Goal: Task Accomplishment & Management: Manage account settings

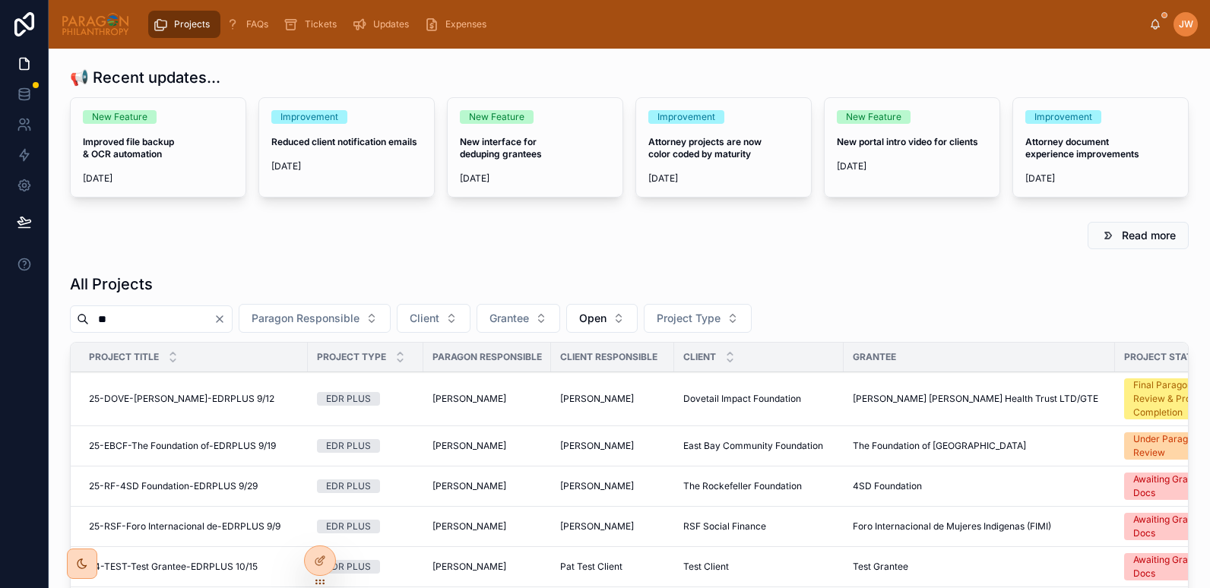
type input "*"
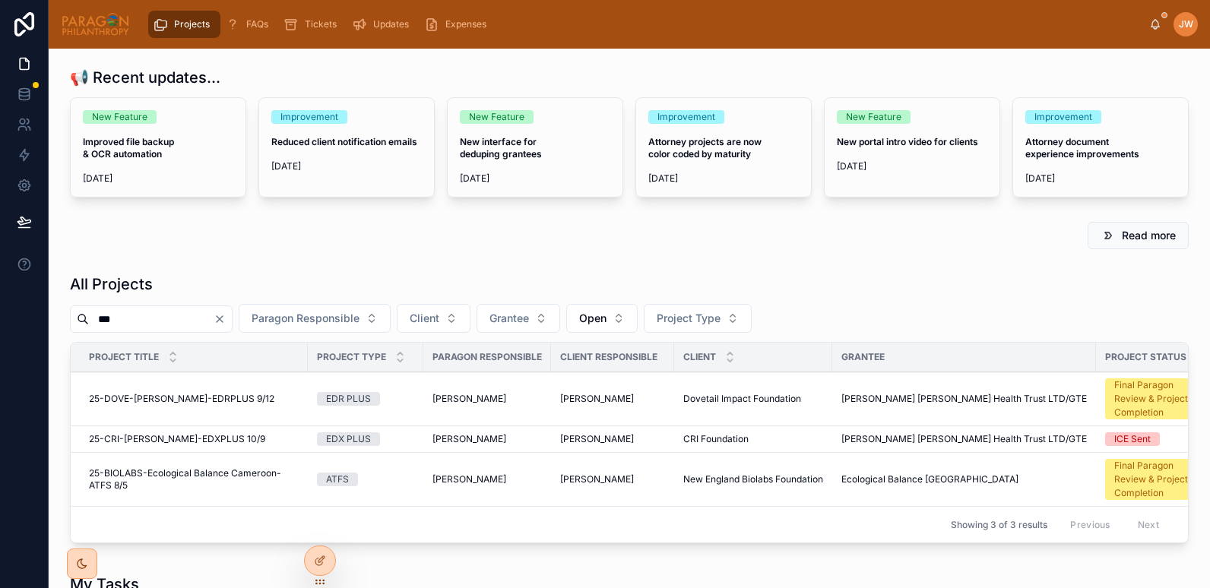
type input "***"
click at [157, 439] on span "25-CRI-[PERSON_NAME]-EDXPLUS 10/9" at bounding box center [177, 439] width 176 height 12
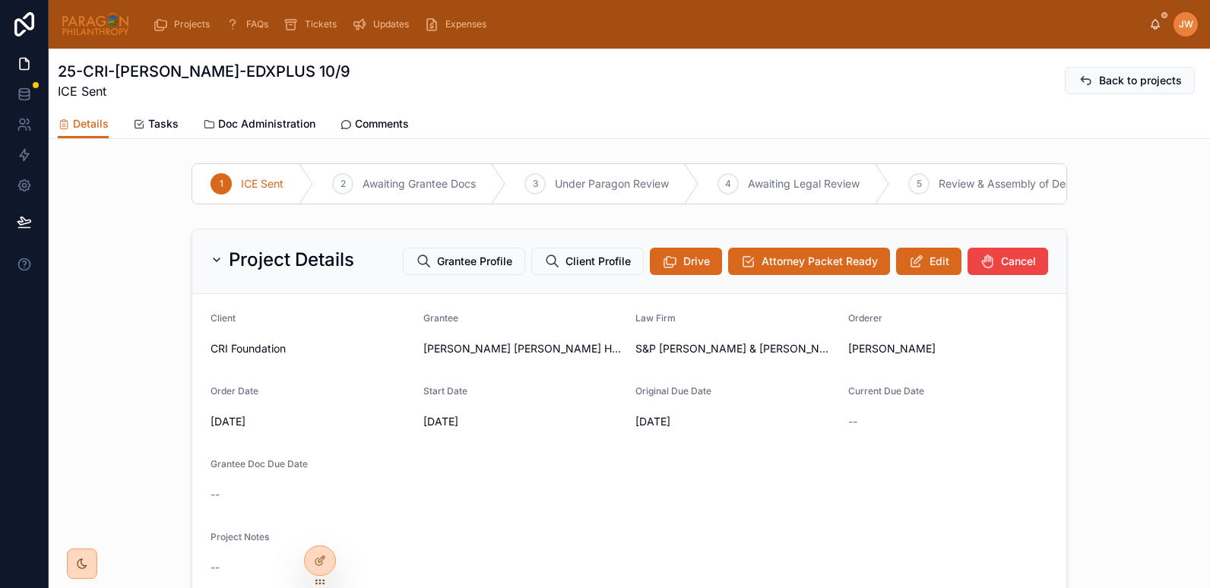
click at [386, 124] on span "Comments" at bounding box center [382, 123] width 54 height 15
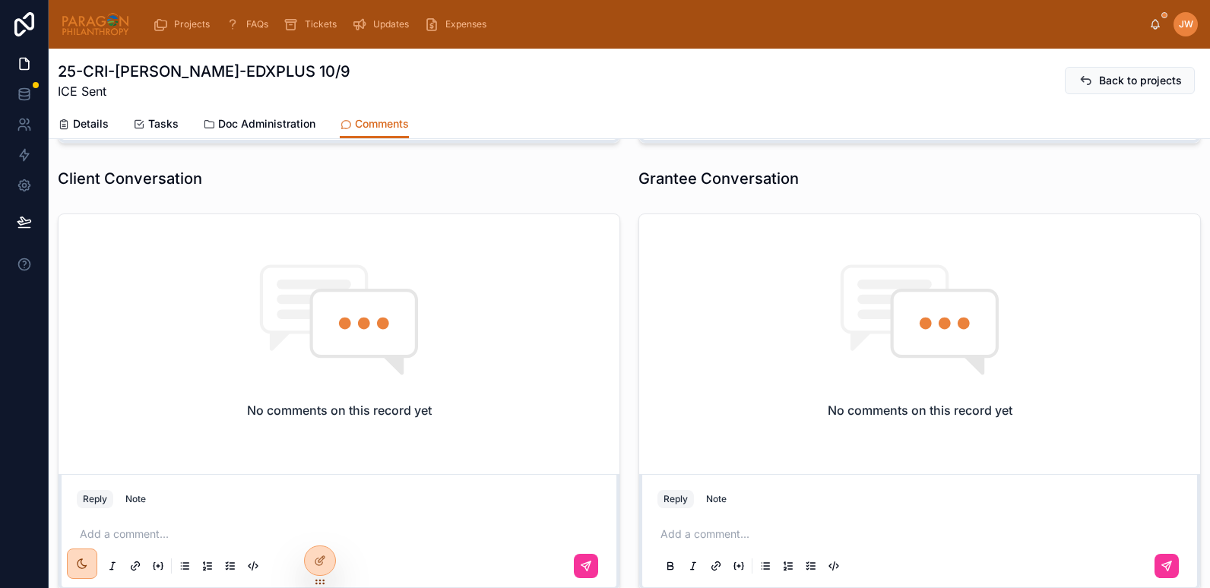
scroll to position [541, 0]
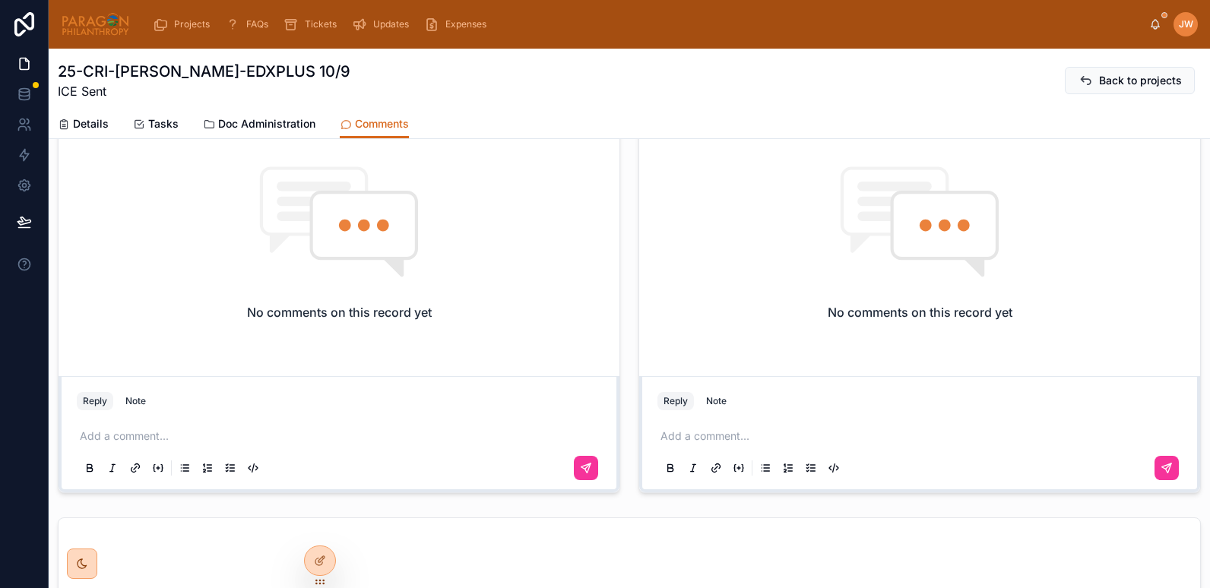
click at [714, 430] on p at bounding box center [923, 436] width 525 height 15
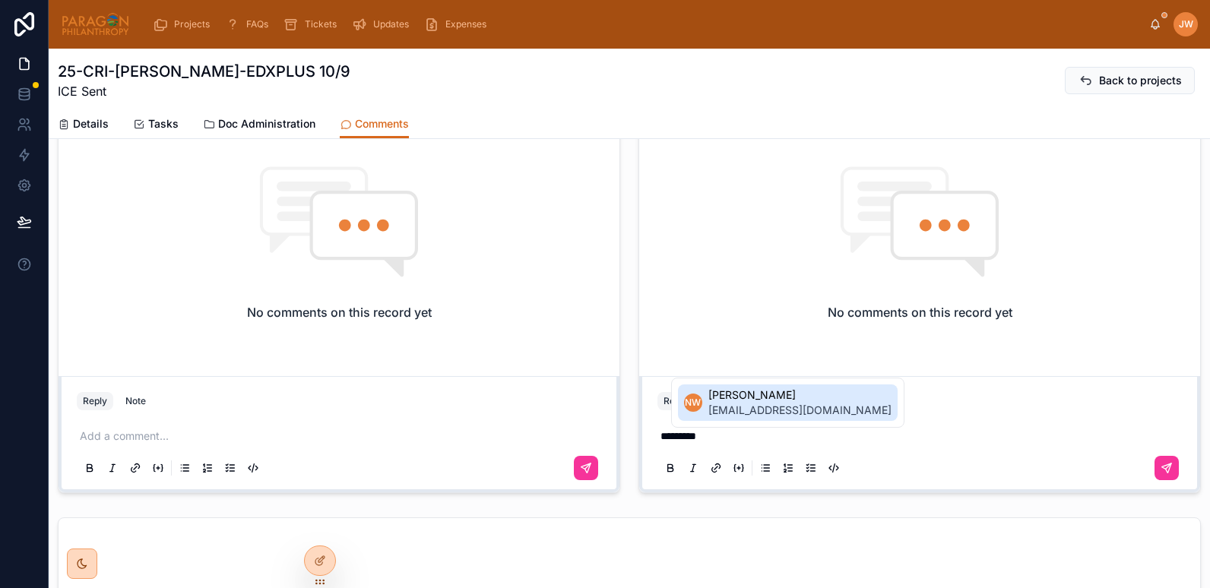
click at [726, 408] on span "nwilliams@drasatrust.org" at bounding box center [800, 410] width 183 height 15
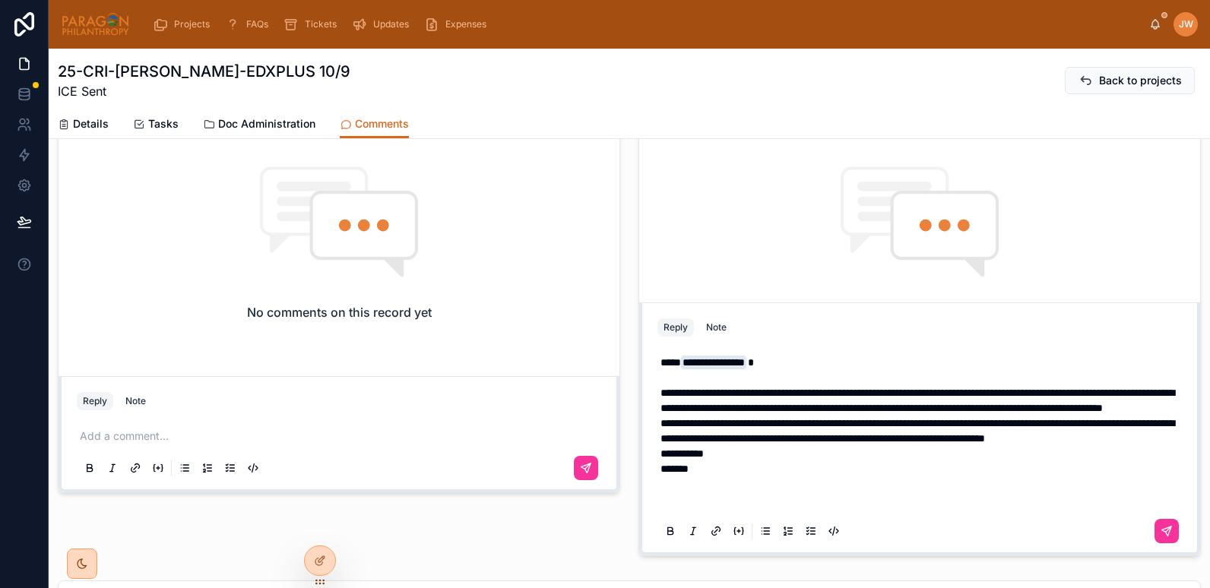
scroll to position [458, 0]
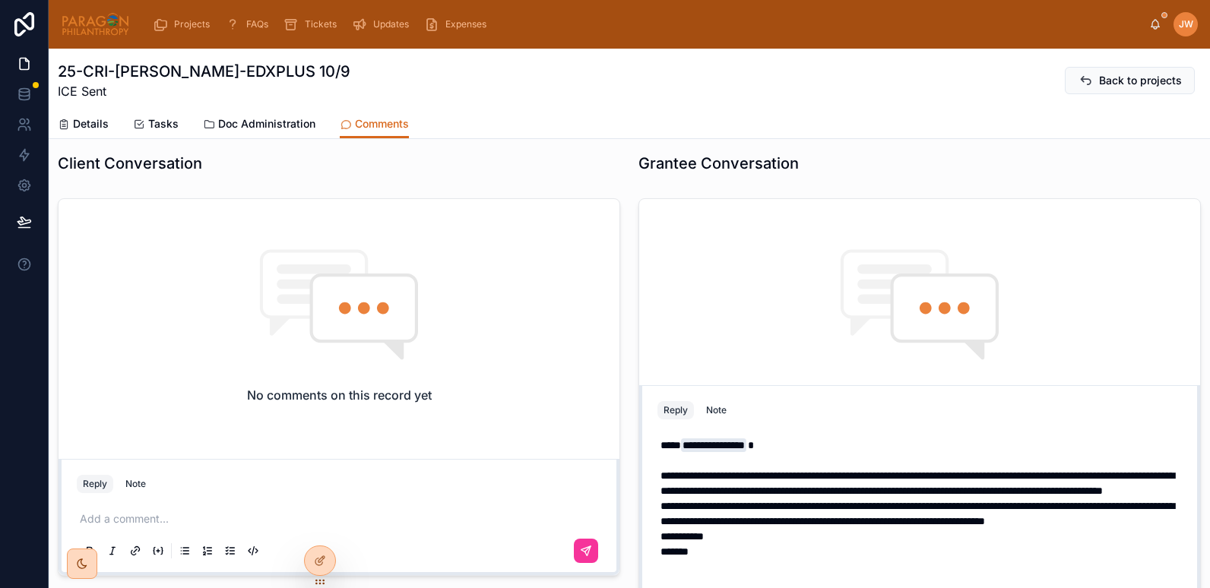
click at [661, 471] on span "**********" at bounding box center [918, 484] width 514 height 26
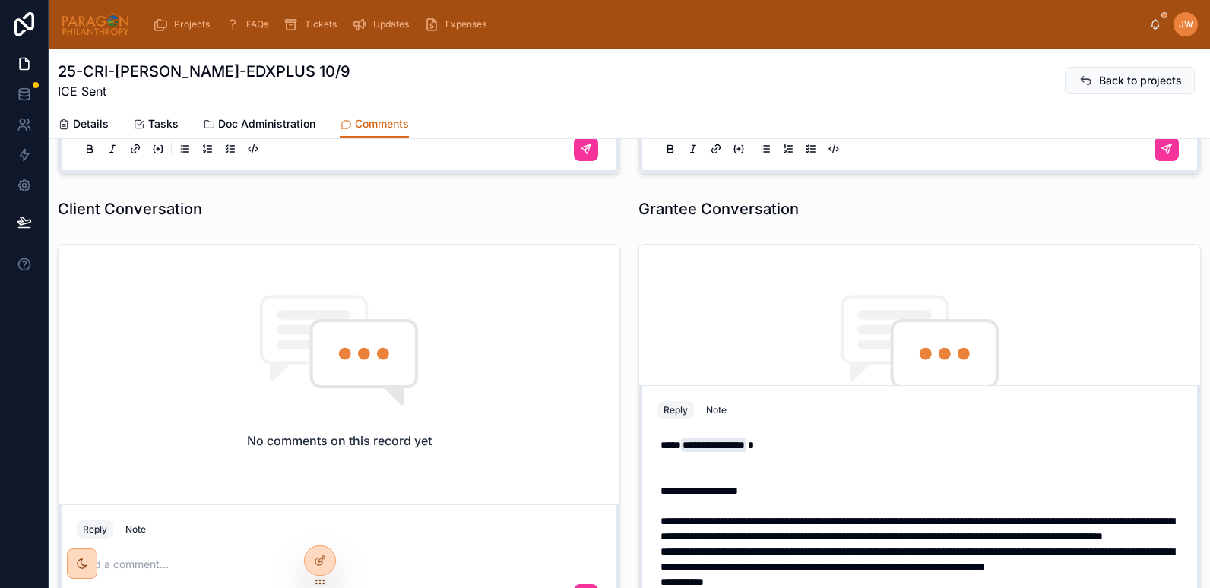
click at [661, 444] on p "**********" at bounding box center [923, 461] width 525 height 46
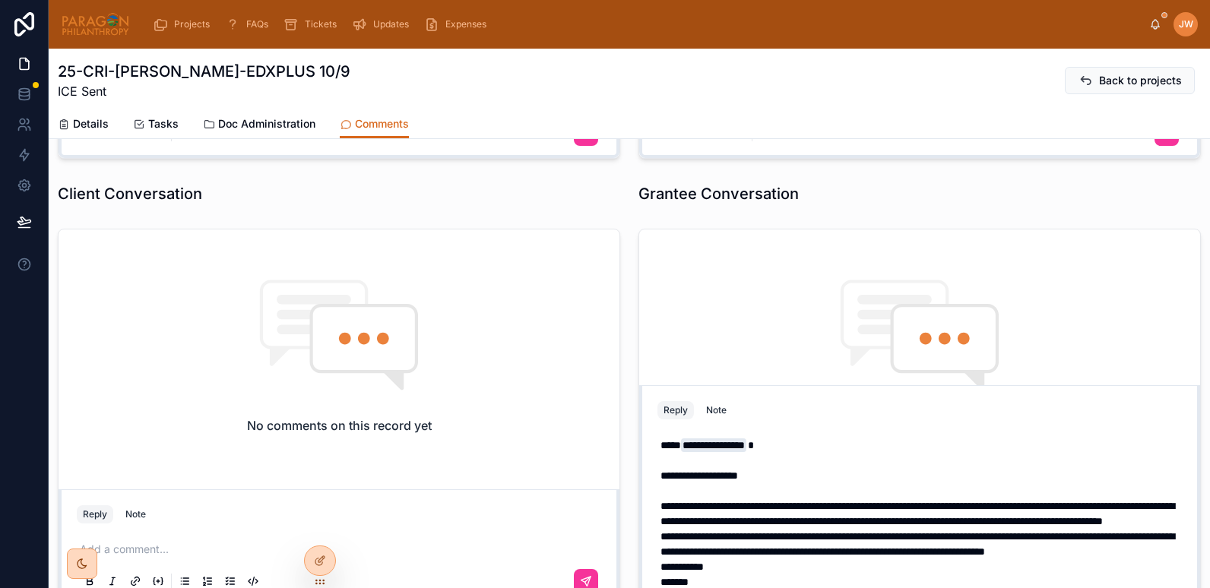
click at [685, 501] on span "**********" at bounding box center [918, 514] width 514 height 26
click at [708, 471] on span "**********" at bounding box center [700, 476] width 78 height 11
click at [721, 468] on p "**********" at bounding box center [923, 498] width 525 height 61
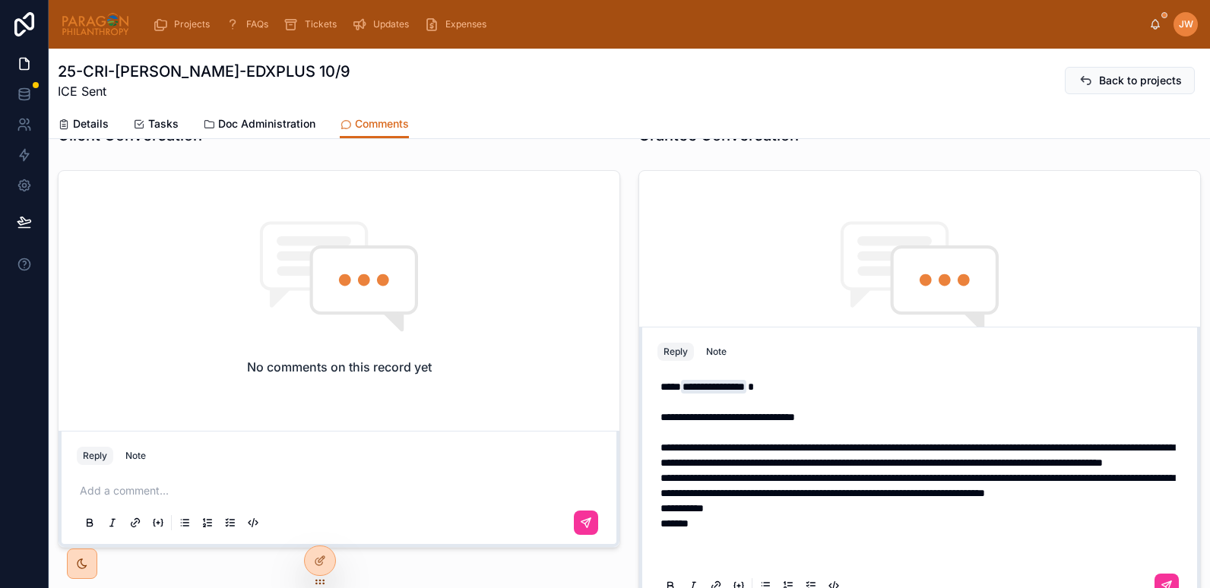
click at [1012, 441] on p "**********" at bounding box center [923, 440] width 525 height 61
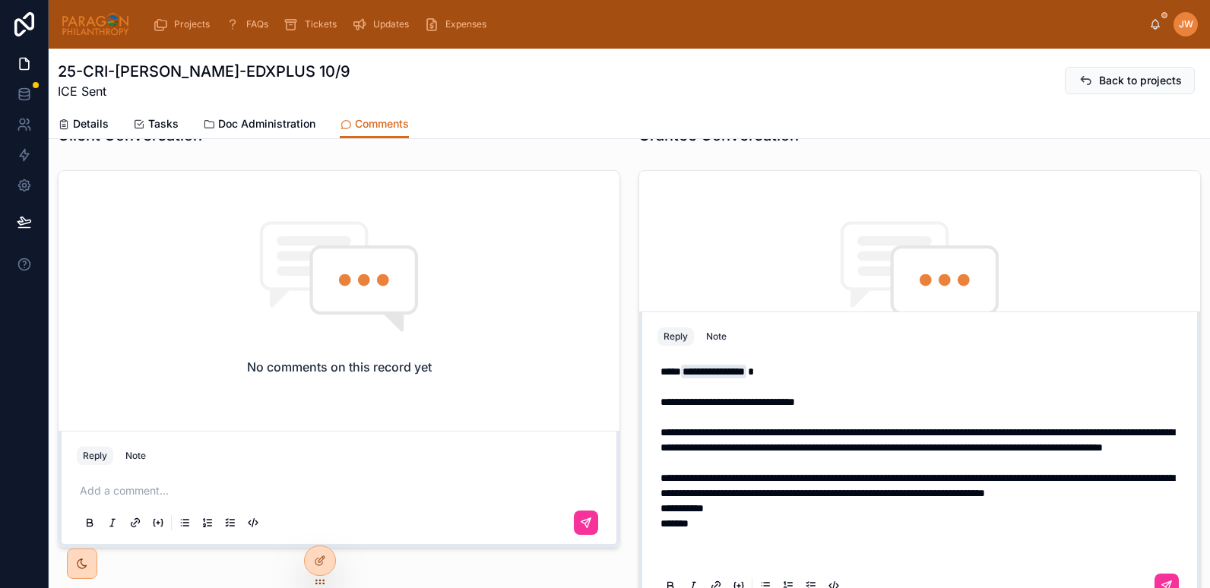
scroll to position [471, 0]
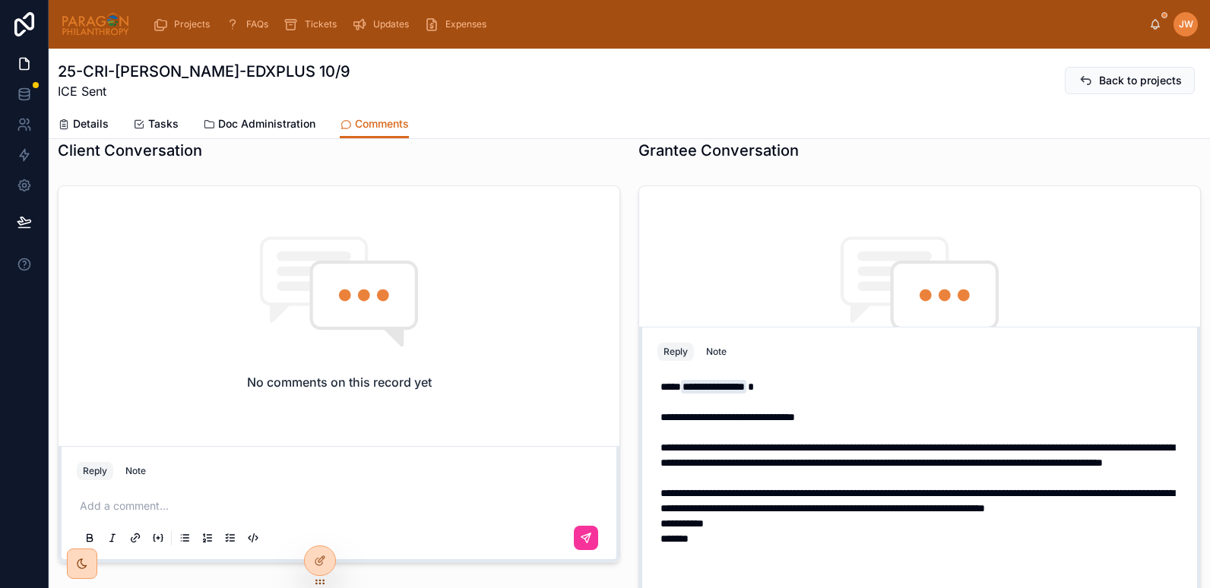
click at [1116, 442] on span "**********" at bounding box center [918, 455] width 514 height 26
click at [1066, 445] on p "**********" at bounding box center [923, 448] width 525 height 76
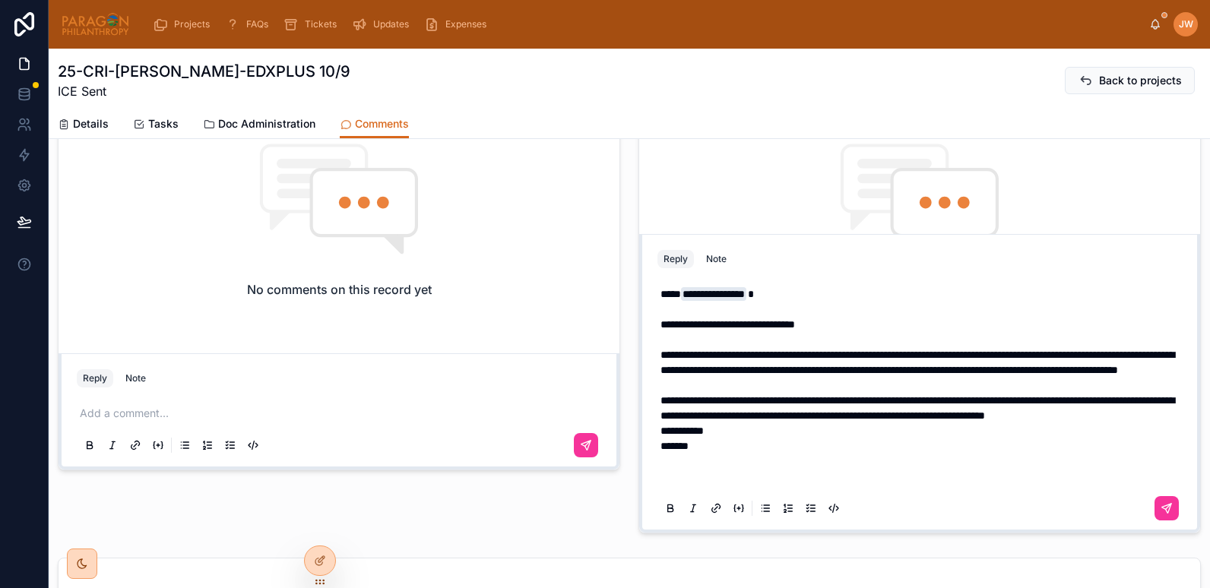
scroll to position [565, 0]
click at [739, 421] on p "**********" at bounding box center [923, 407] width 525 height 30
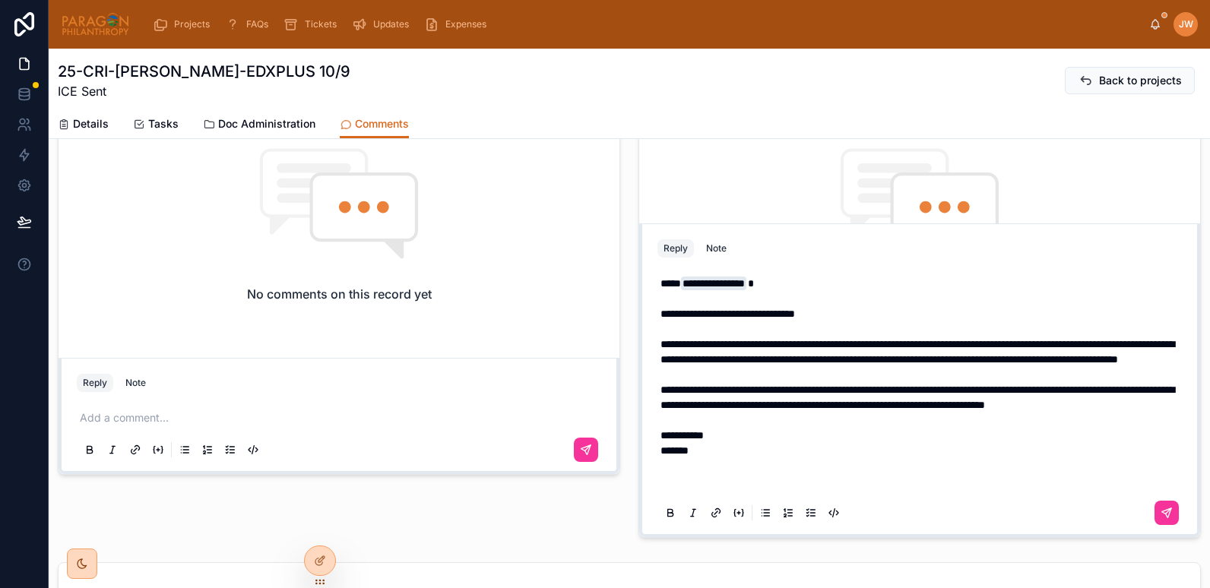
click at [819, 419] on p "**********" at bounding box center [923, 405] width 525 height 46
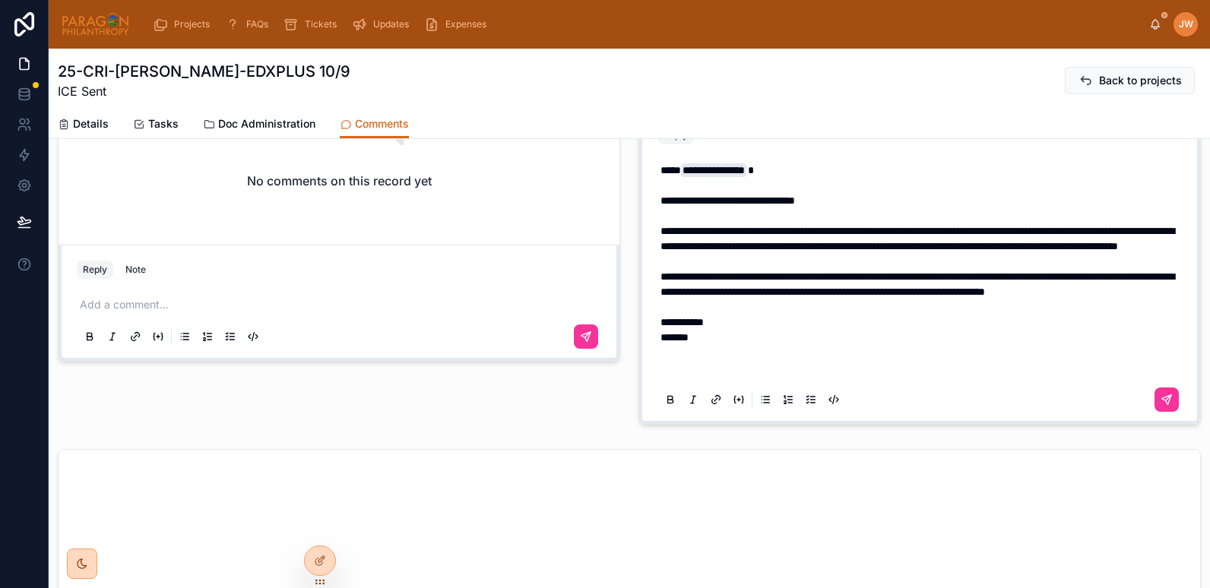
scroll to position [0, 0]
click at [1155, 401] on button at bounding box center [1167, 400] width 24 height 24
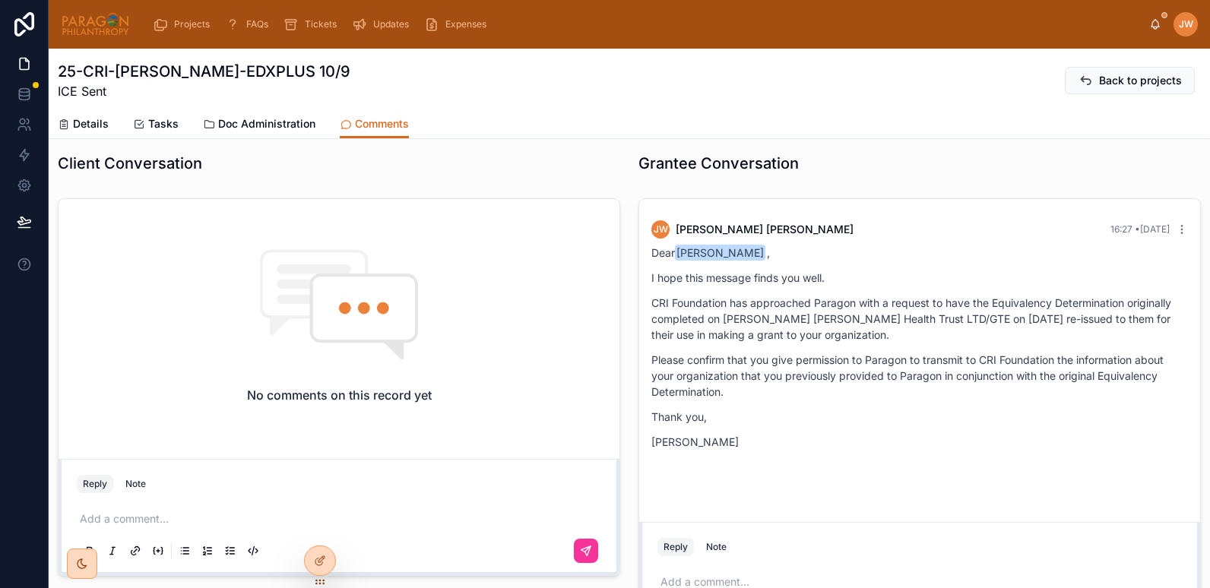
click at [92, 119] on span "Details" at bounding box center [91, 123] width 36 height 15
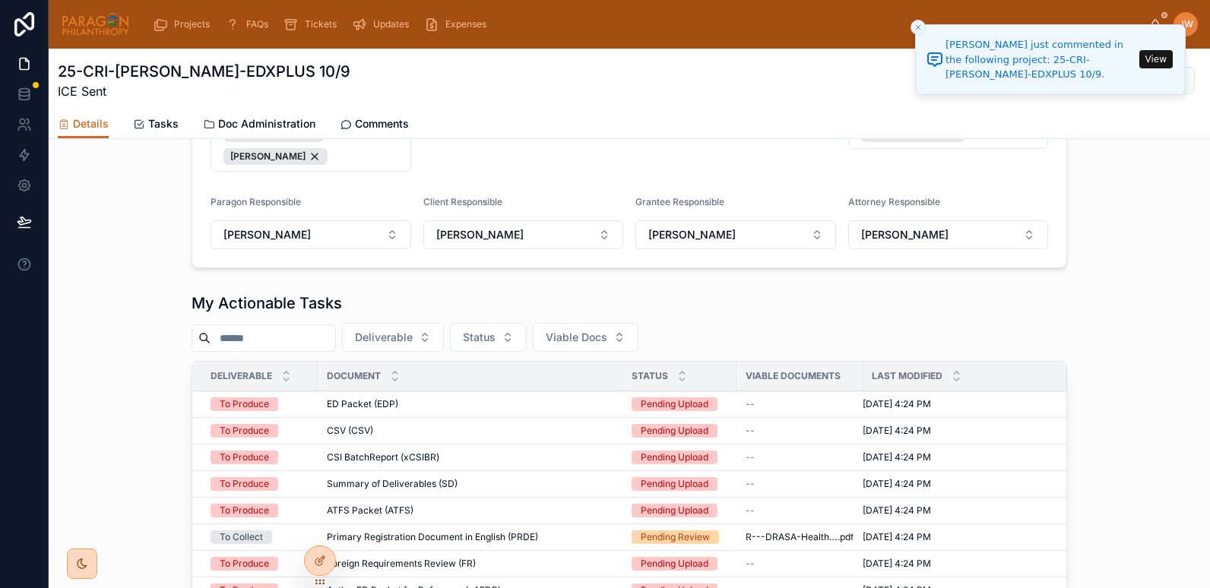
scroll to position [738, 0]
click at [281, 125] on span "Doc Administration" at bounding box center [266, 123] width 97 height 15
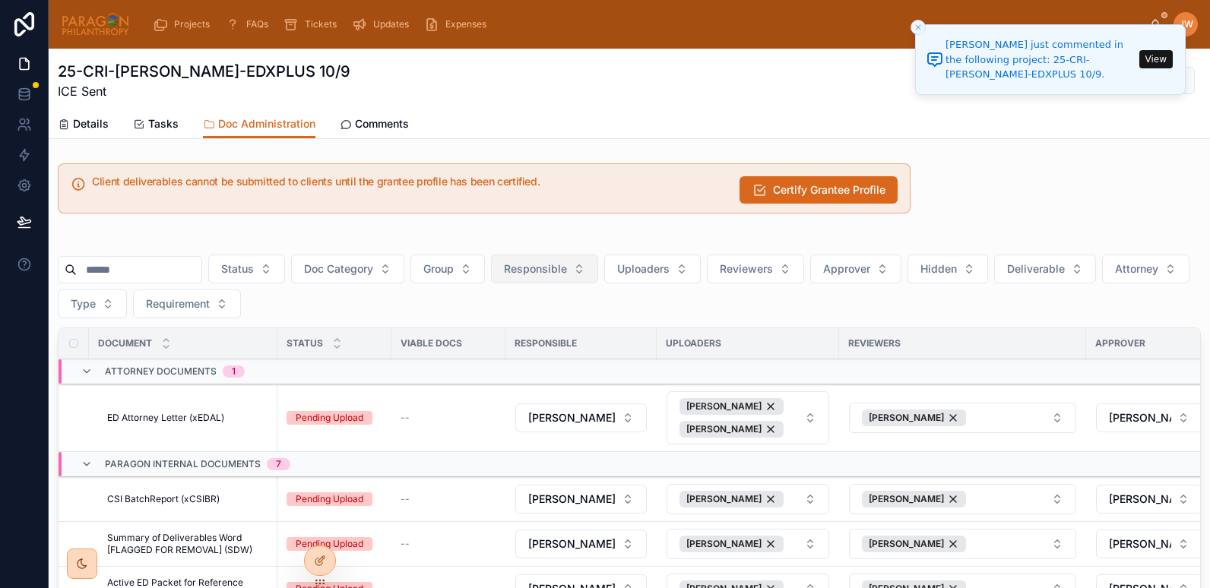
click at [582, 277] on button "Responsible" at bounding box center [544, 269] width 107 height 29
type input "*"
click at [701, 278] on button "Uploaders" at bounding box center [652, 269] width 97 height 29
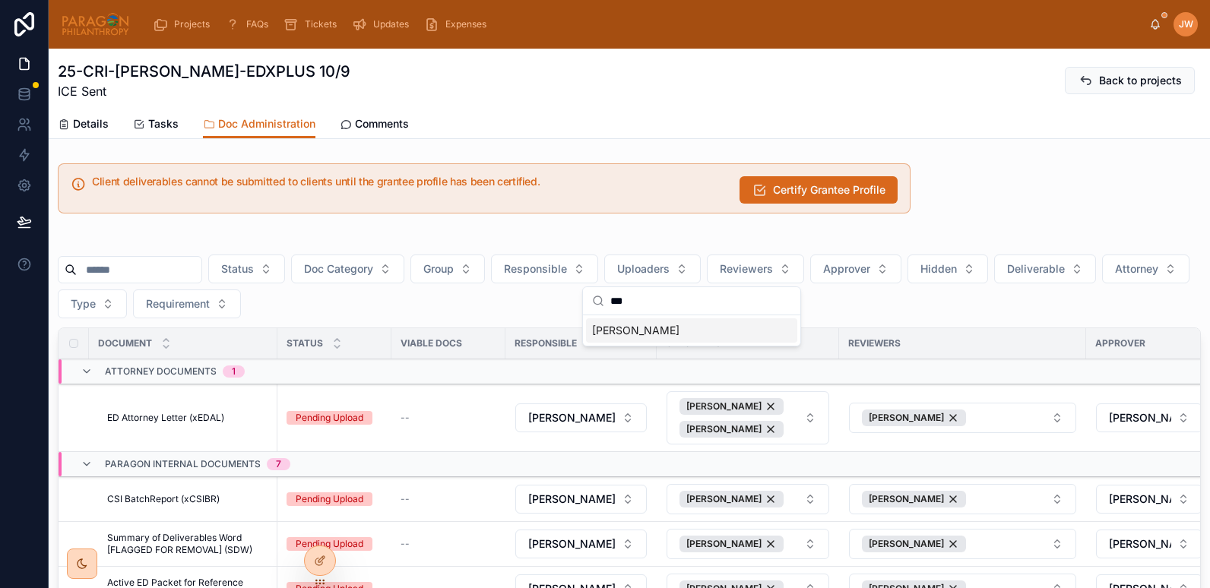
type input "***"
click at [658, 325] on span "Niniola Williams" at bounding box center [635, 330] width 87 height 15
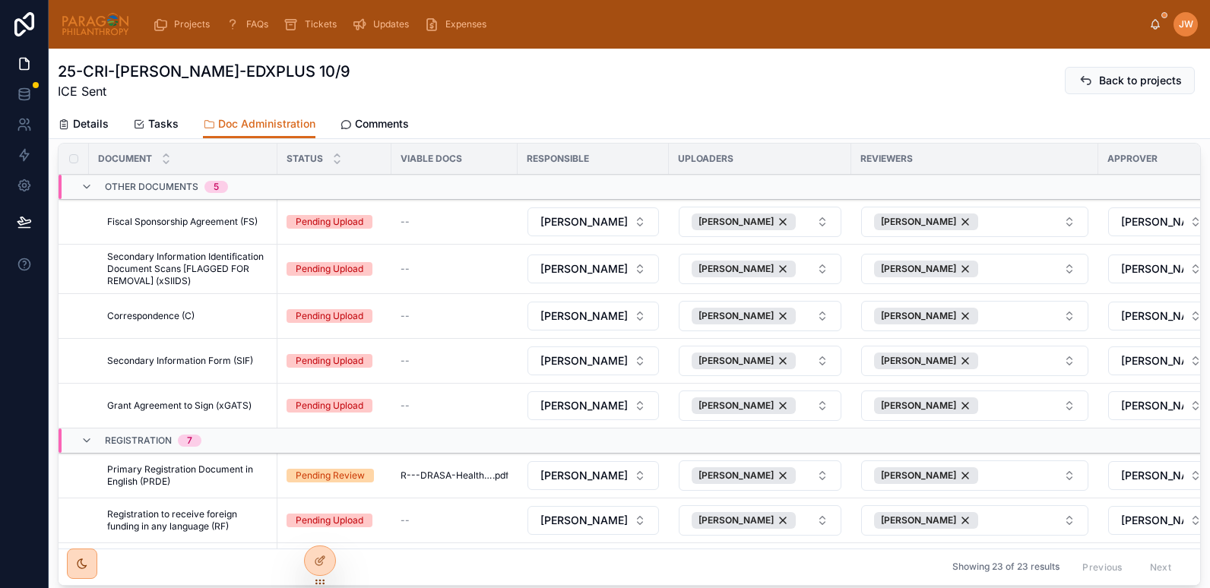
scroll to position [185, 0]
click at [775, 219] on div "Niniola Williams" at bounding box center [744, 221] width 104 height 17
click at [772, 267] on div "Niniola Williams" at bounding box center [744, 268] width 104 height 17
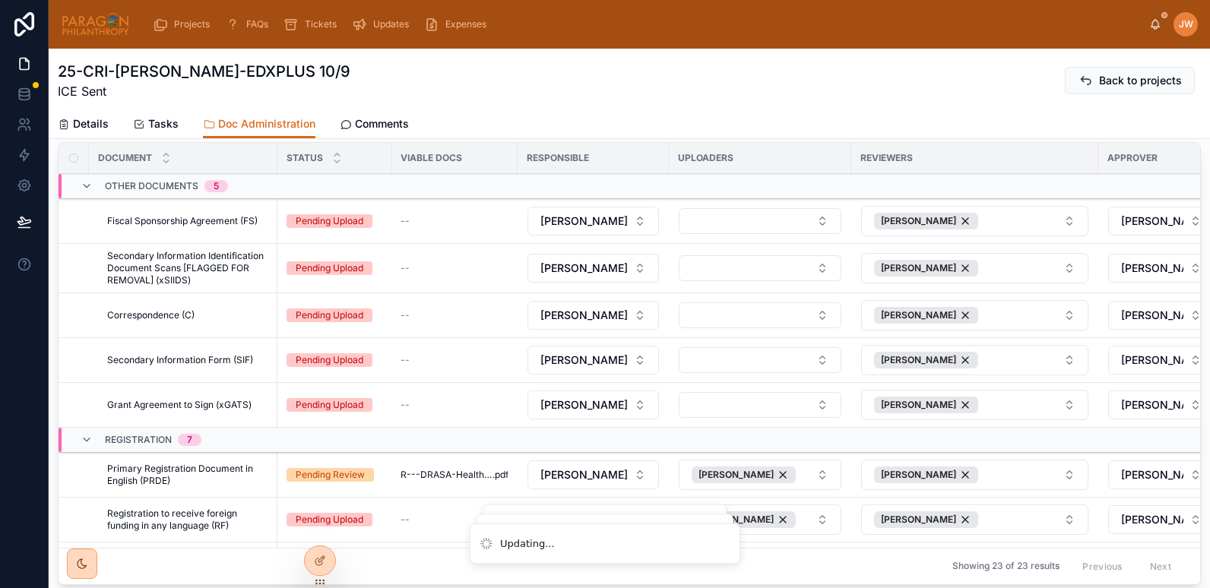
scroll to position [184, 0]
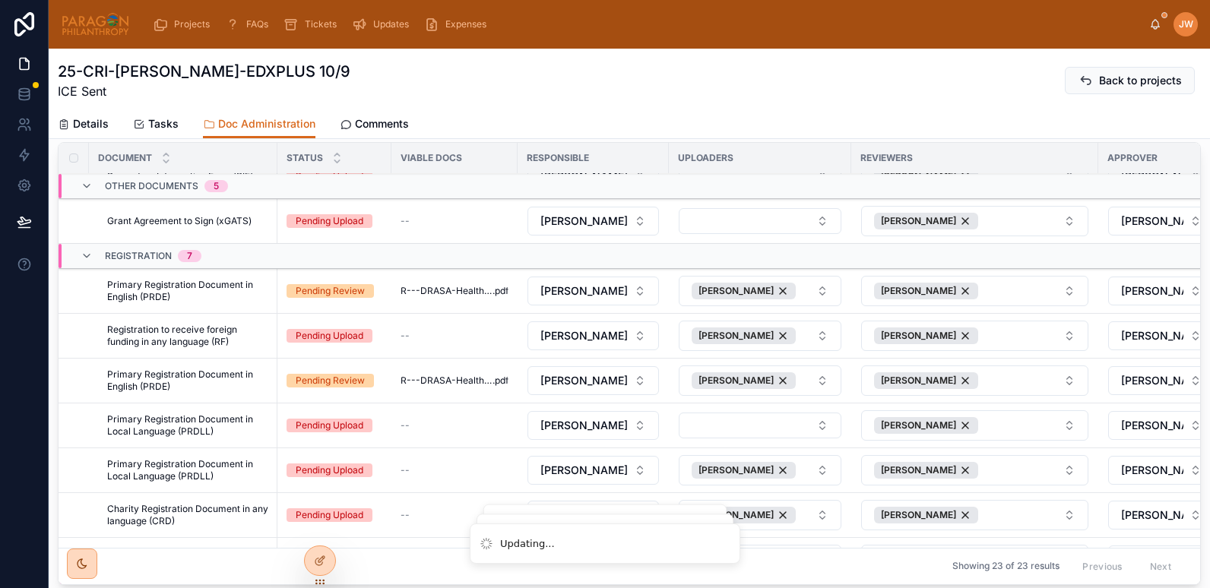
click at [772, 382] on div "Niniola Williams" at bounding box center [744, 381] width 104 height 17
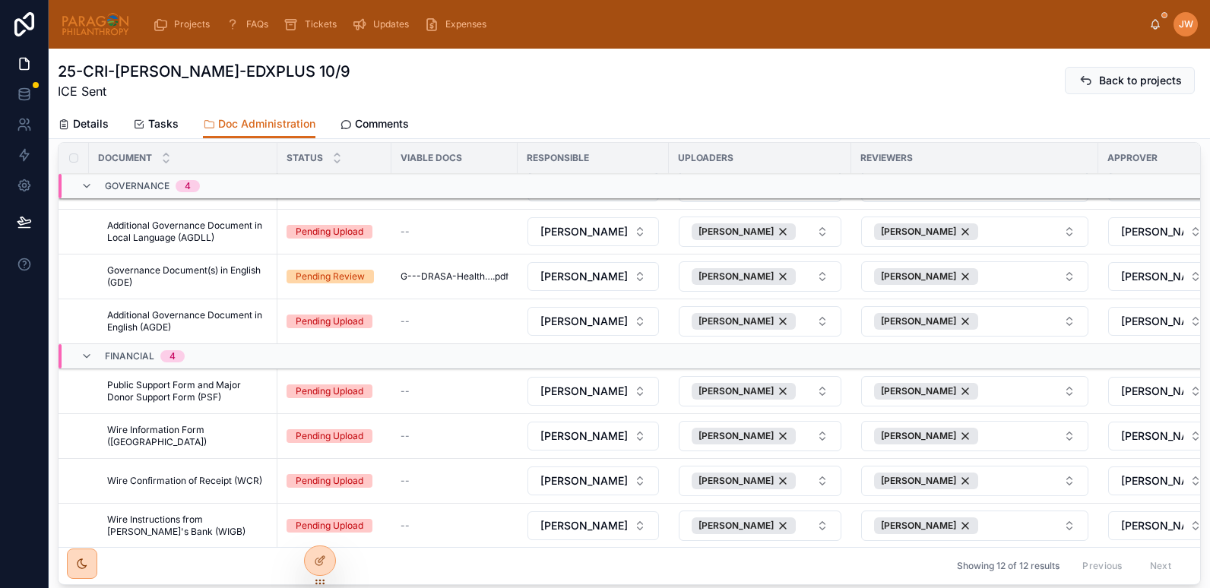
scroll to position [275, 0]
click at [769, 268] on div "Niniola Williams" at bounding box center [744, 276] width 104 height 17
click at [773, 313] on div "Niniola Williams" at bounding box center [744, 321] width 104 height 17
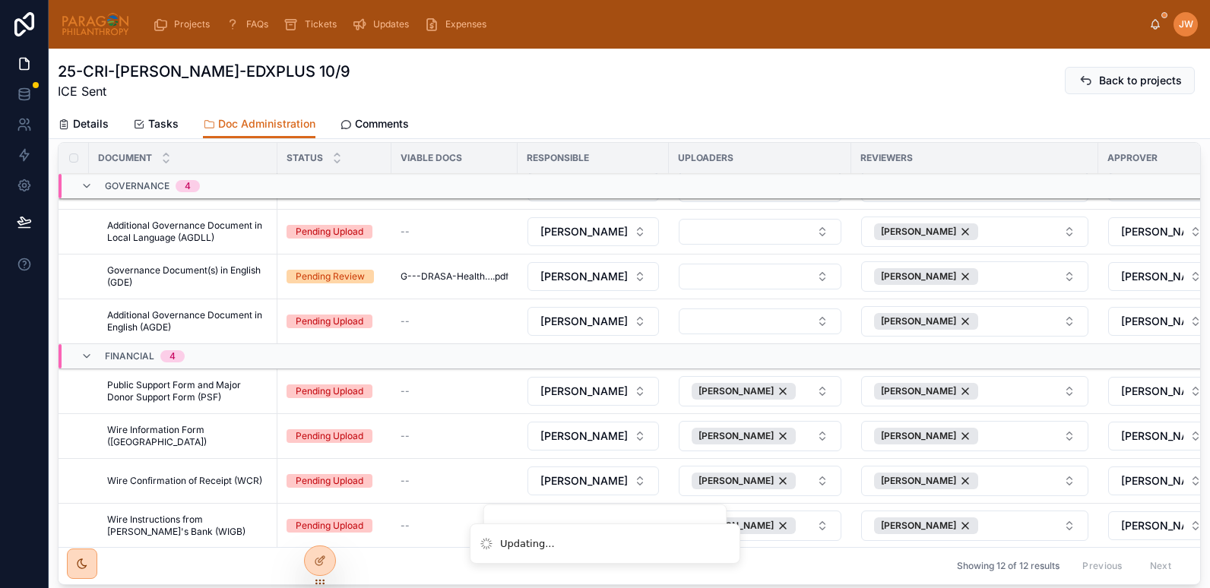
click at [775, 383] on div "Niniola Williams" at bounding box center [744, 391] width 104 height 17
click at [767, 428] on div "Niniola Williams" at bounding box center [744, 436] width 104 height 17
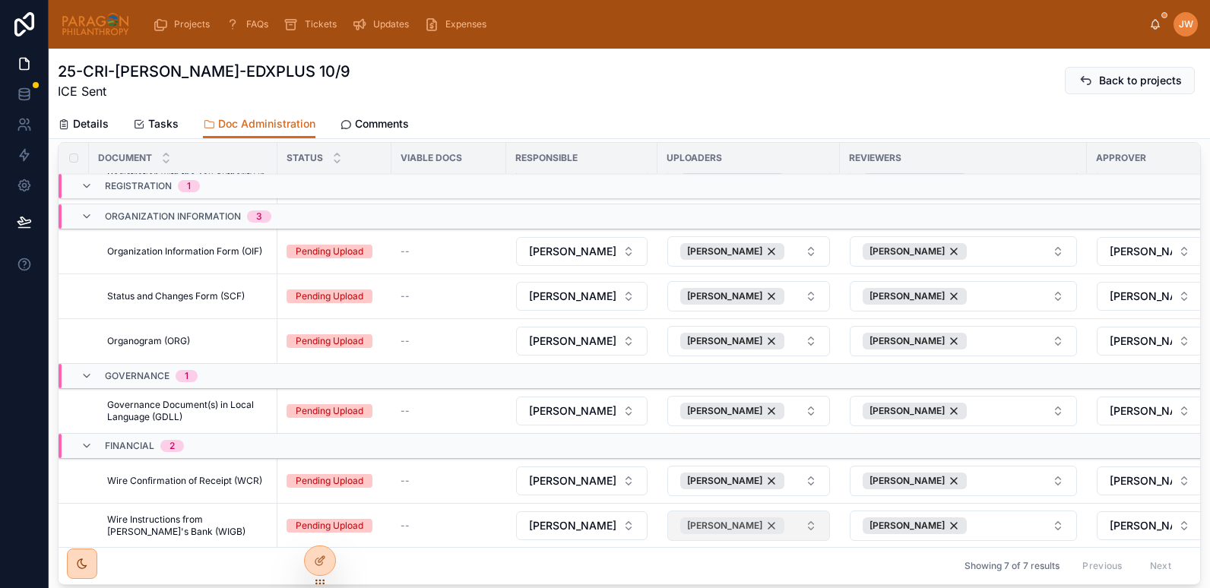
scroll to position [51, 0]
click at [760, 518] on div "Niniola Williams" at bounding box center [732, 526] width 104 height 17
click at [758, 473] on div "Niniola Williams" at bounding box center [732, 481] width 104 height 17
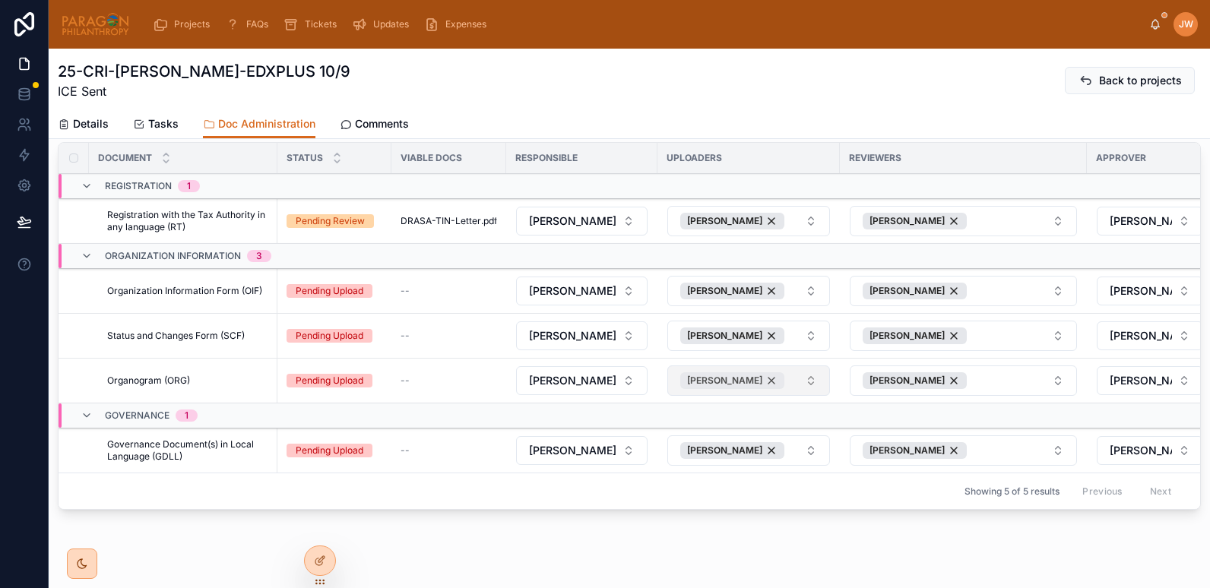
scroll to position [0, 0]
click at [759, 375] on div "Niniola Williams" at bounding box center [732, 381] width 104 height 17
click at [762, 332] on div "Niniola Williams" at bounding box center [732, 336] width 104 height 17
click at [761, 285] on div "Niniola Williams" at bounding box center [732, 291] width 104 height 17
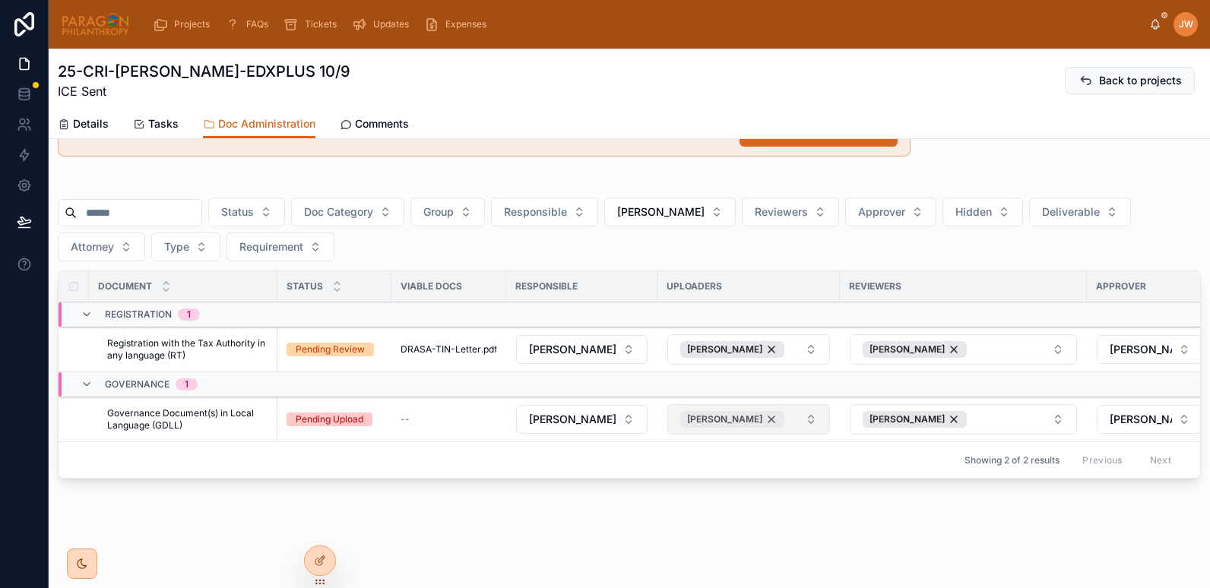
scroll to position [68, 0]
click at [756, 411] on div "Niniola Williams" at bounding box center [732, 419] width 104 height 17
click at [763, 341] on div "Niniola Williams" at bounding box center [732, 349] width 104 height 17
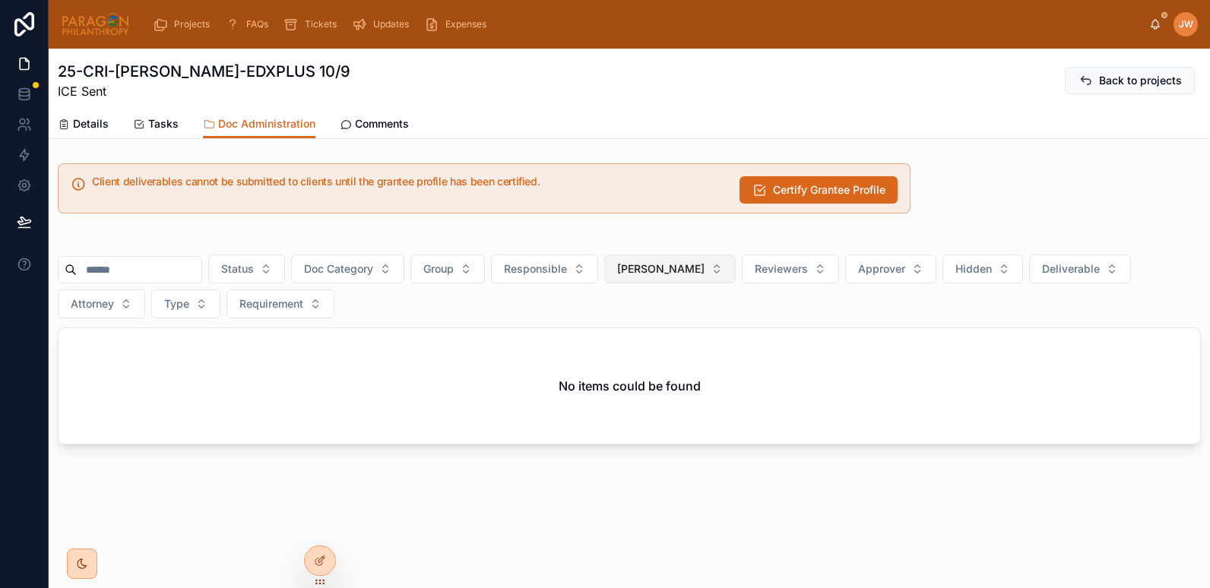
click at [684, 268] on span "Niniola Williams" at bounding box center [660, 269] width 87 height 15
click at [530, 309] on div "Status Doc Category Group Responsible Niniola Williams Reviewers Approver Hidde…" at bounding box center [629, 287] width 1143 height 64
click at [683, 268] on span "Niniola Williams" at bounding box center [660, 269] width 87 height 15
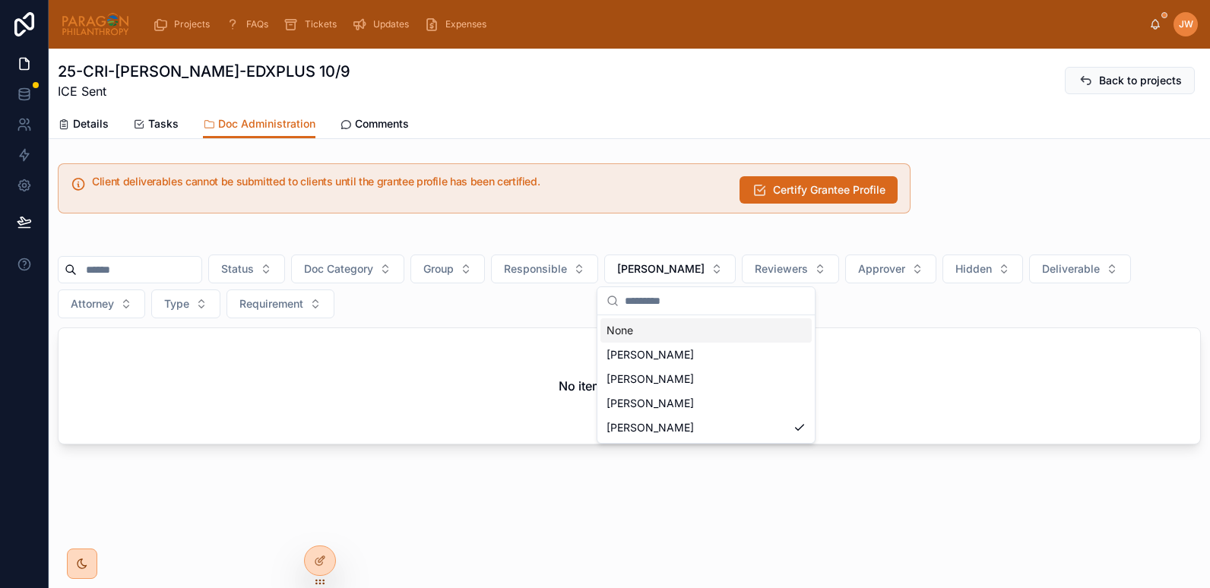
click at [617, 336] on div "None" at bounding box center [706, 331] width 211 height 24
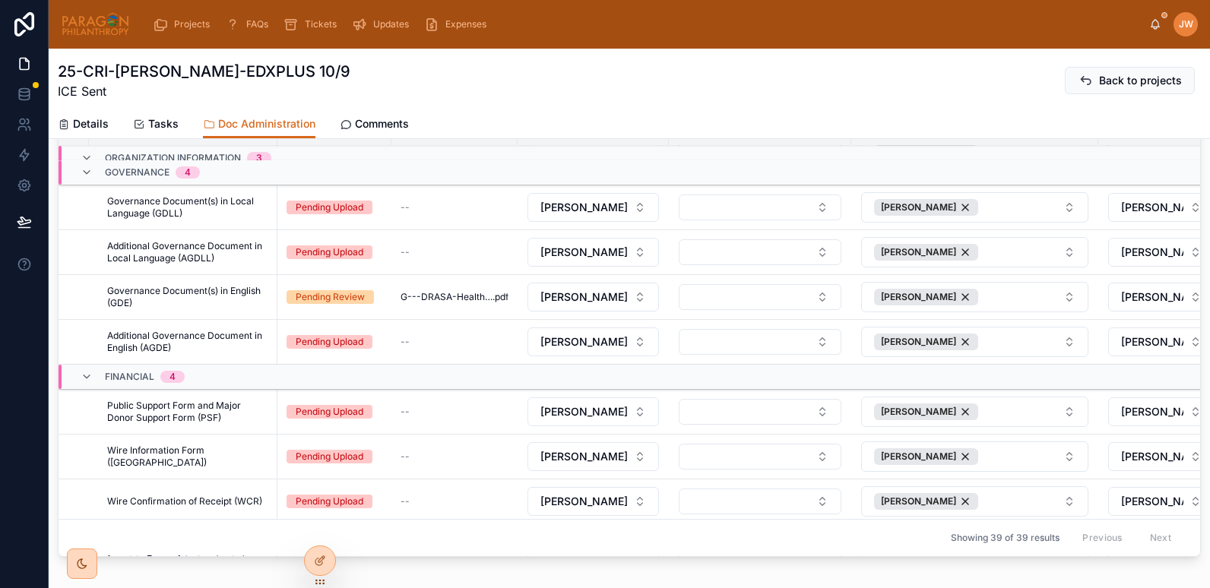
scroll to position [1620, 0]
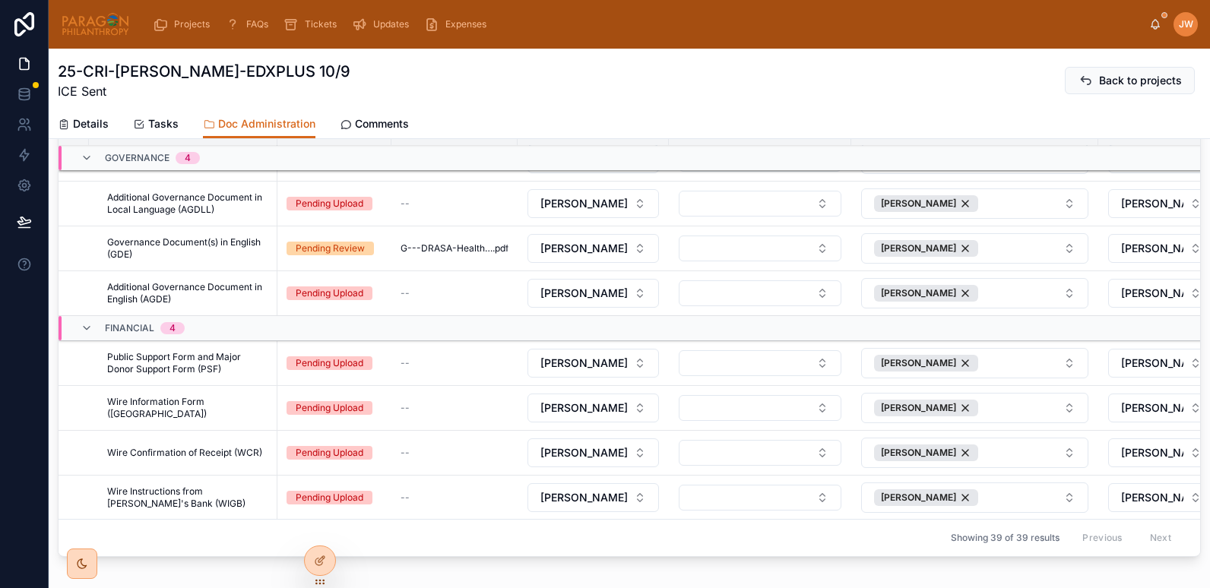
click at [162, 396] on span "Wire Information Form (WI)" at bounding box center [187, 408] width 161 height 24
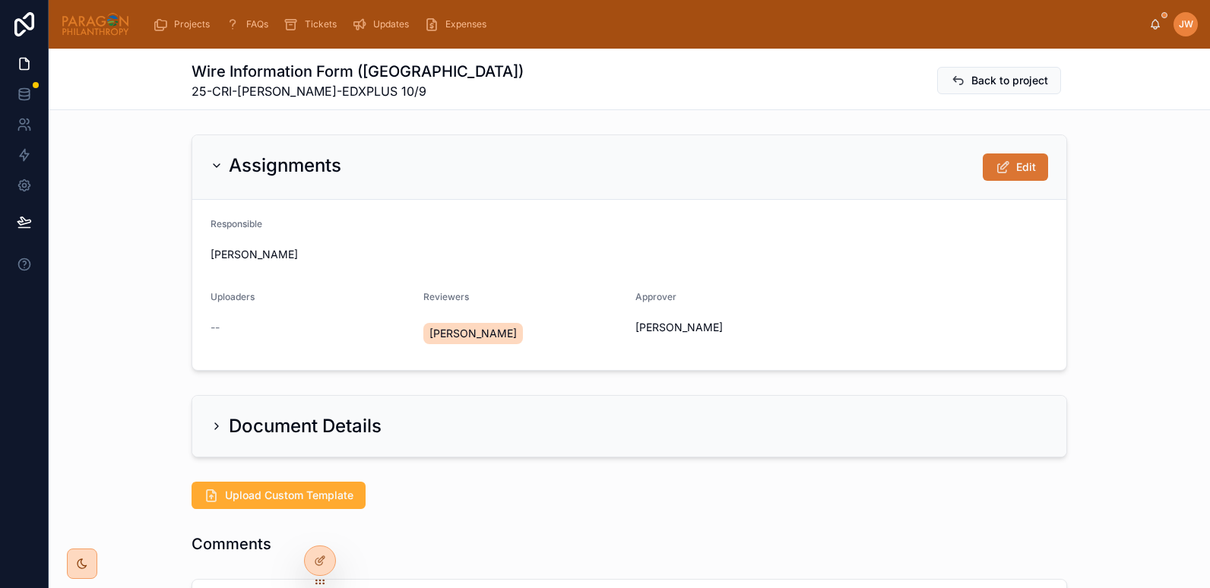
click at [1016, 154] on button "Edit" at bounding box center [1015, 167] width 65 height 27
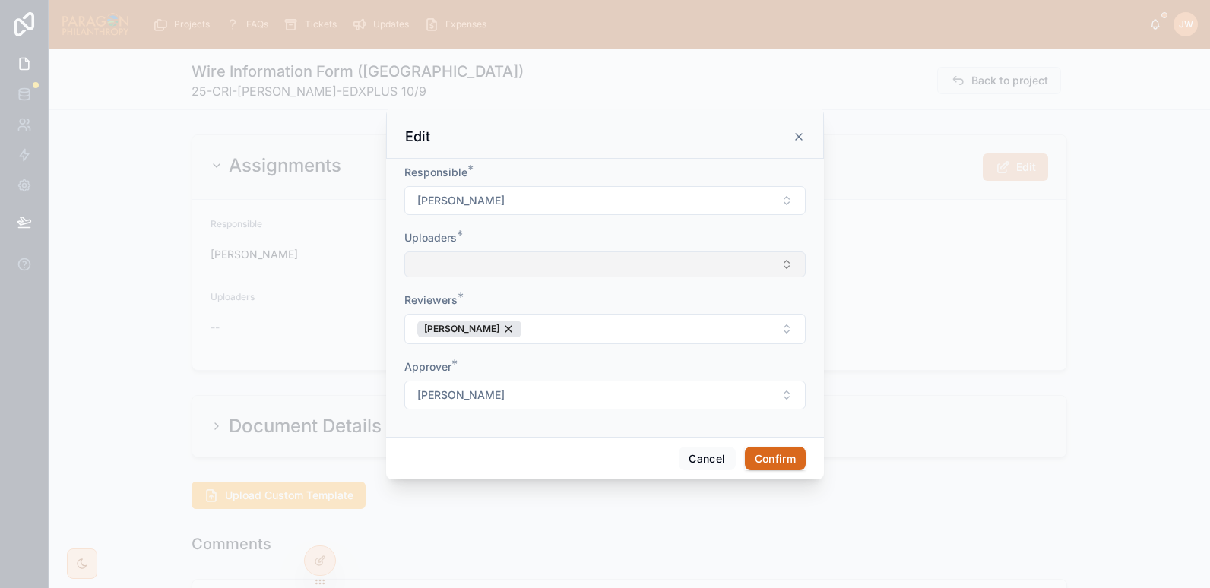
click at [472, 271] on button "Select Button" at bounding box center [604, 265] width 401 height 26
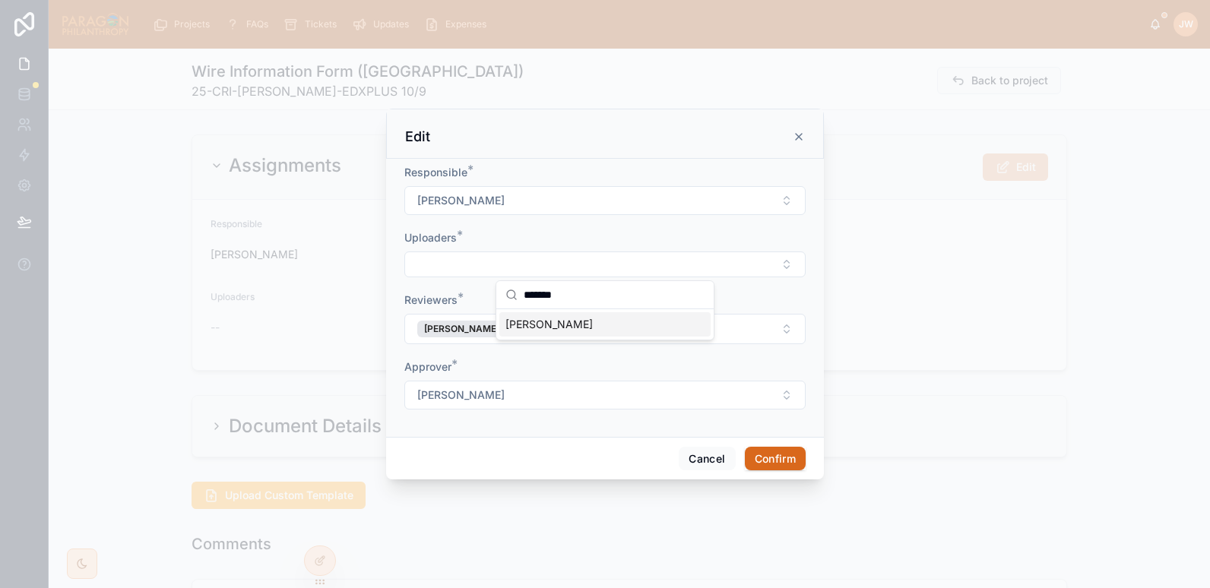
type input "*******"
click at [529, 327] on span "[PERSON_NAME]" at bounding box center [549, 324] width 87 height 15
click at [489, 230] on div "Uploaders *" at bounding box center [604, 235] width 401 height 15
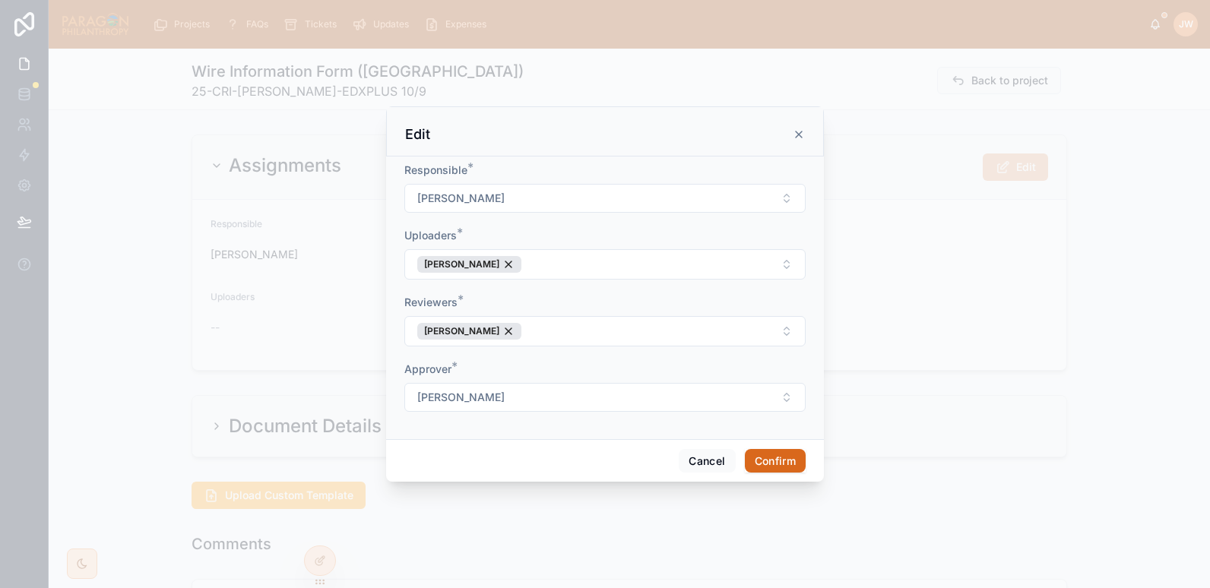
click at [769, 461] on button "Confirm" at bounding box center [775, 461] width 61 height 24
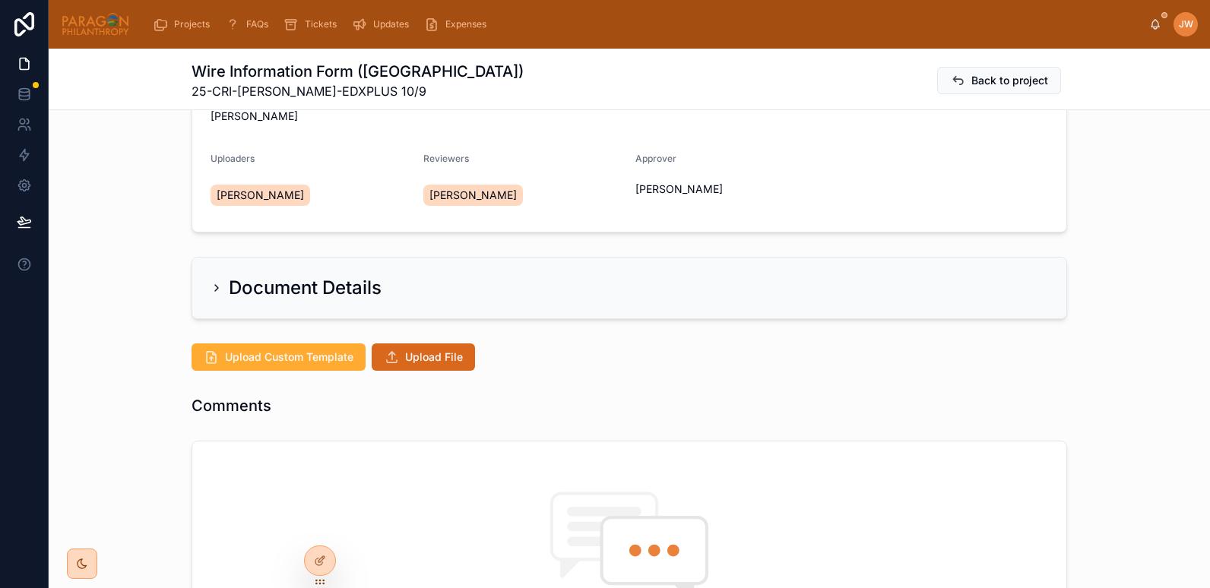
scroll to position [148, 0]
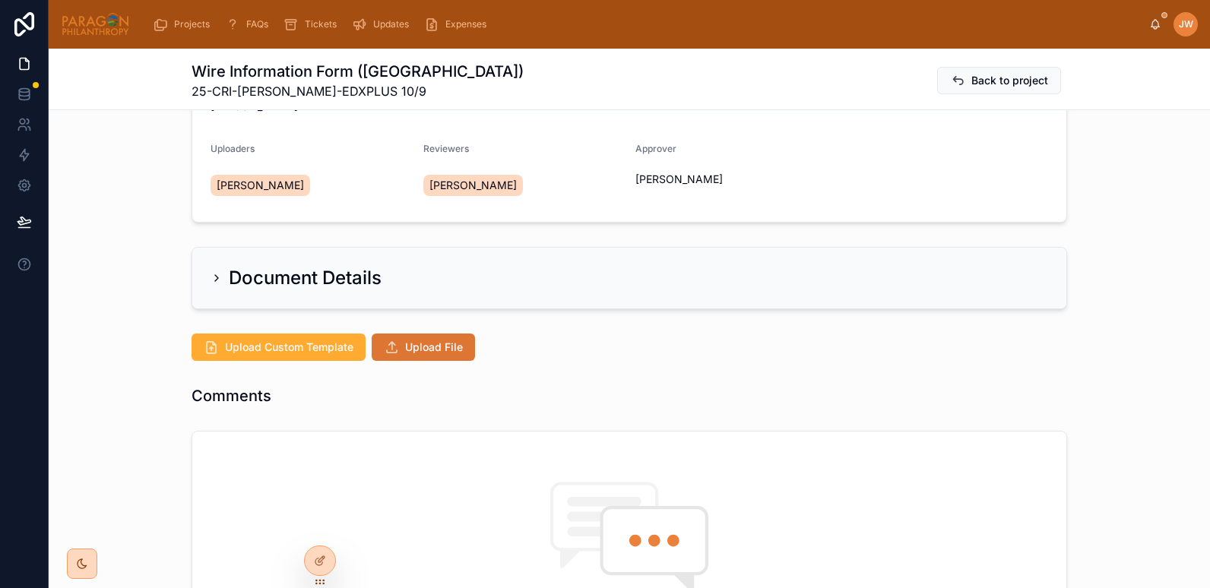
click at [410, 351] on span "Upload File" at bounding box center [434, 347] width 58 height 15
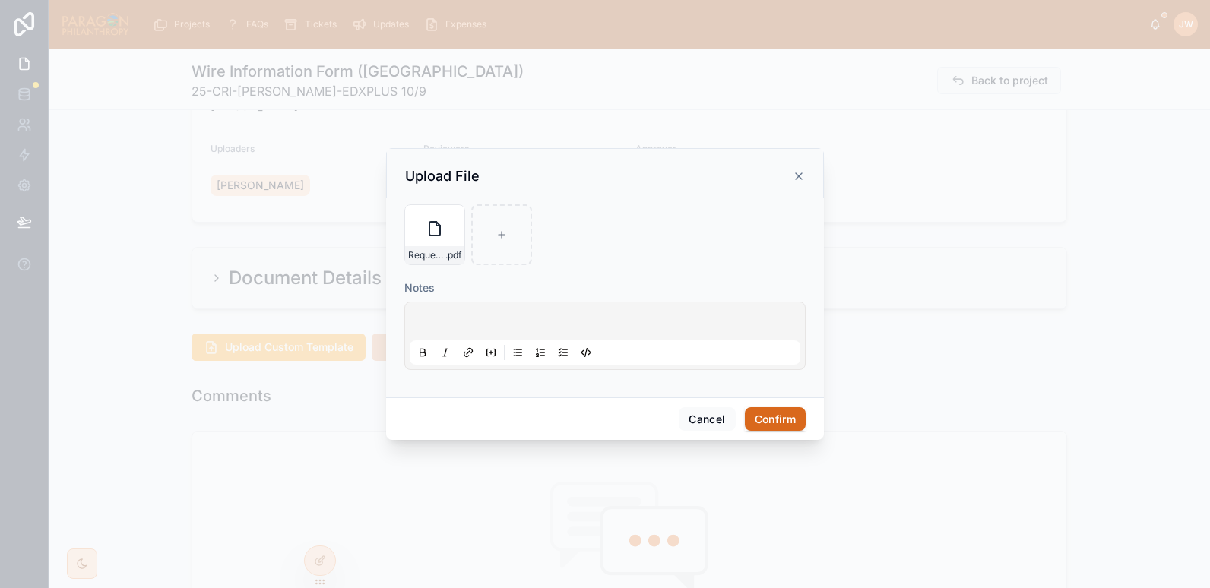
click at [515, 293] on div "Notes" at bounding box center [604, 288] width 401 height 15
click at [772, 418] on button "Confirm" at bounding box center [775, 419] width 61 height 24
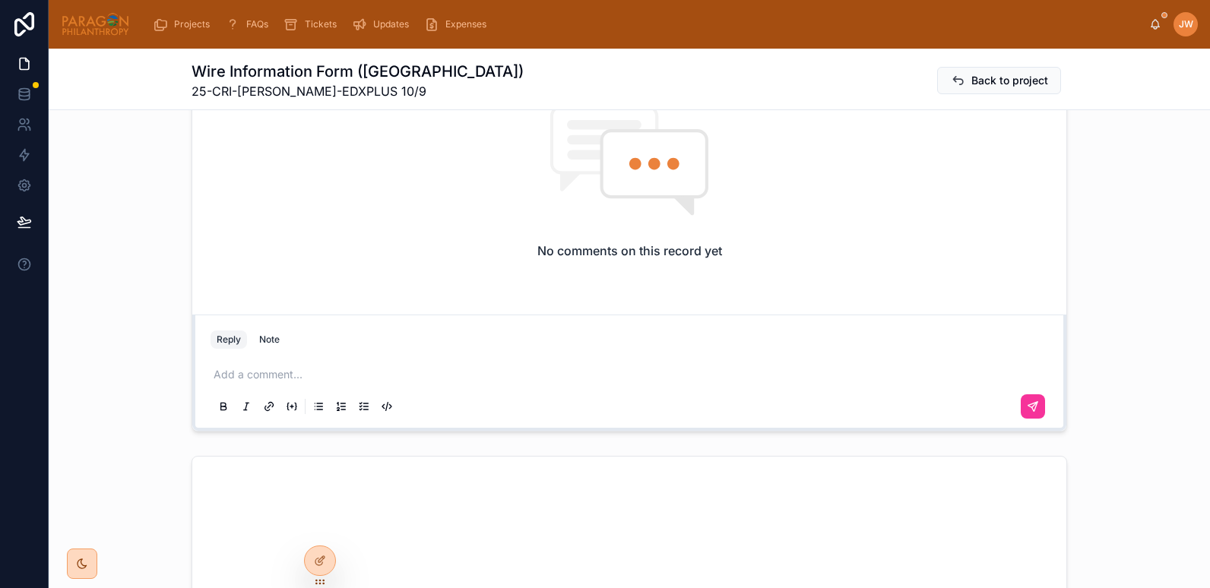
scroll to position [644, 0]
click at [263, 382] on p at bounding box center [633, 373] width 838 height 15
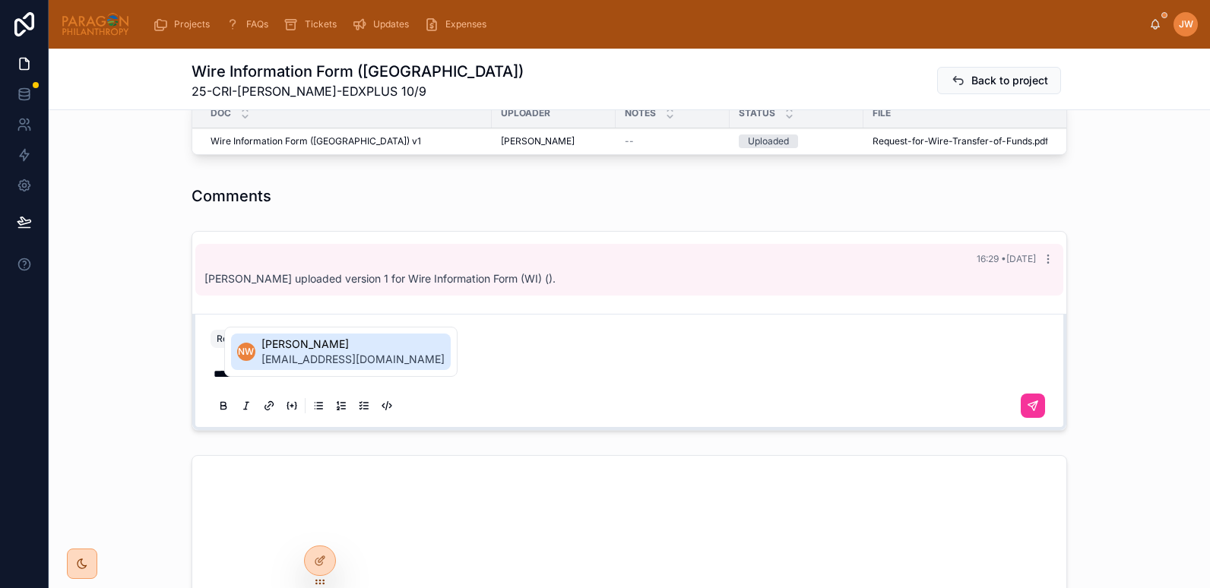
click at [273, 342] on span "Niniola Williams" at bounding box center [353, 344] width 183 height 15
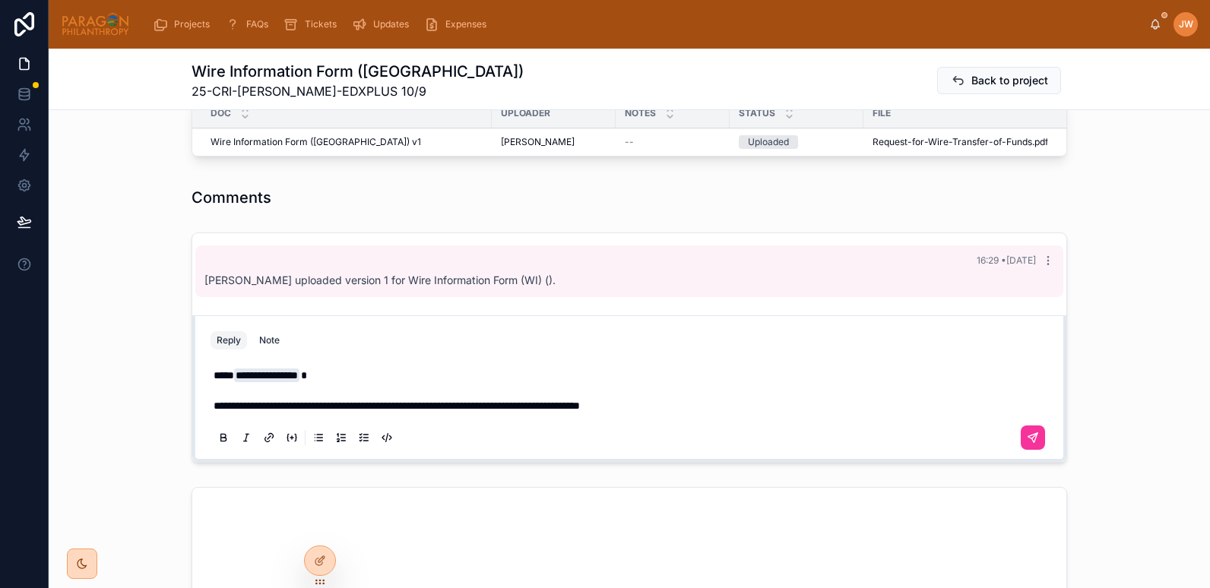
scroll to position [468, 0]
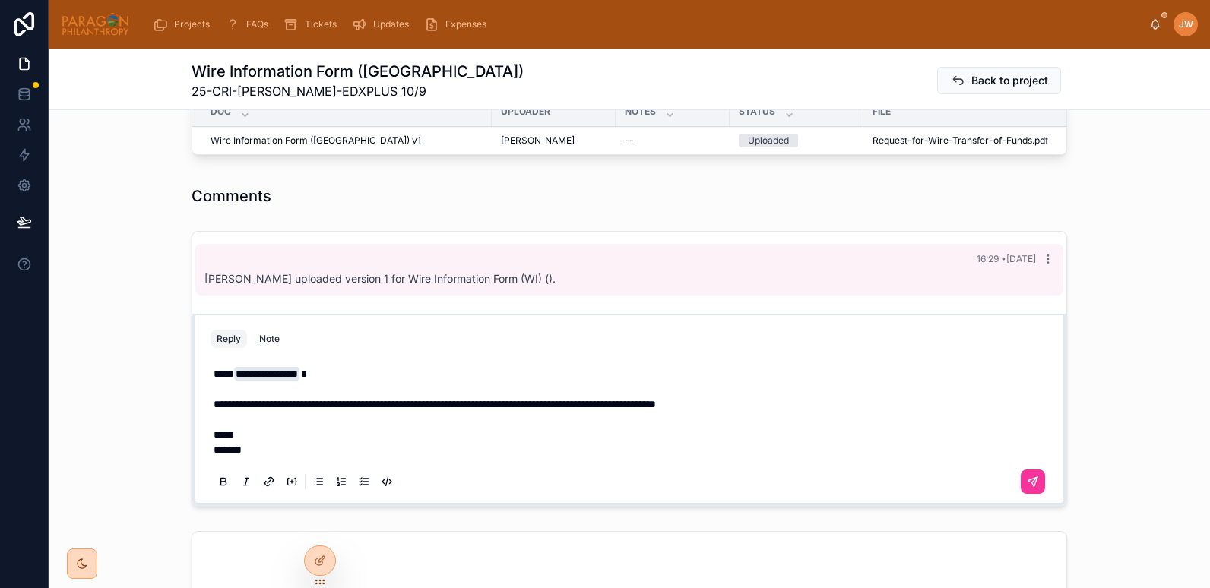
click at [299, 454] on p "*******" at bounding box center [633, 449] width 838 height 15
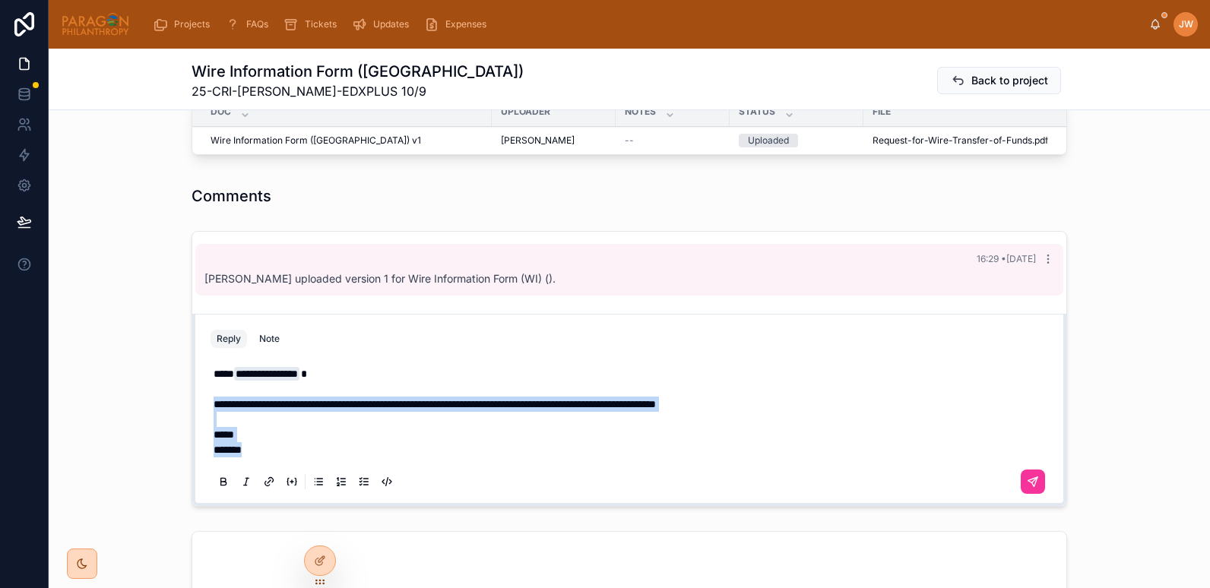
drag, startPoint x: 258, startPoint y: 459, endPoint x: 201, endPoint y: 416, distance: 71.0
click at [201, 416] on div "**********" at bounding box center [629, 427] width 856 height 152
copy div "**********"
click at [249, 458] on p "*******" at bounding box center [633, 449] width 838 height 15
drag, startPoint x: 249, startPoint y: 462, endPoint x: 208, endPoint y: 421, distance: 58.1
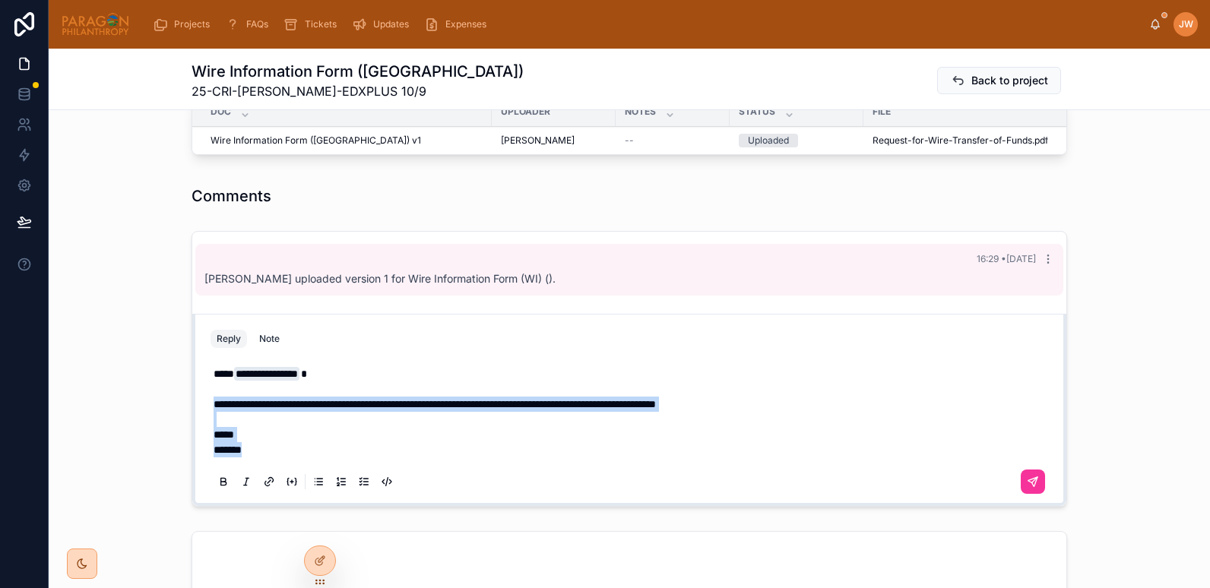
click at [214, 421] on div "**********" at bounding box center [633, 411] width 838 height 91
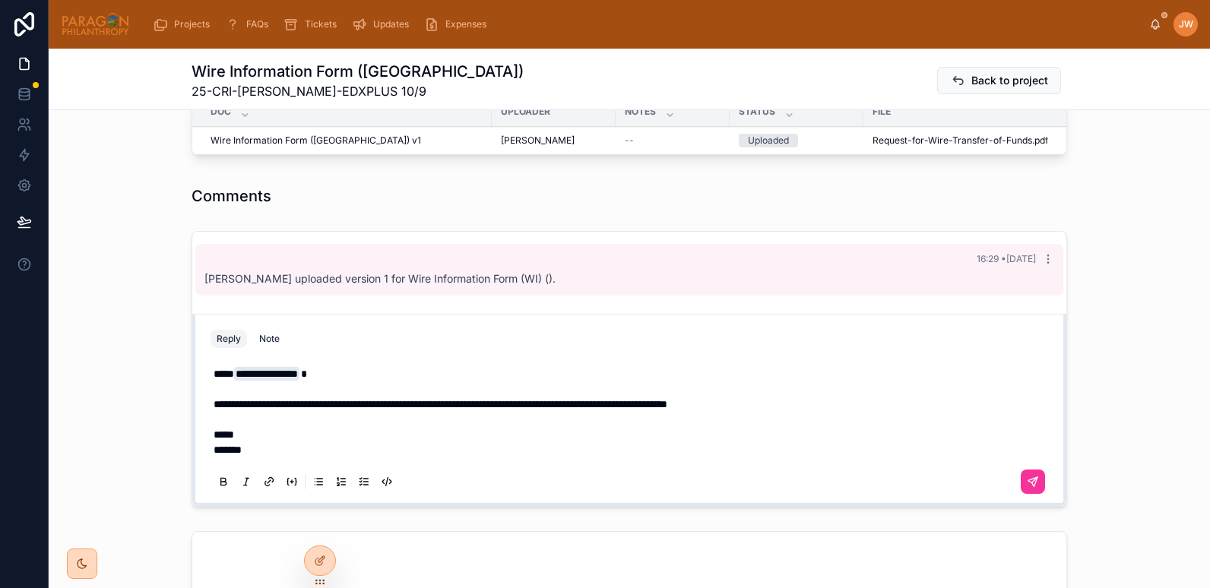
click at [441, 442] on p "*****" at bounding box center [633, 434] width 838 height 15
click at [1029, 487] on icon at bounding box center [1033, 481] width 9 height 9
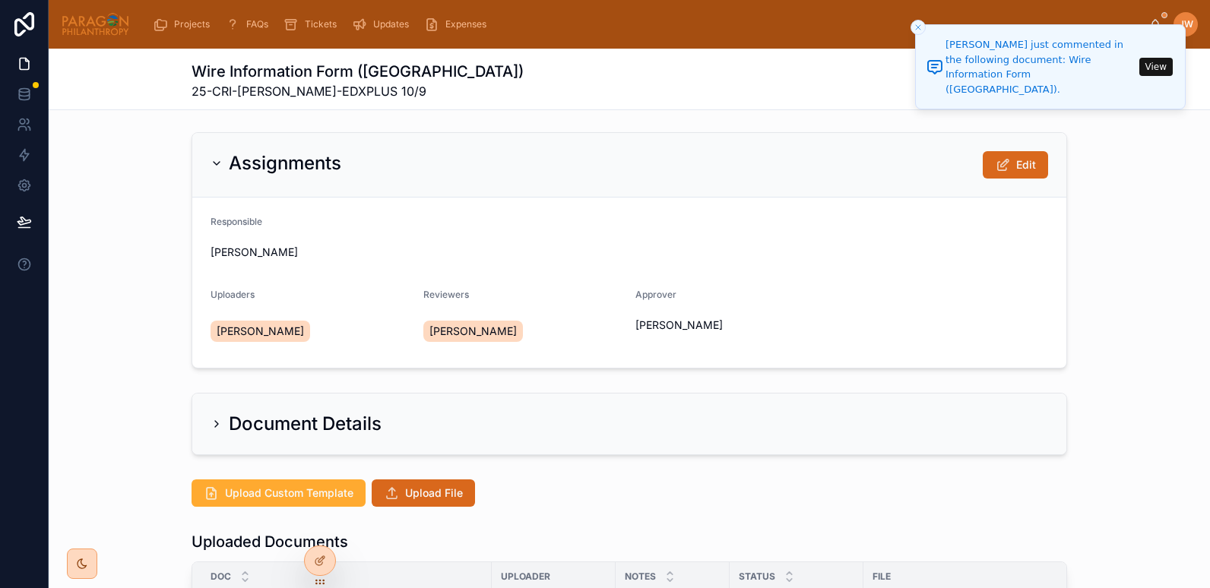
scroll to position [0, 0]
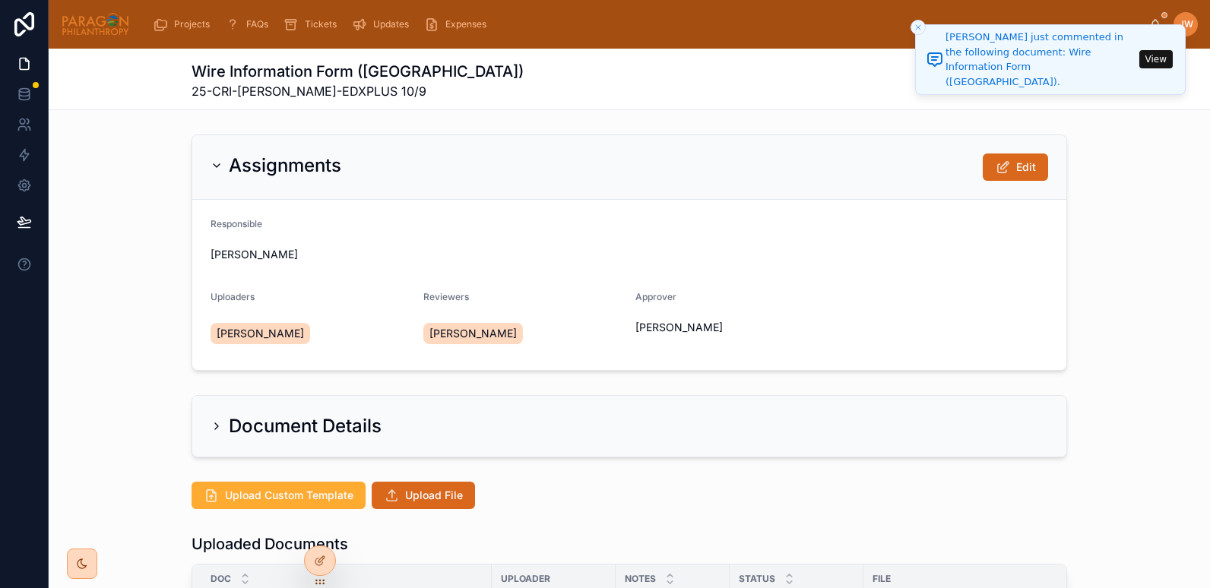
click at [915, 24] on icon "Close toast" at bounding box center [918, 27] width 9 height 9
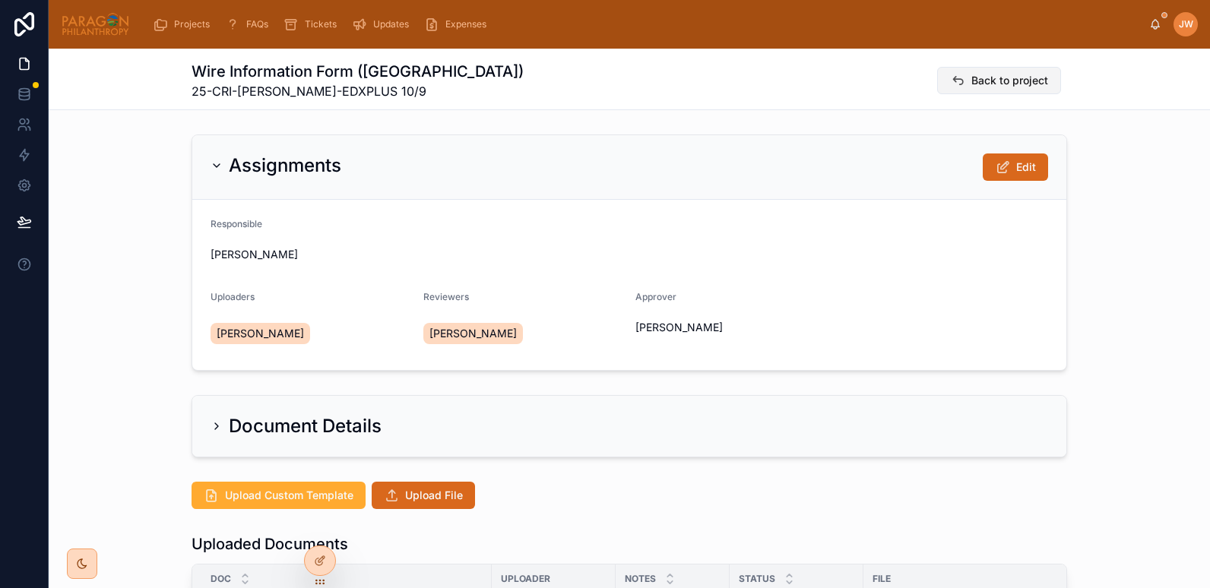
click at [980, 82] on span "Back to project" at bounding box center [1010, 80] width 77 height 15
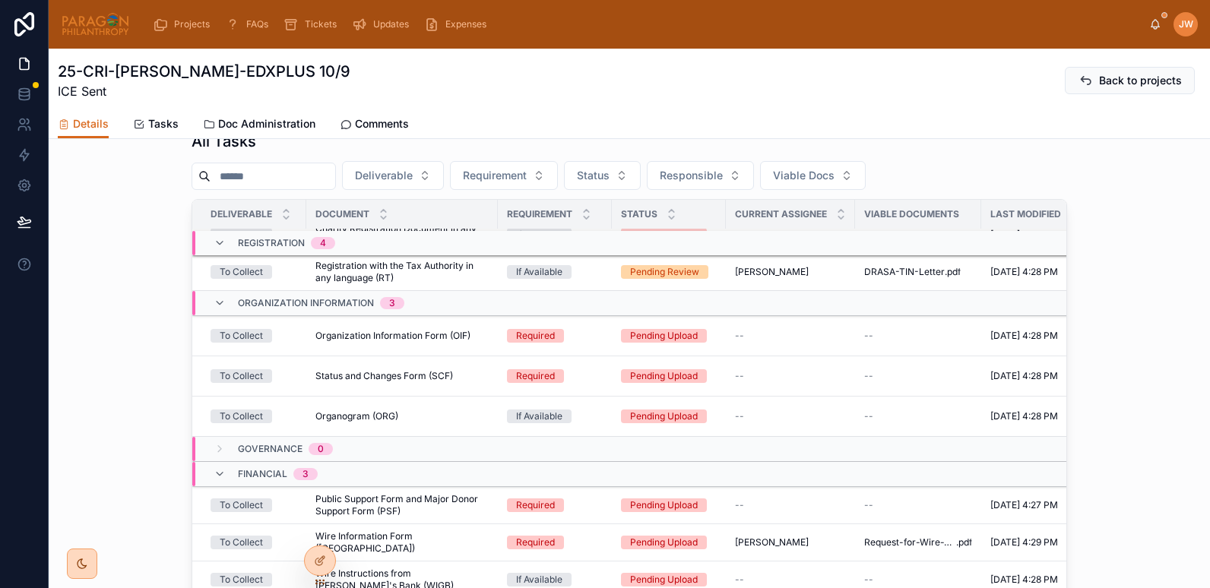
scroll to position [617, 0]
click at [372, 510] on span "Public Support Form and Major Donor Support Form (PSF)" at bounding box center [401, 505] width 173 height 24
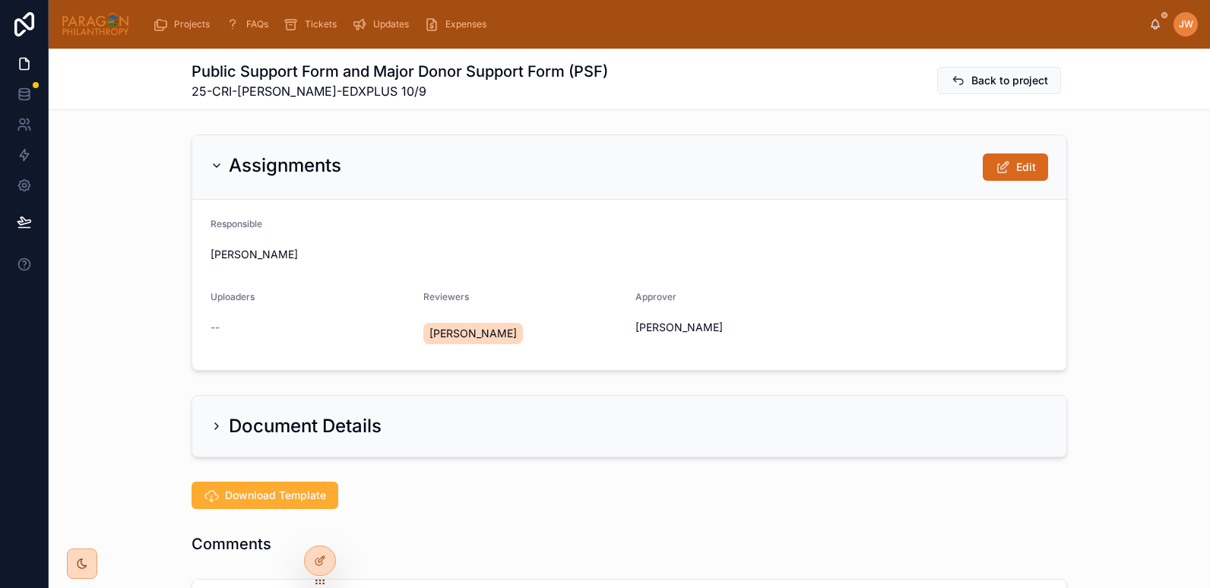
click at [512, 374] on div "Assignments Edit Responsible Jessica Watkins Uploaders -- Reviewers Jessica Wat…" at bounding box center [630, 252] width 1162 height 249
click at [1000, 168] on icon at bounding box center [1003, 167] width 16 height 15
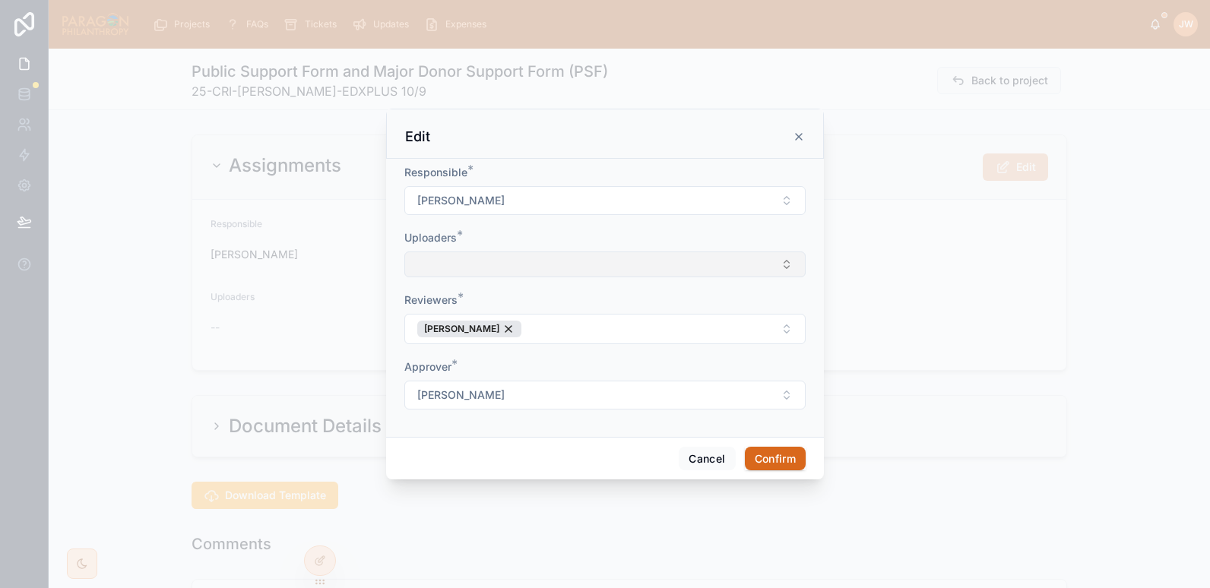
click at [481, 264] on button "Select Button" at bounding box center [604, 265] width 401 height 26
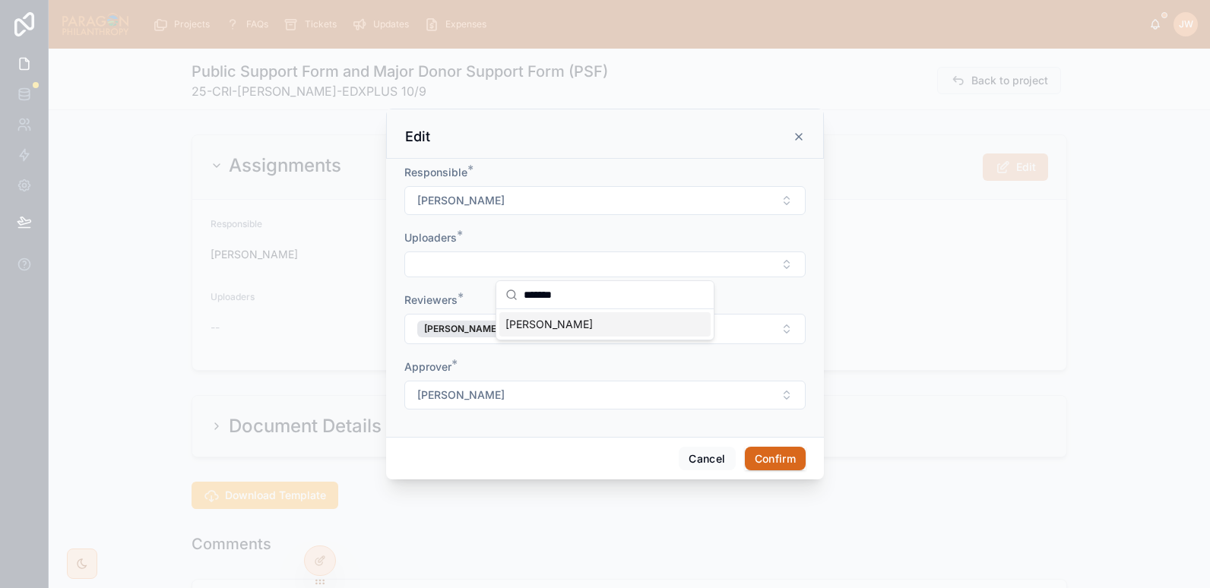
type input "*******"
click at [541, 329] on span "[PERSON_NAME]" at bounding box center [549, 324] width 87 height 15
click at [772, 301] on div "Reviewers *" at bounding box center [604, 302] width 401 height 15
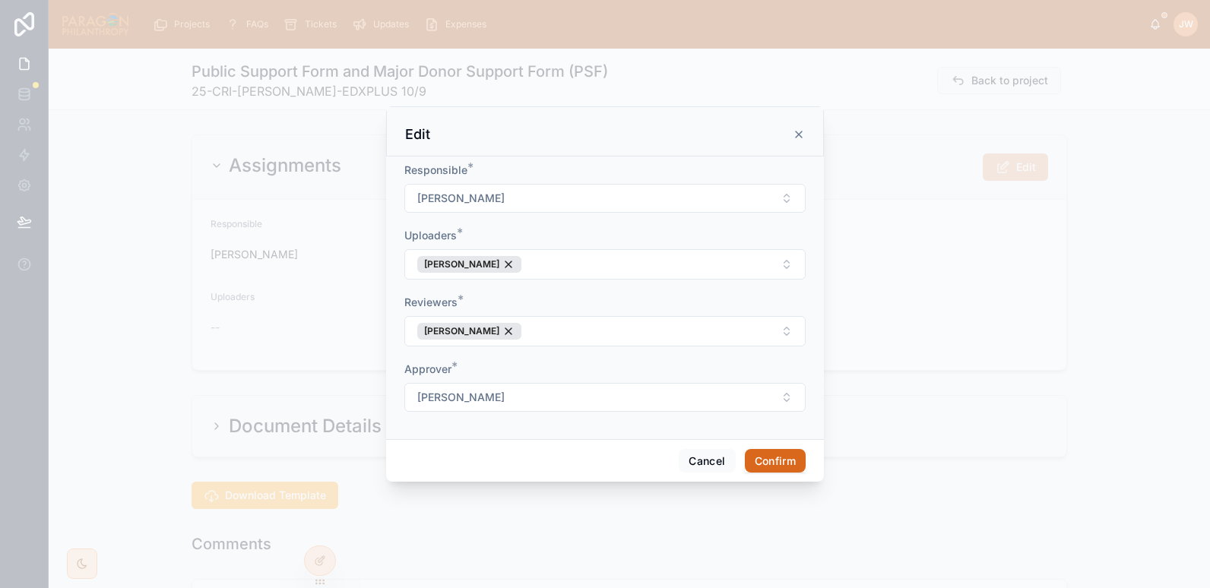
click at [786, 462] on button "Confirm" at bounding box center [775, 461] width 61 height 24
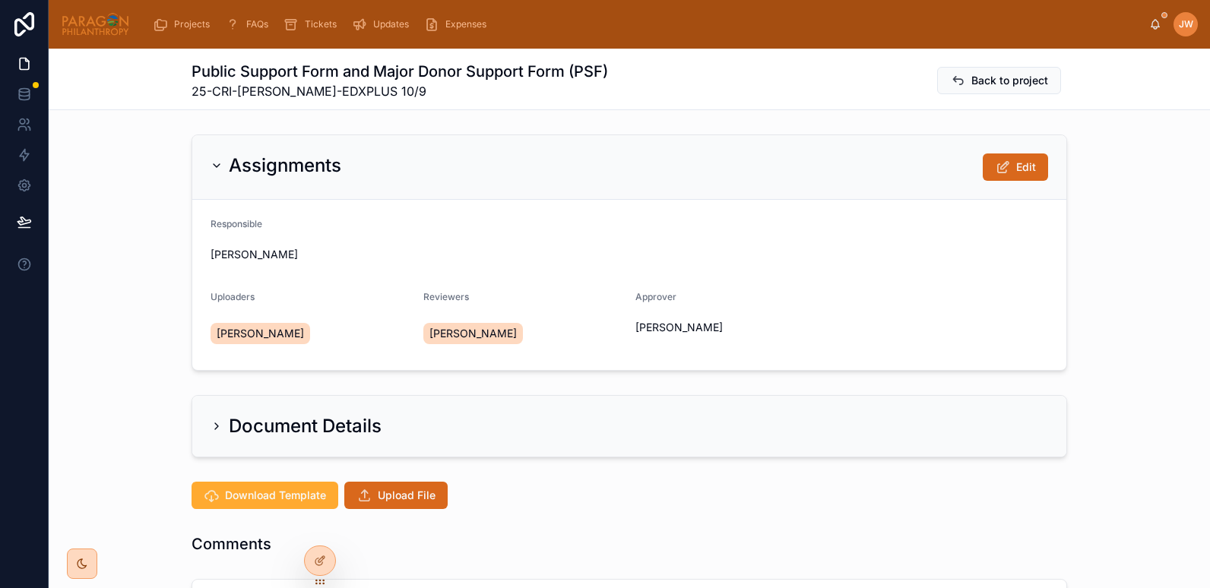
click at [380, 496] on span "Upload File" at bounding box center [407, 495] width 58 height 15
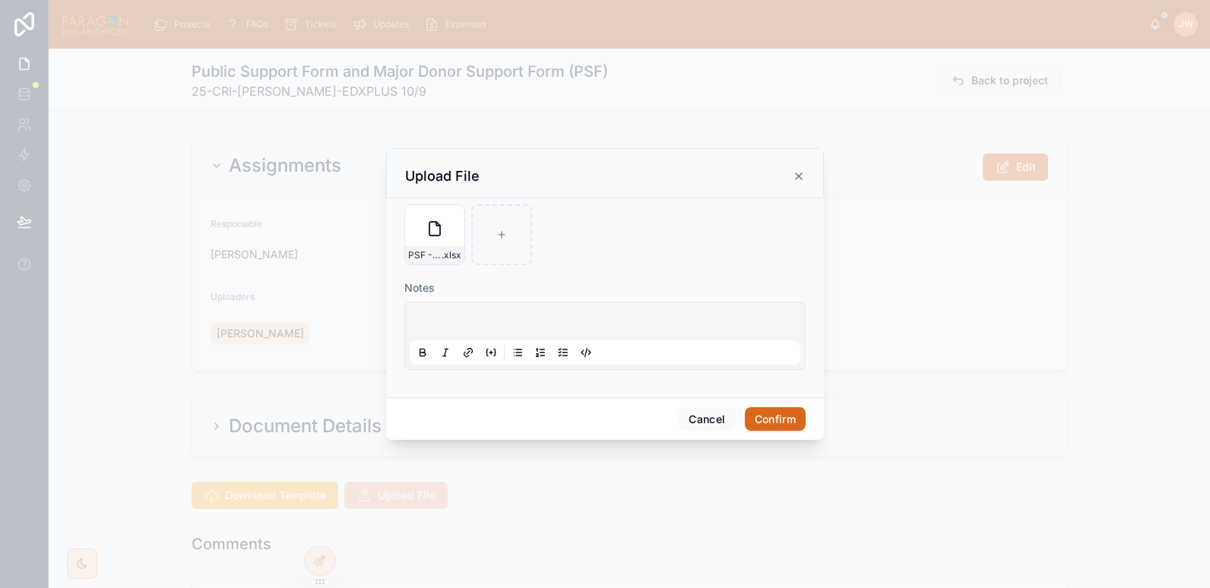
click at [769, 417] on button "Confirm" at bounding box center [775, 419] width 61 height 24
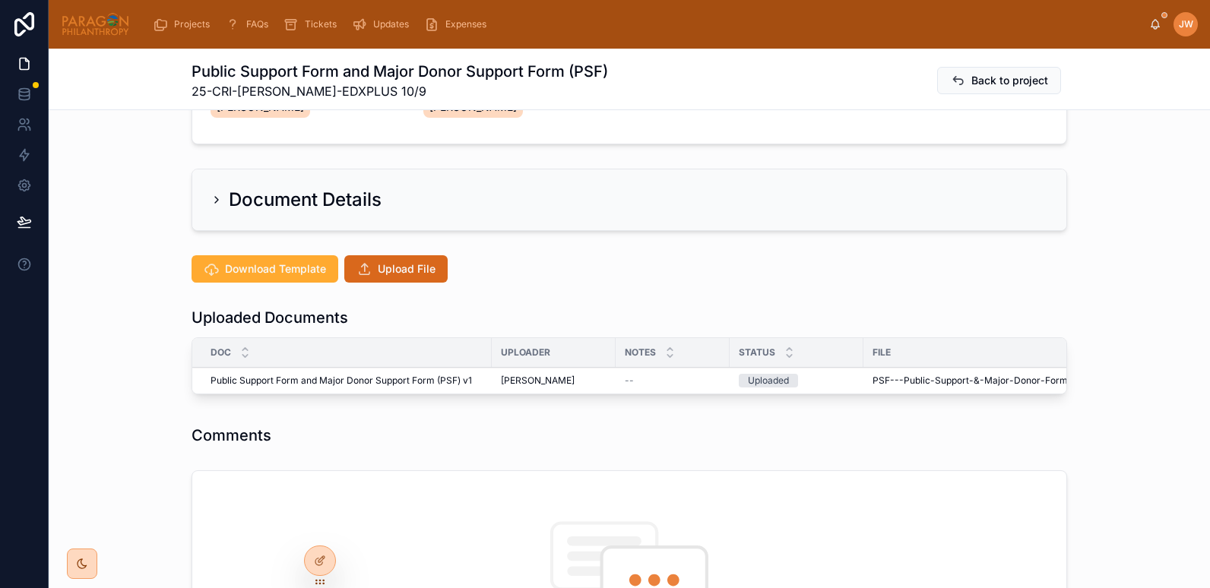
scroll to position [238, 0]
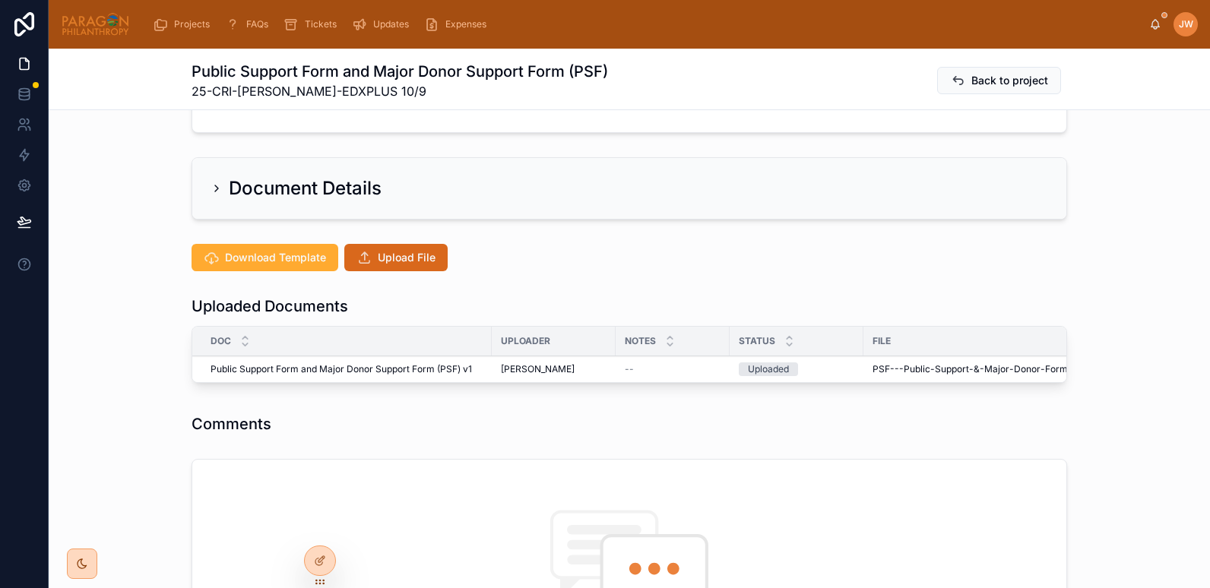
click at [0, 0] on button "Advance" at bounding box center [0, 0] width 0 height 0
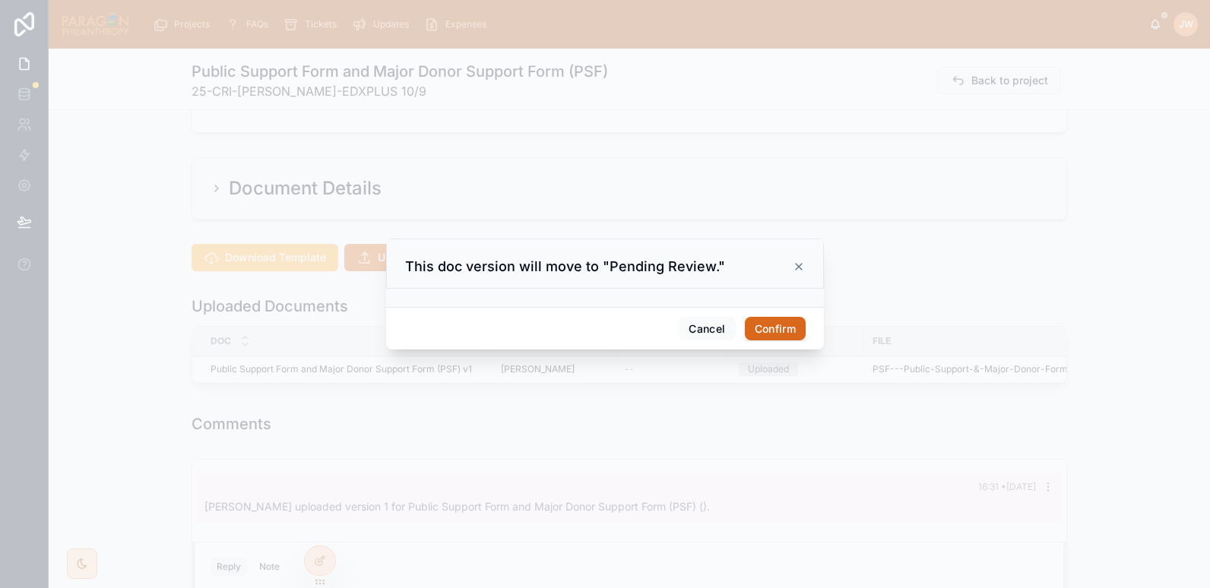
click at [772, 320] on button "Confirm" at bounding box center [775, 329] width 61 height 24
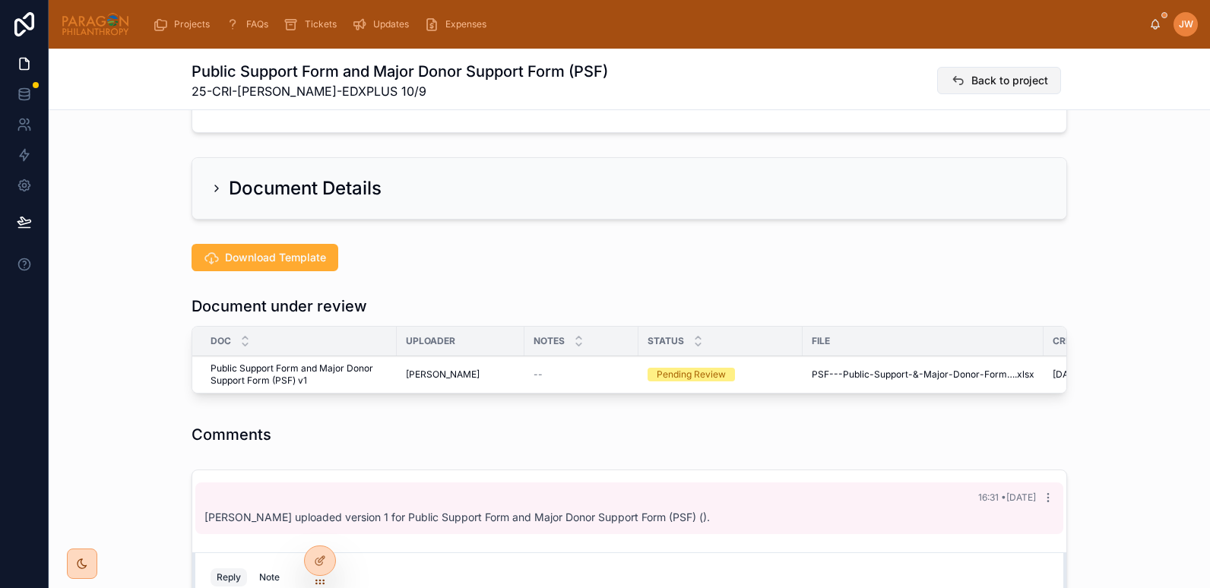
click at [965, 81] on button "Back to project" at bounding box center [999, 80] width 124 height 27
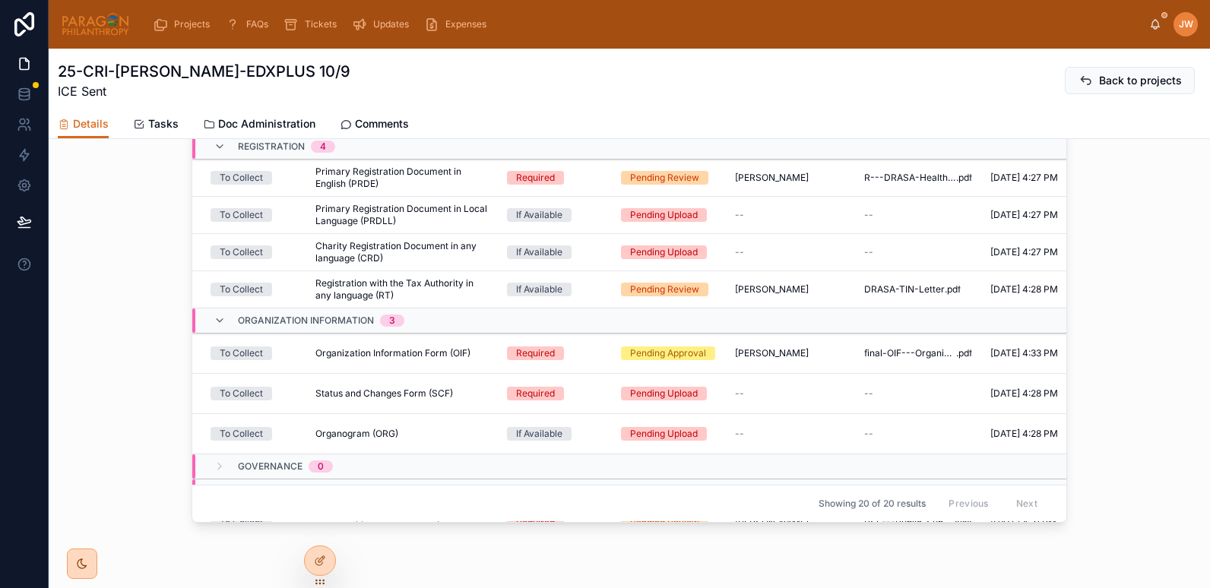
scroll to position [1558, 0]
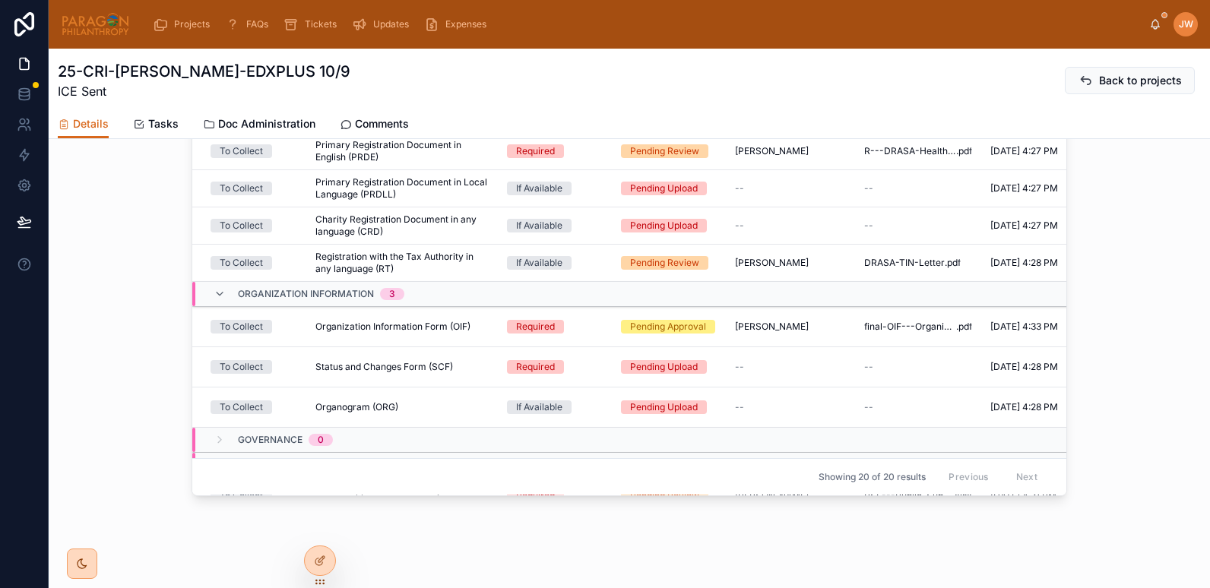
drag, startPoint x: 348, startPoint y: 265, endPoint x: 352, endPoint y: 272, distance: 7.8
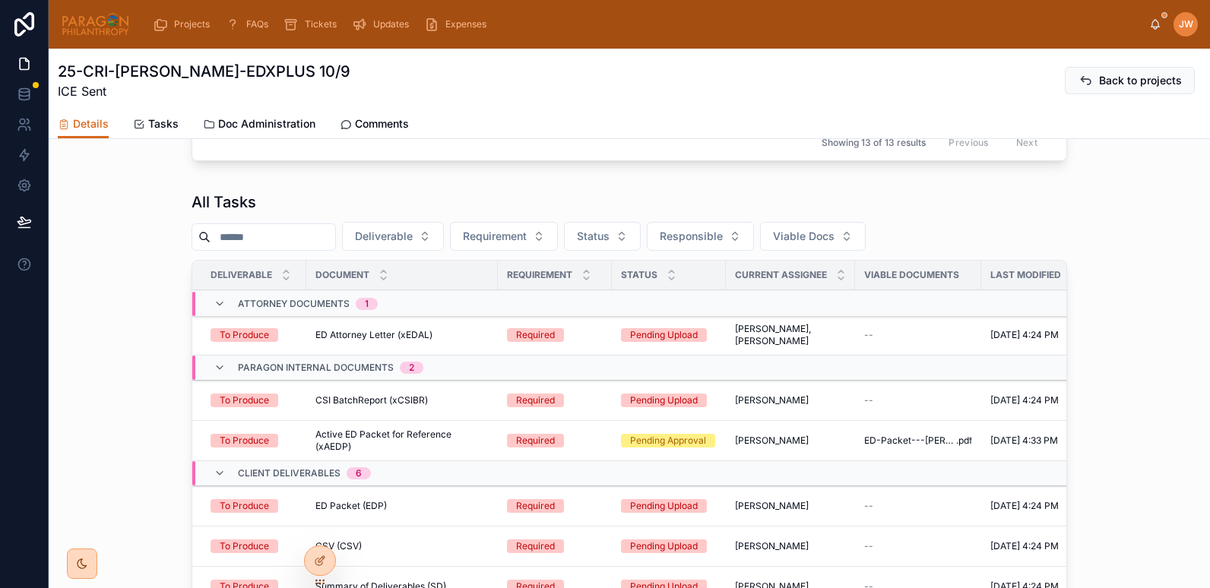
scroll to position [1351, 0]
click at [98, 123] on span "Details" at bounding box center [91, 123] width 36 height 15
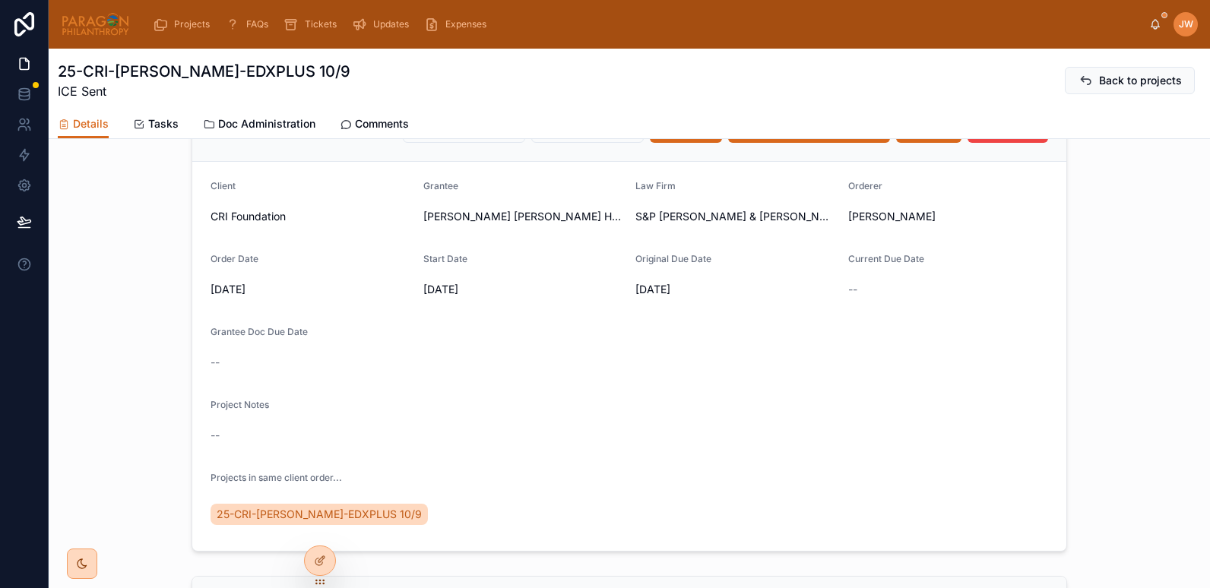
scroll to position [0, 0]
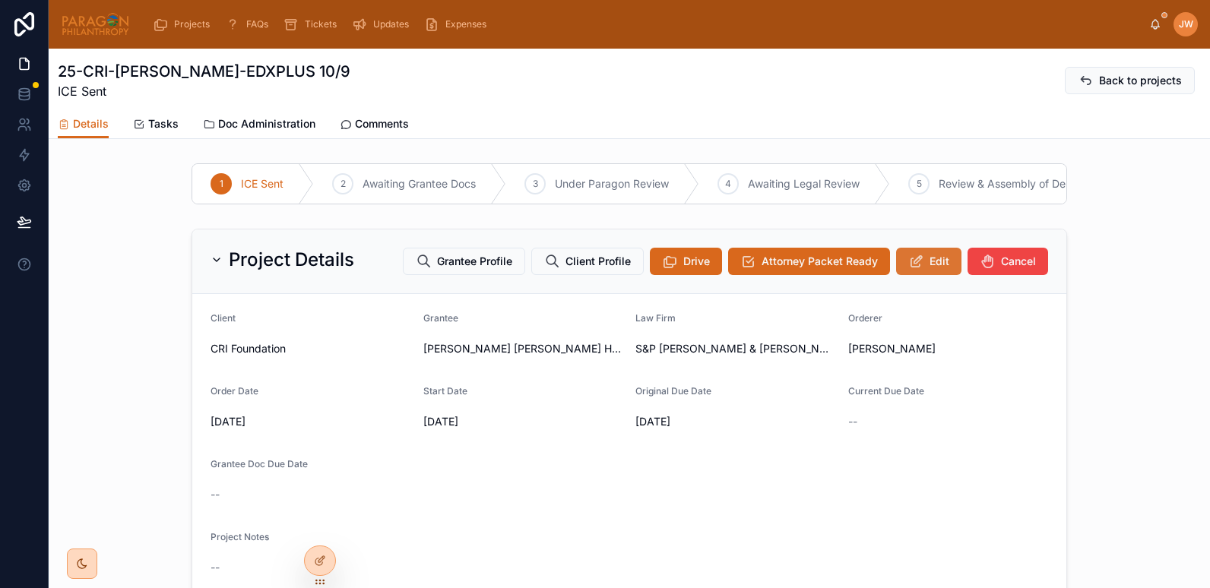
click at [911, 269] on icon at bounding box center [916, 261] width 16 height 15
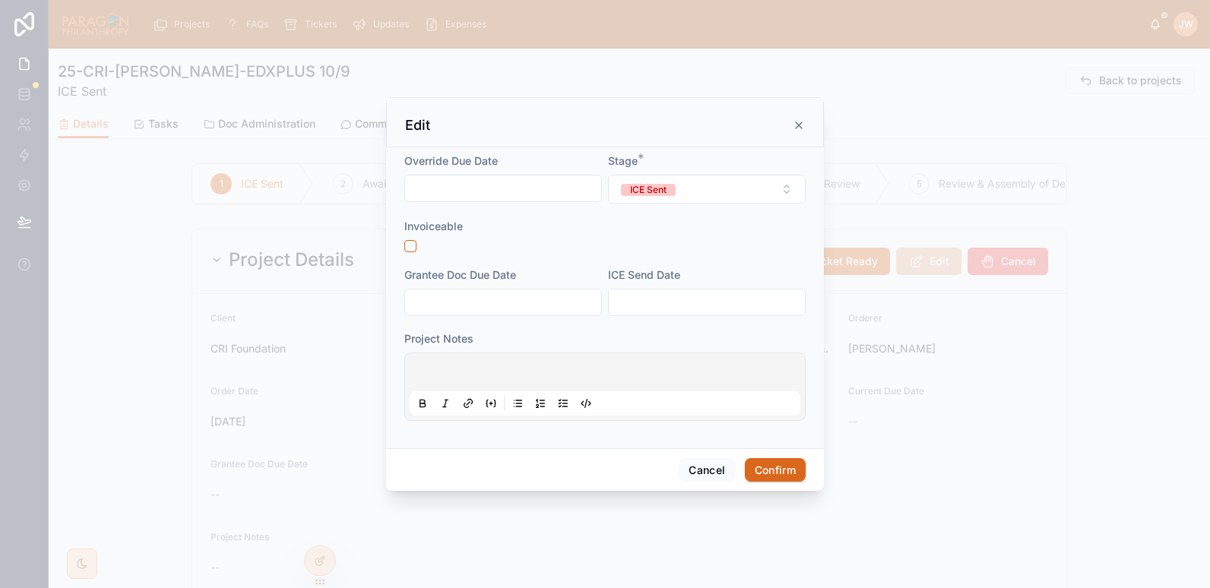
click at [417, 247] on div at bounding box center [604, 246] width 401 height 12
click at [407, 250] on button "button" at bounding box center [410, 246] width 12 height 12
click at [499, 312] on input "text" at bounding box center [503, 302] width 196 height 21
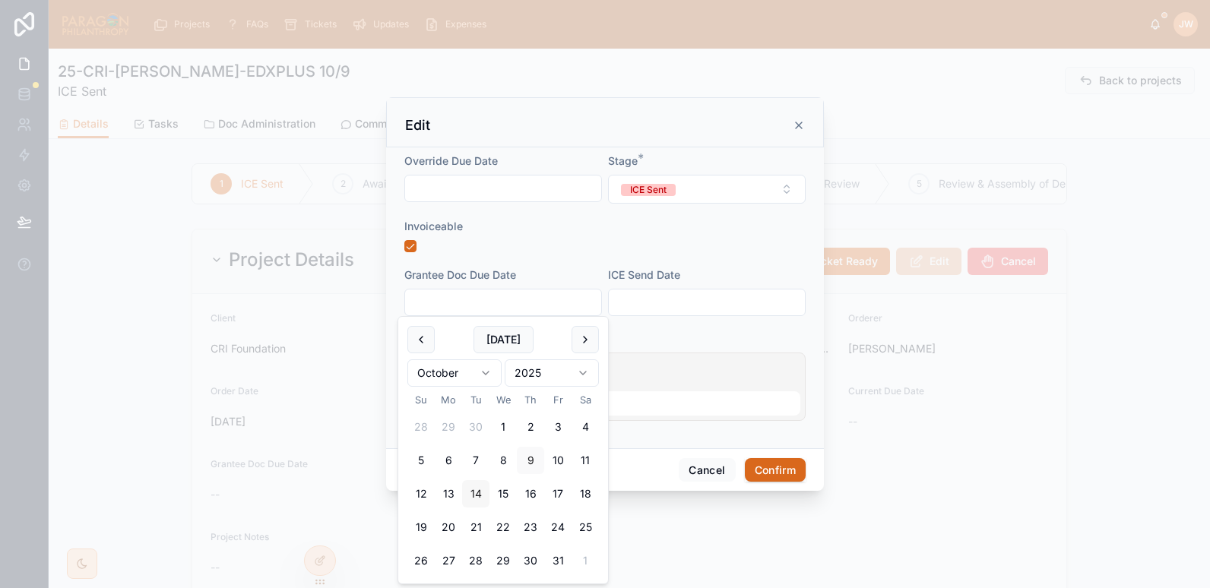
click at [472, 495] on button "14" at bounding box center [475, 493] width 27 height 27
type input "**********"
click at [667, 307] on input "text" at bounding box center [707, 302] width 196 height 21
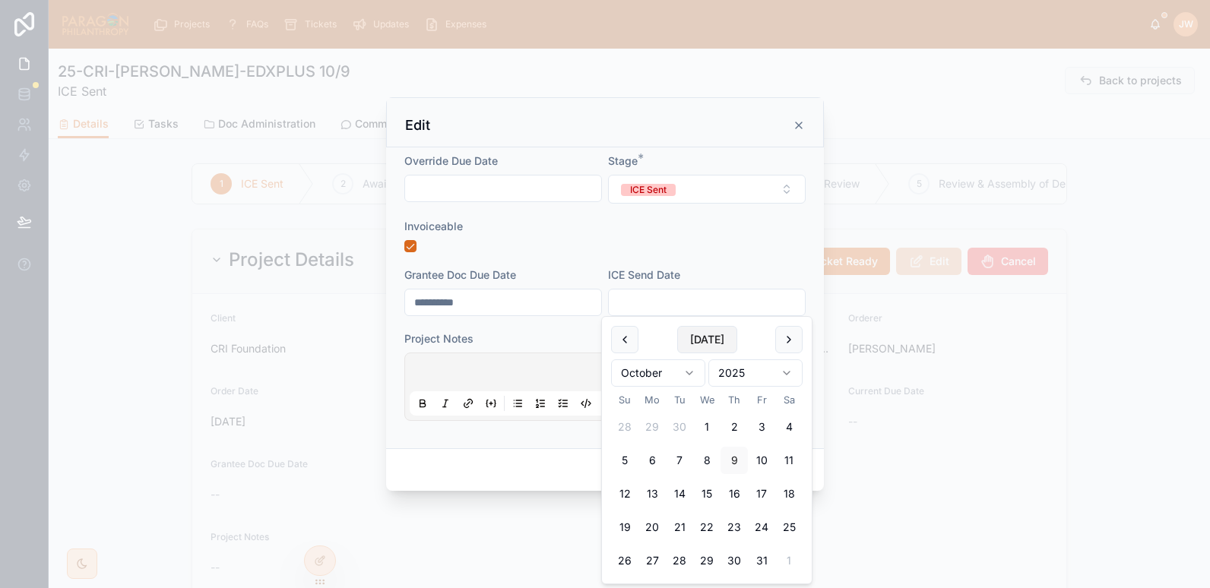
click at [713, 343] on button "Today" at bounding box center [707, 339] width 60 height 27
type input "*********"
click at [484, 309] on input "**********" at bounding box center [503, 302] width 196 height 21
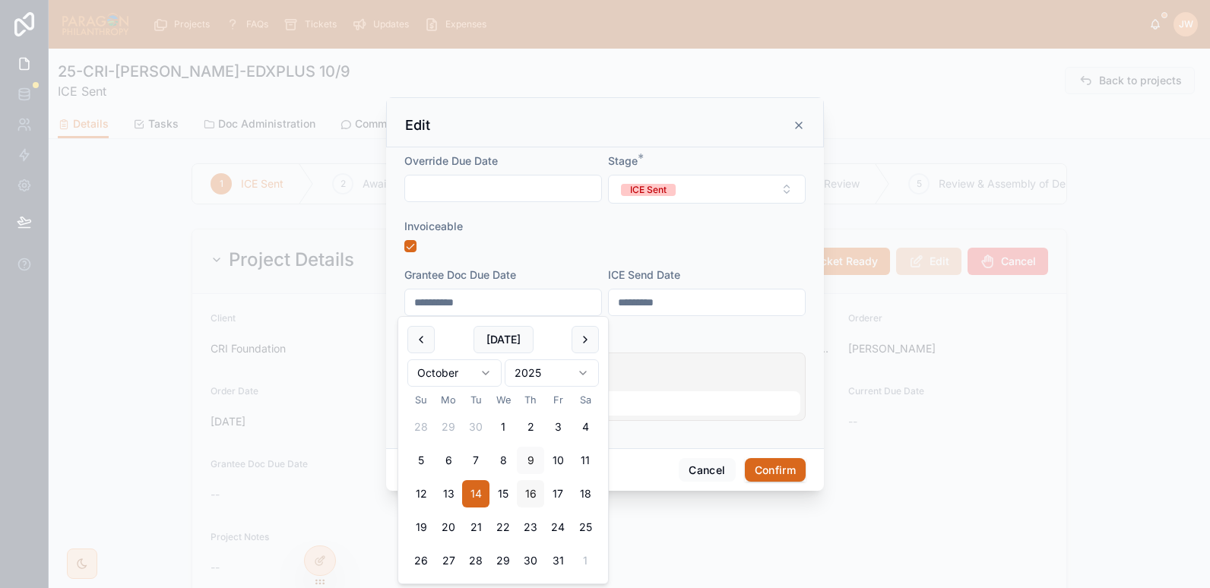
click at [533, 490] on button "16" at bounding box center [530, 493] width 27 height 27
type input "**********"
click at [660, 334] on div "Project Notes" at bounding box center [604, 338] width 401 height 15
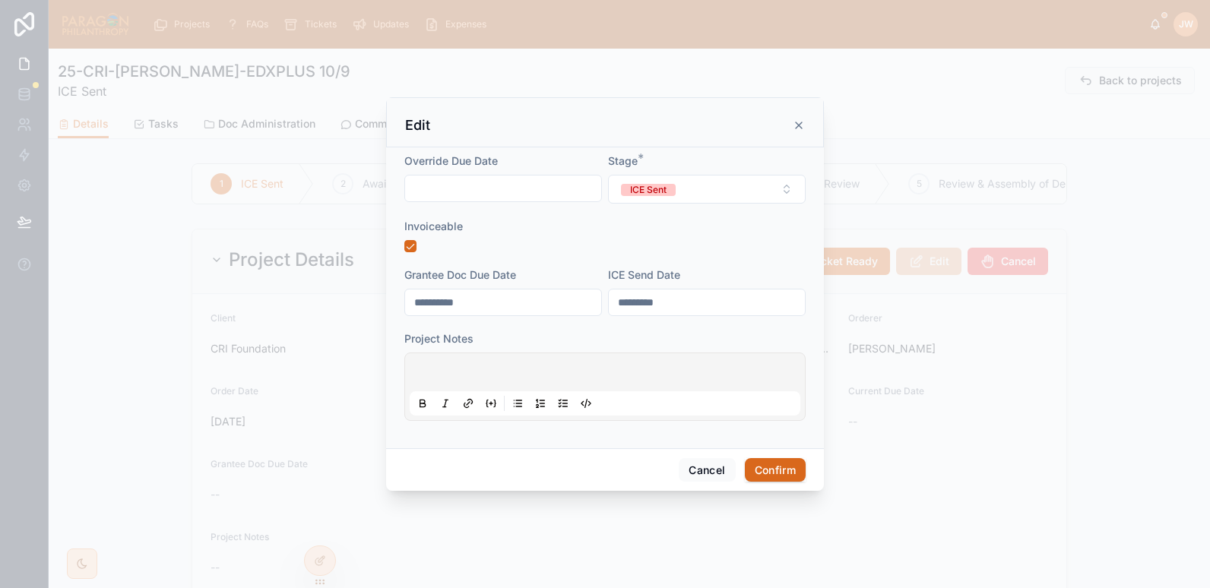
click at [545, 374] on p at bounding box center [608, 374] width 391 height 15
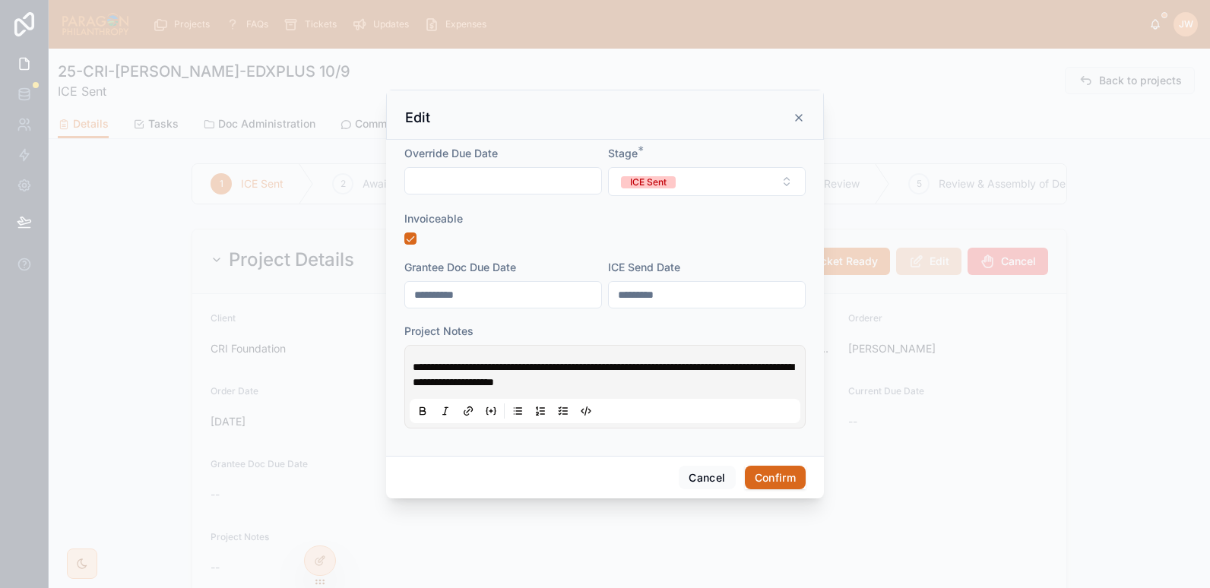
click at [774, 476] on button "Confirm" at bounding box center [775, 478] width 61 height 24
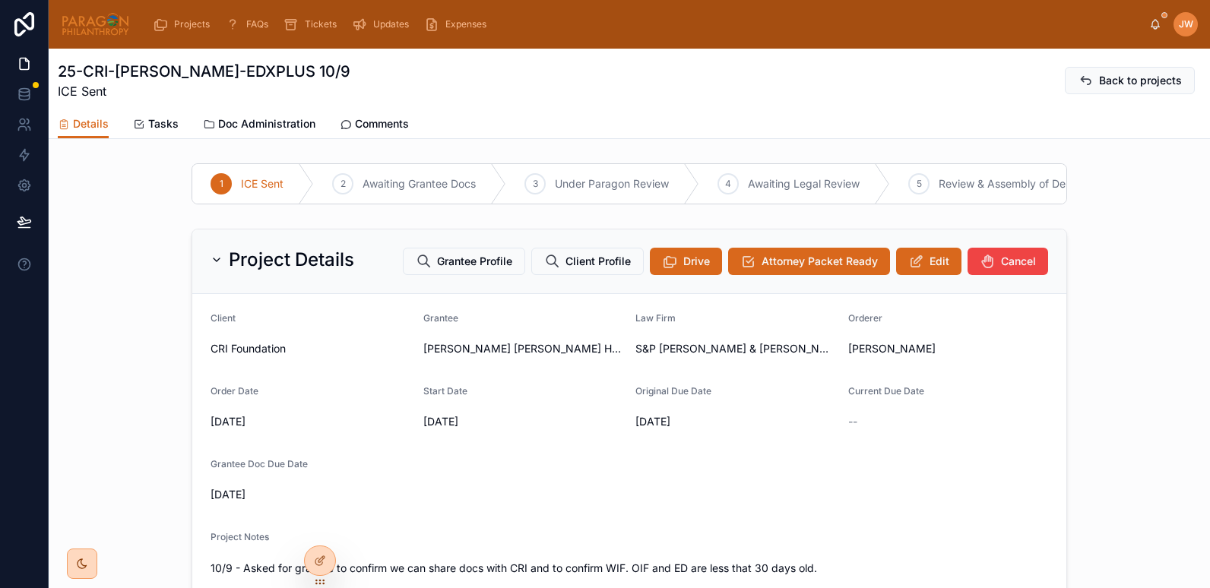
click at [381, 132] on link "Comments" at bounding box center [374, 125] width 69 height 30
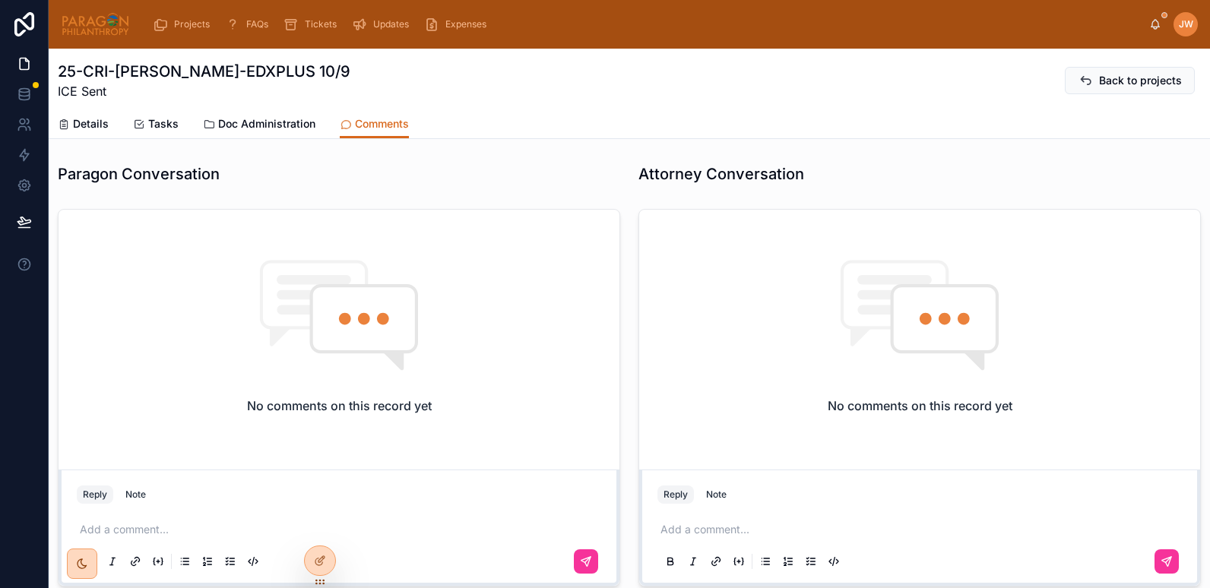
click at [83, 41] on div at bounding box center [95, 24] width 69 height 49
click at [87, 30] on img at bounding box center [95, 24] width 69 height 24
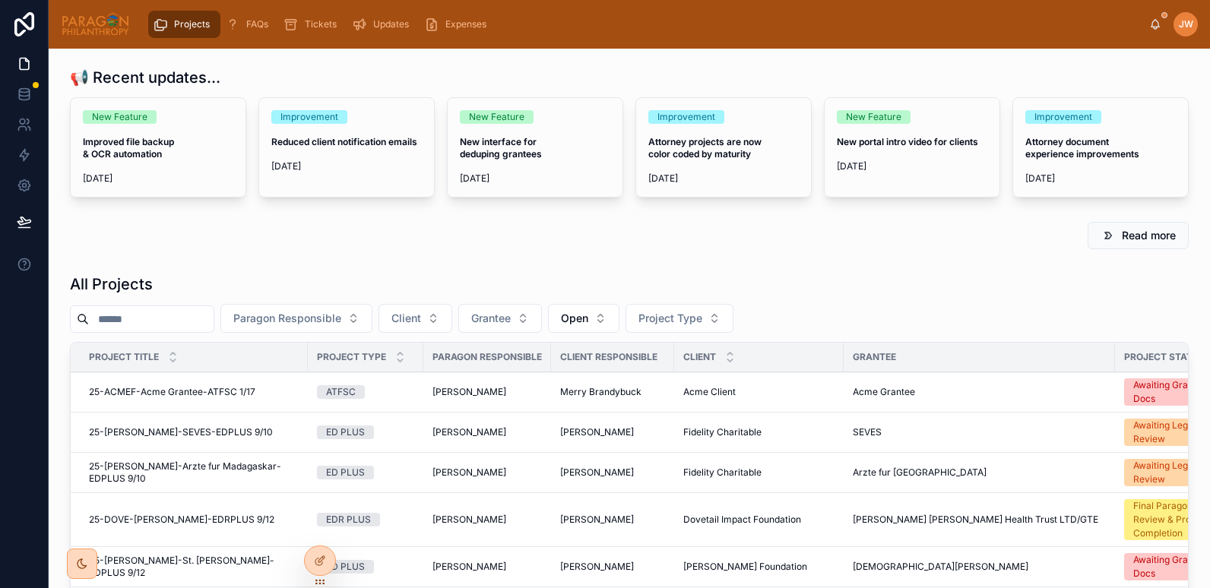
click at [124, 329] on input "text" at bounding box center [151, 319] width 125 height 21
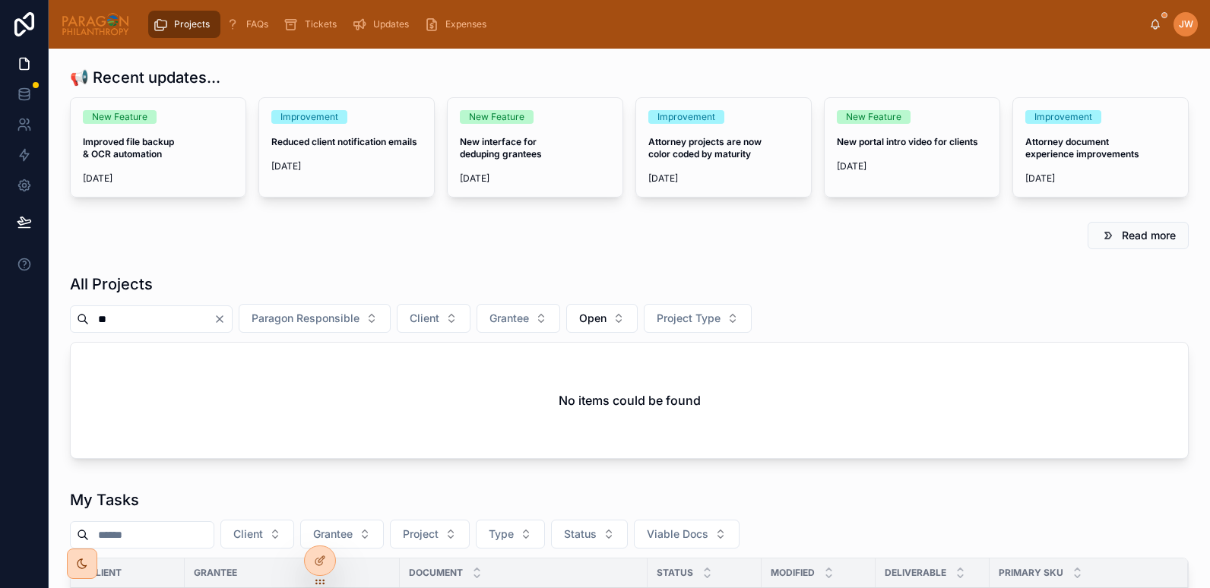
type input "*"
type input "****"
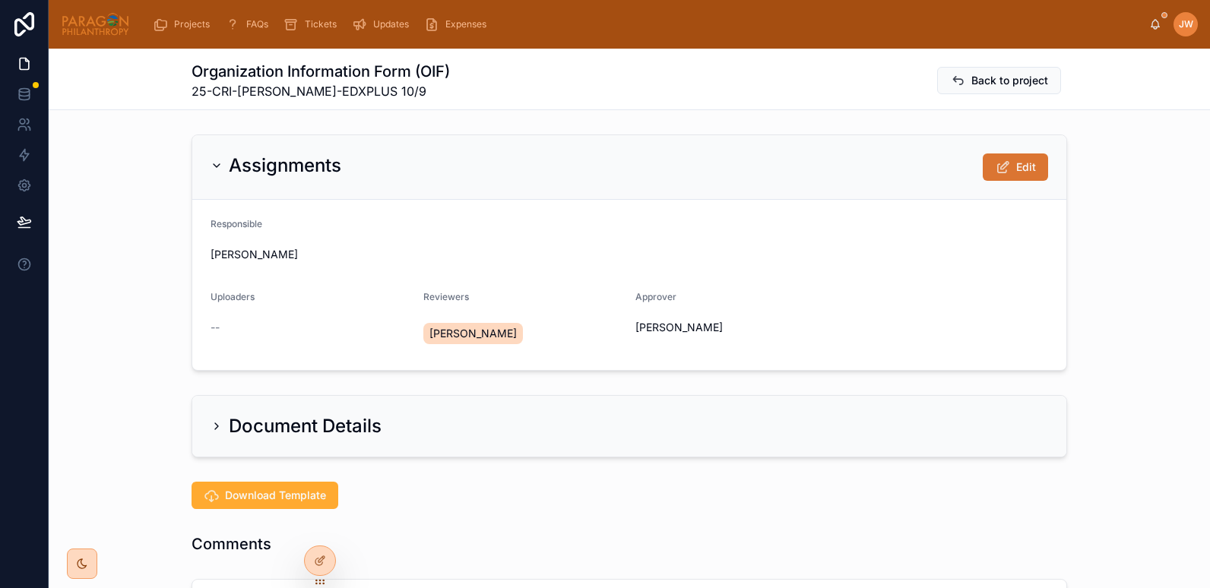
click at [988, 166] on button "Edit" at bounding box center [1015, 167] width 65 height 27
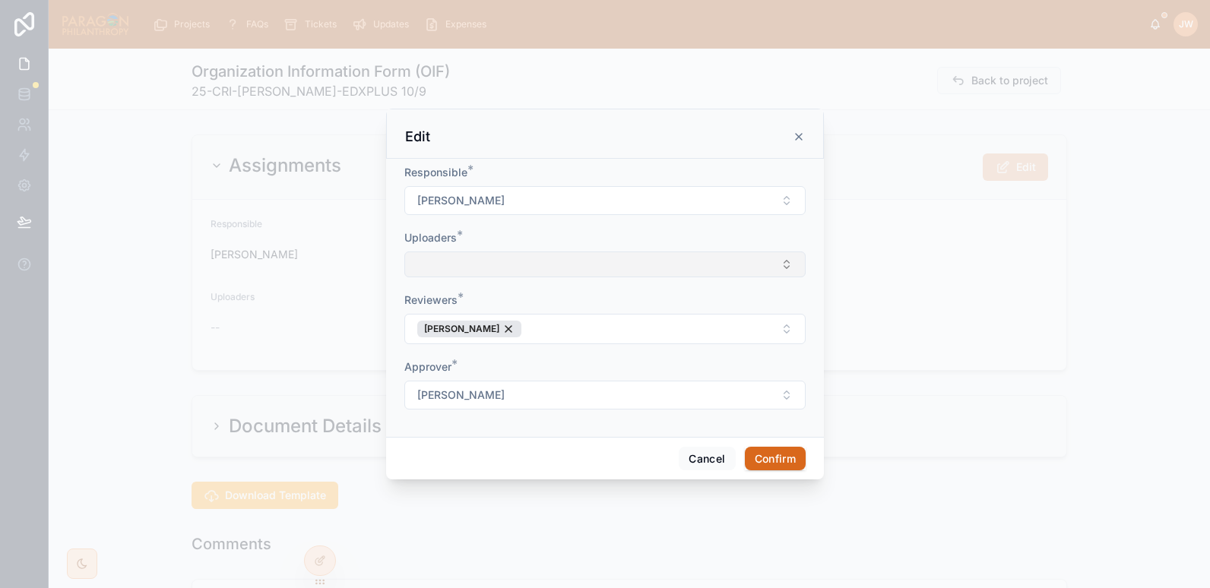
click at [455, 268] on button "Select Button" at bounding box center [604, 265] width 401 height 26
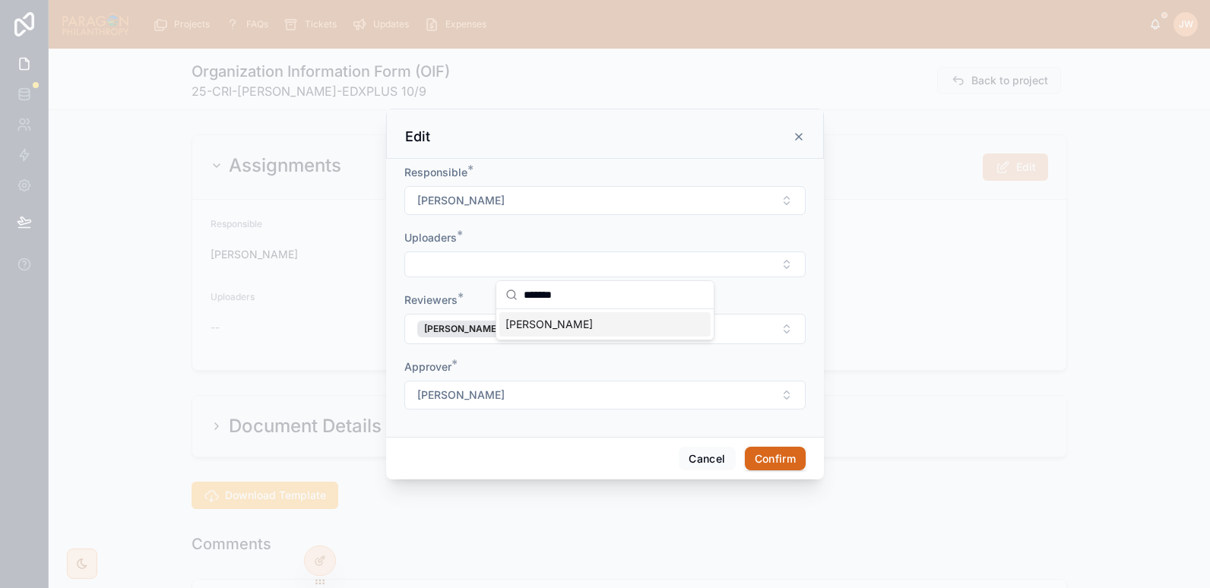
type input "*******"
click at [543, 320] on span "[PERSON_NAME]" at bounding box center [549, 324] width 87 height 15
click at [551, 228] on div "Uploaders *" at bounding box center [604, 235] width 401 height 15
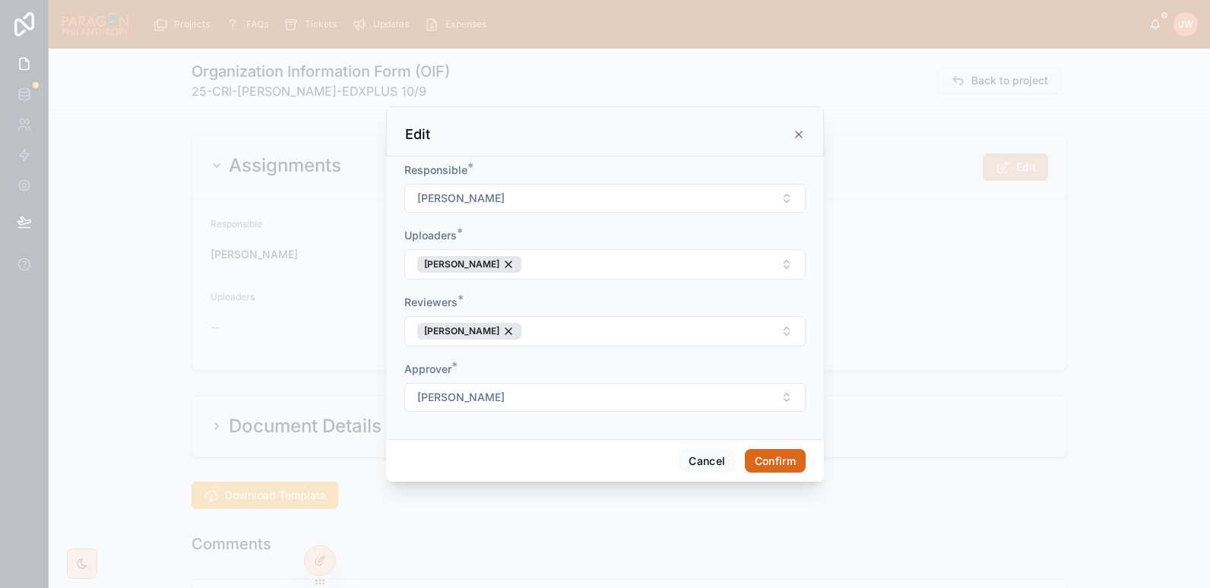
click at [799, 458] on button "Confirm" at bounding box center [775, 461] width 61 height 24
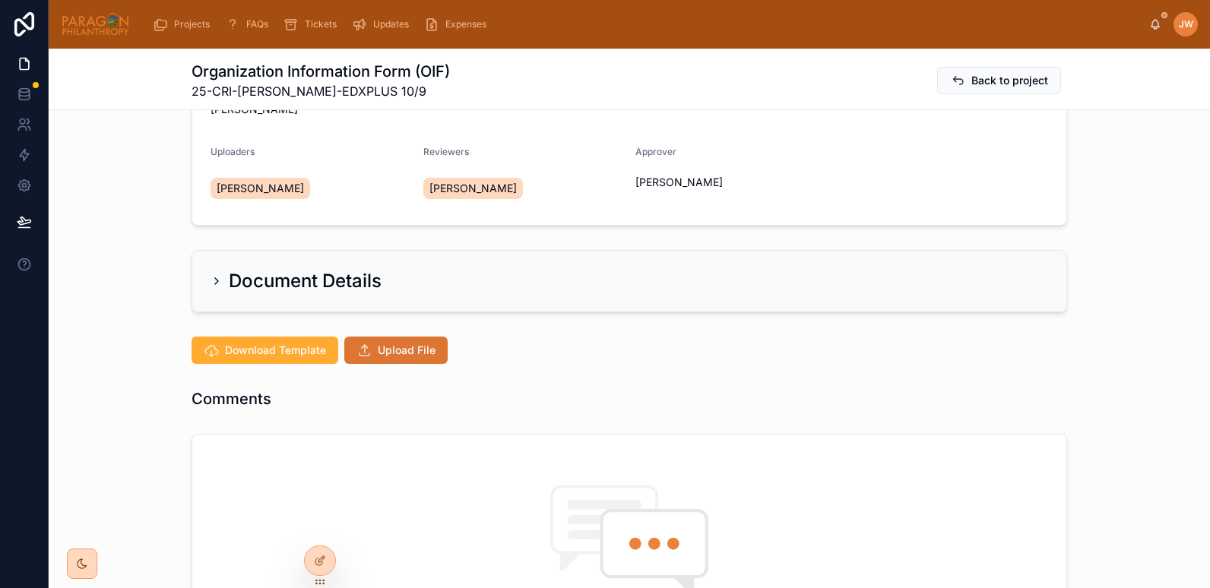
scroll to position [146, 0]
click at [401, 347] on span "Upload File" at bounding box center [407, 349] width 58 height 15
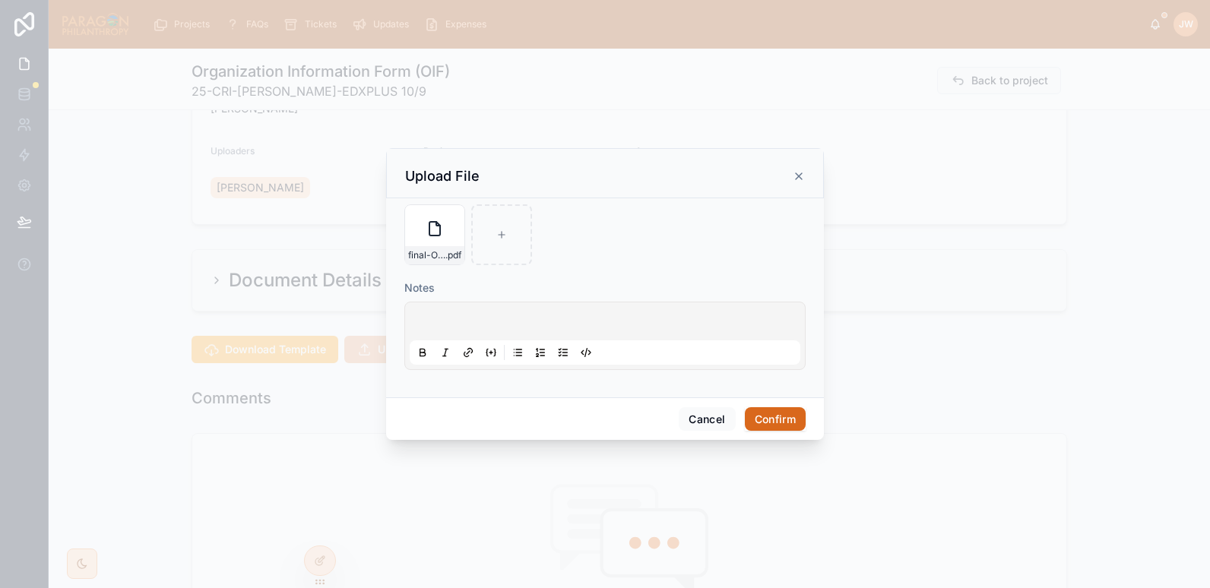
click at [773, 415] on button "Confirm" at bounding box center [775, 419] width 61 height 24
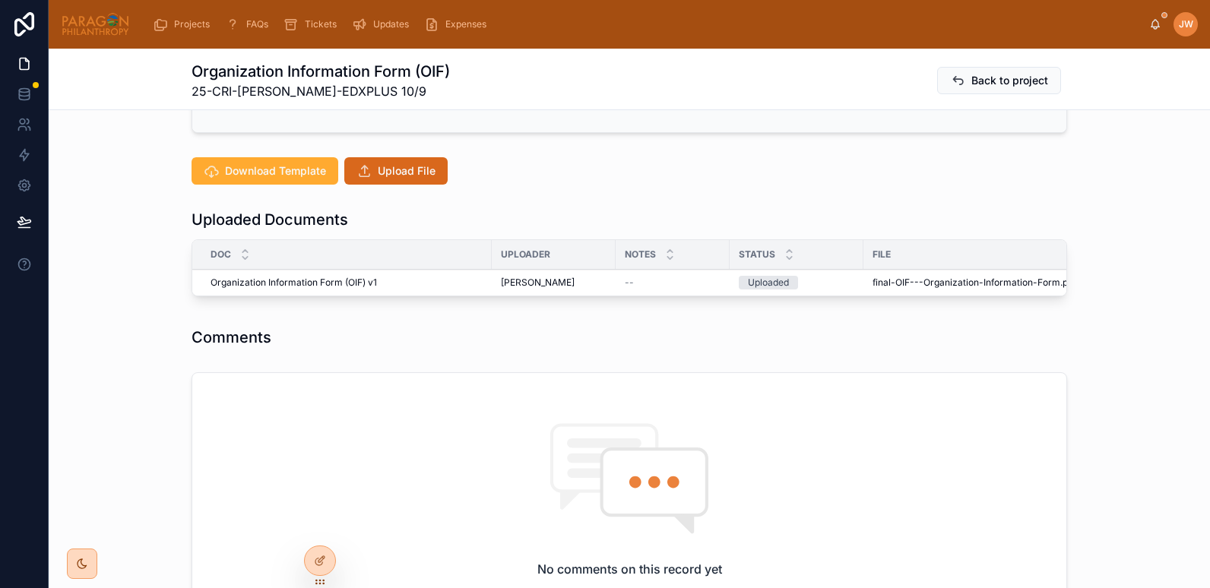
scroll to position [326, 0]
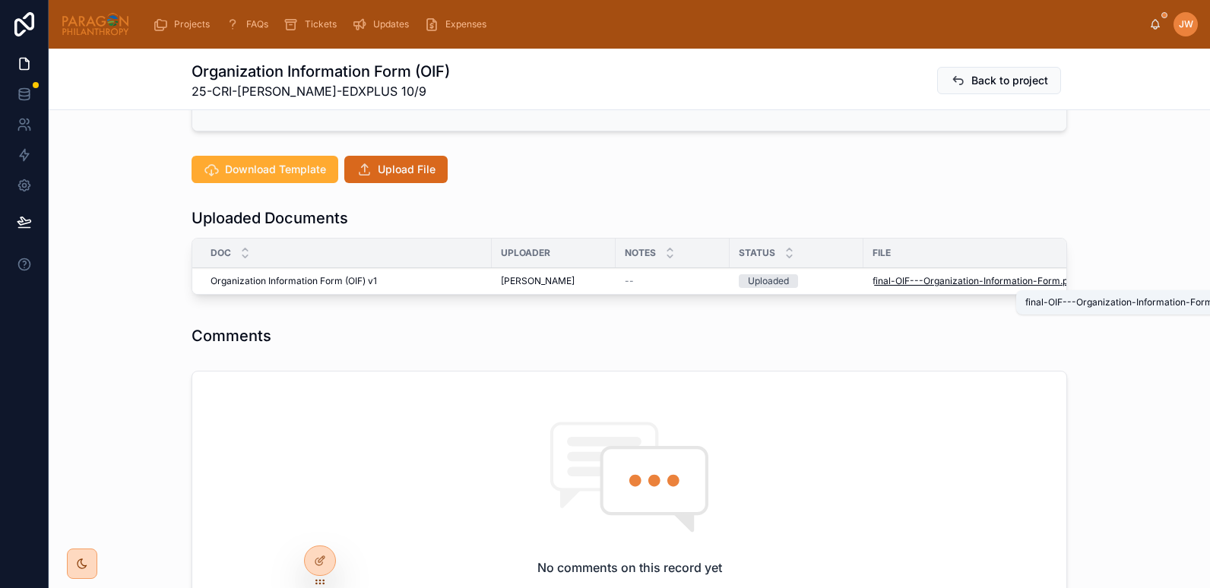
click at [896, 281] on span "final-OIF---Organization-Information-Form" at bounding box center [967, 281] width 188 height 12
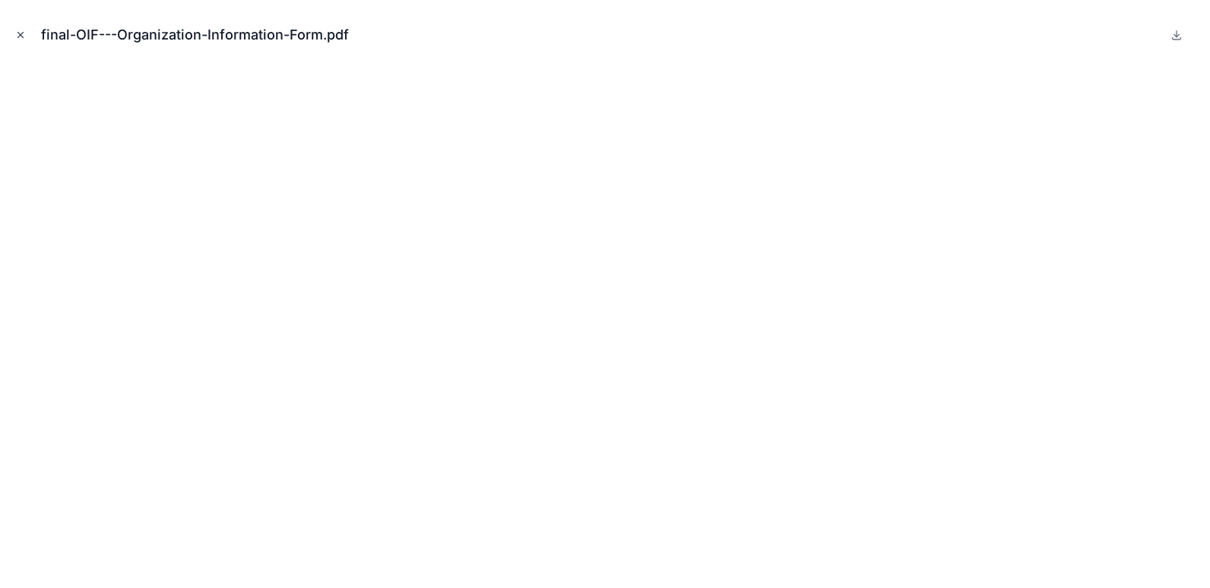
click at [17, 33] on icon "Close modal" at bounding box center [20, 35] width 11 height 11
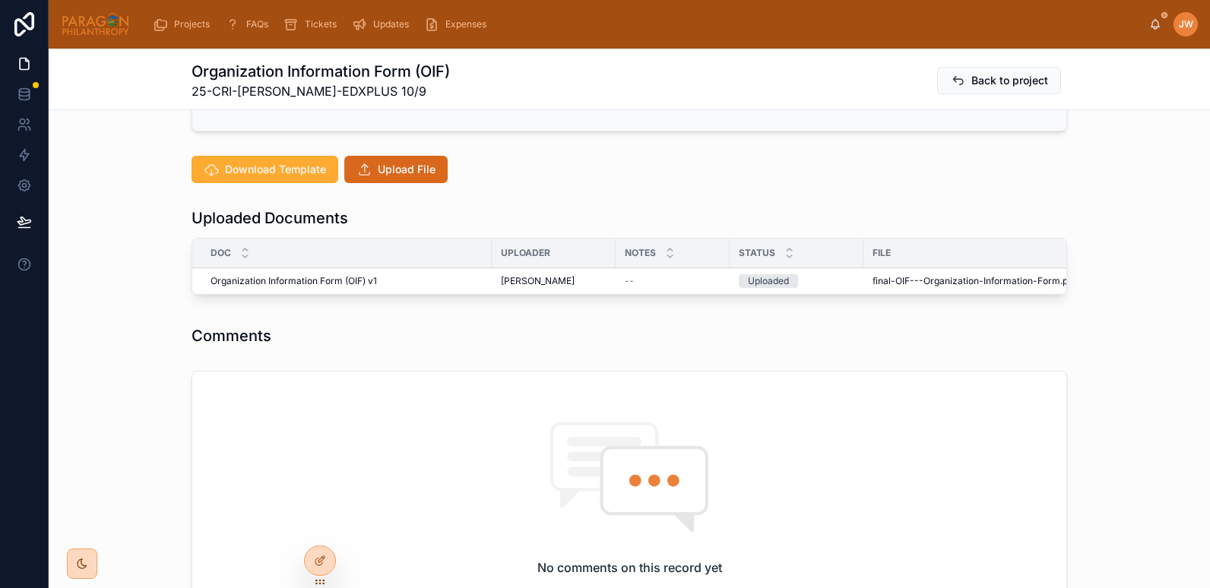
click at [0, 0] on span "Advance" at bounding box center [0, 0] width 0 height 0
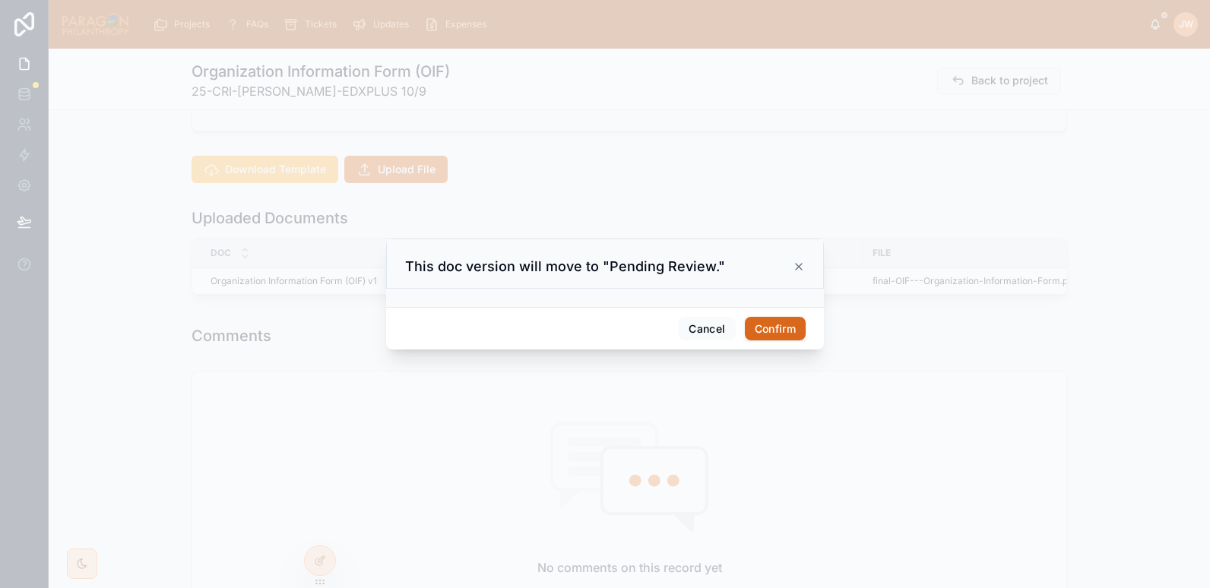
click at [759, 328] on button "Confirm" at bounding box center [775, 329] width 61 height 24
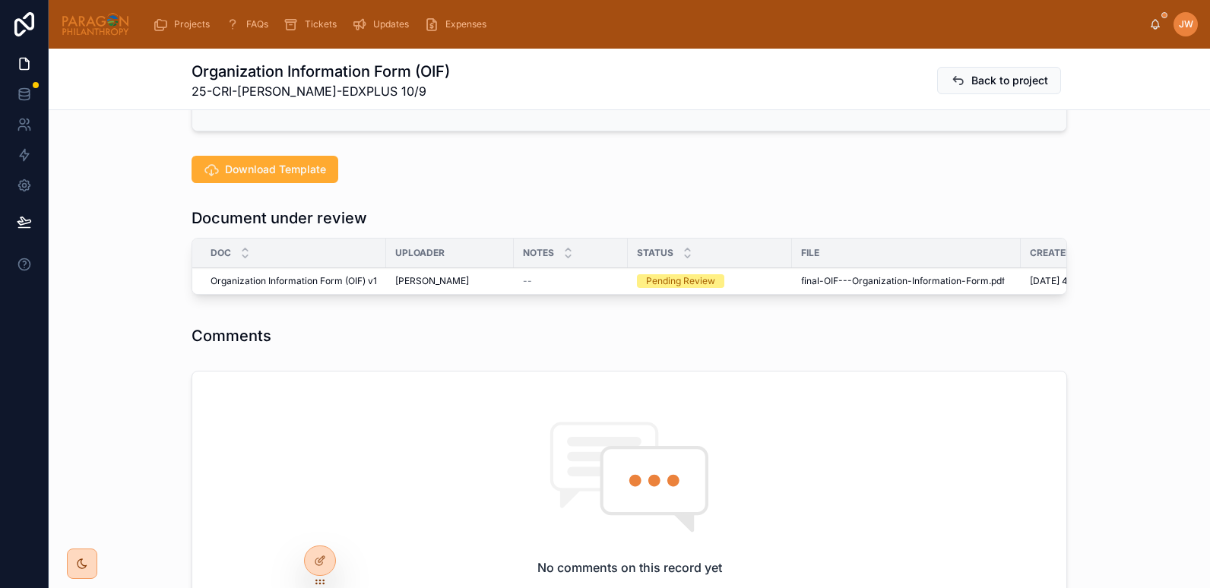
click at [0, 0] on span "Reviewed" at bounding box center [0, 0] width 0 height 0
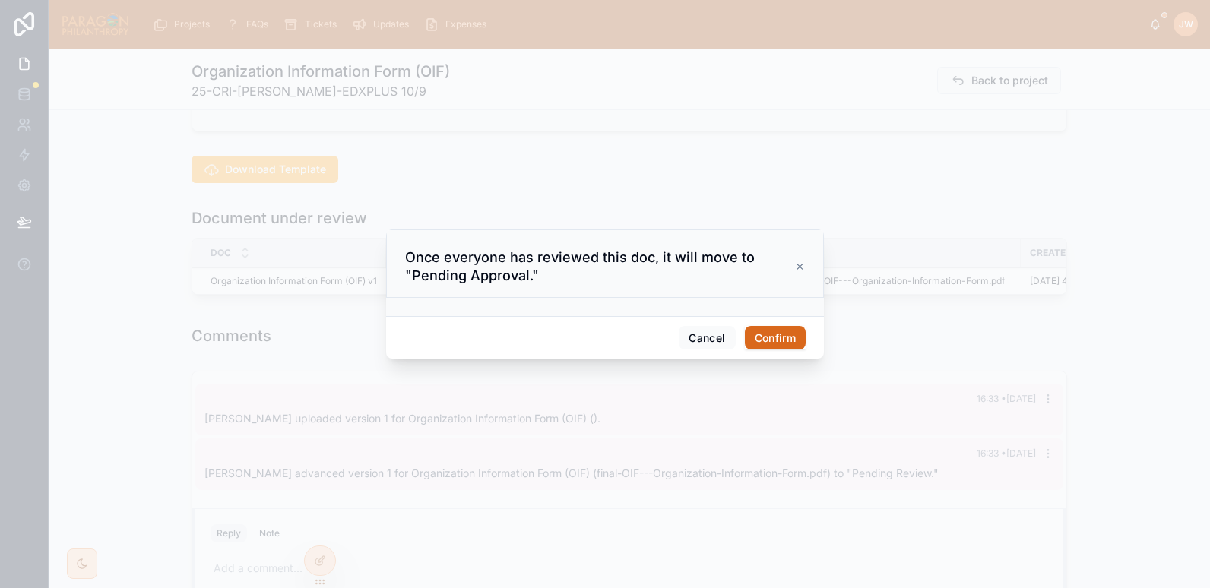
click at [772, 334] on button "Confirm" at bounding box center [775, 338] width 61 height 24
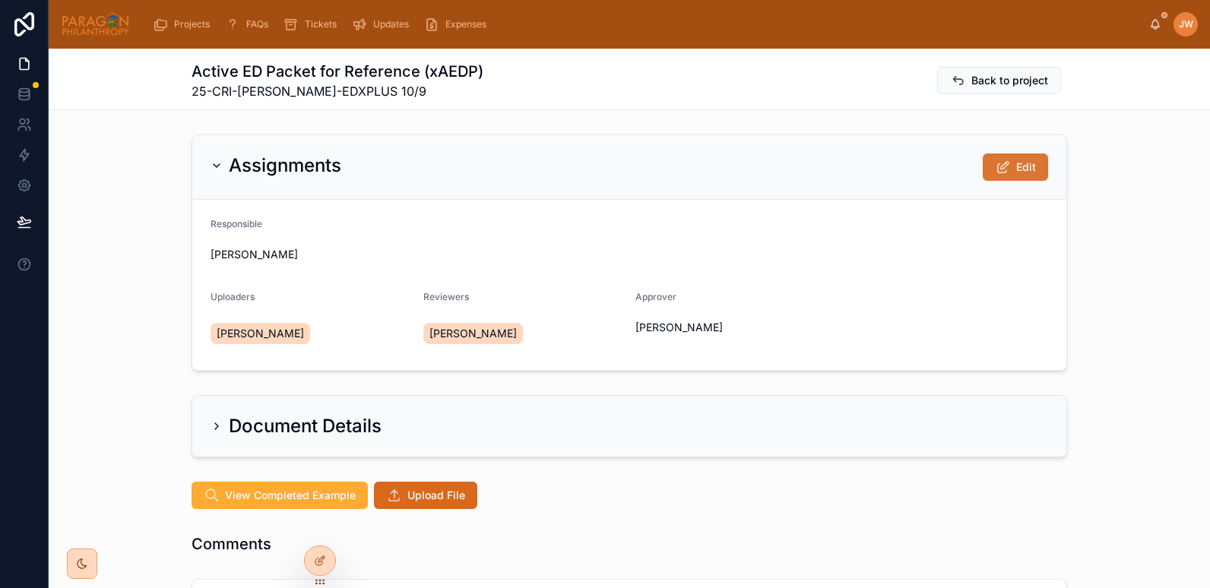
click at [1016, 165] on span "Edit" at bounding box center [1026, 167] width 20 height 15
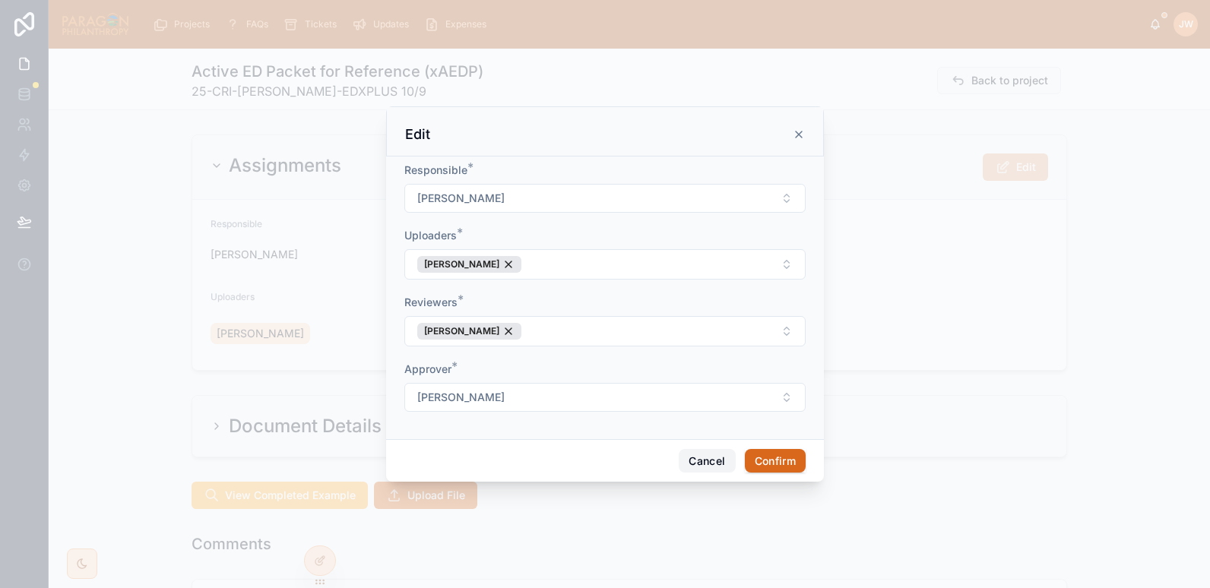
click at [704, 458] on button "Cancel" at bounding box center [707, 461] width 56 height 24
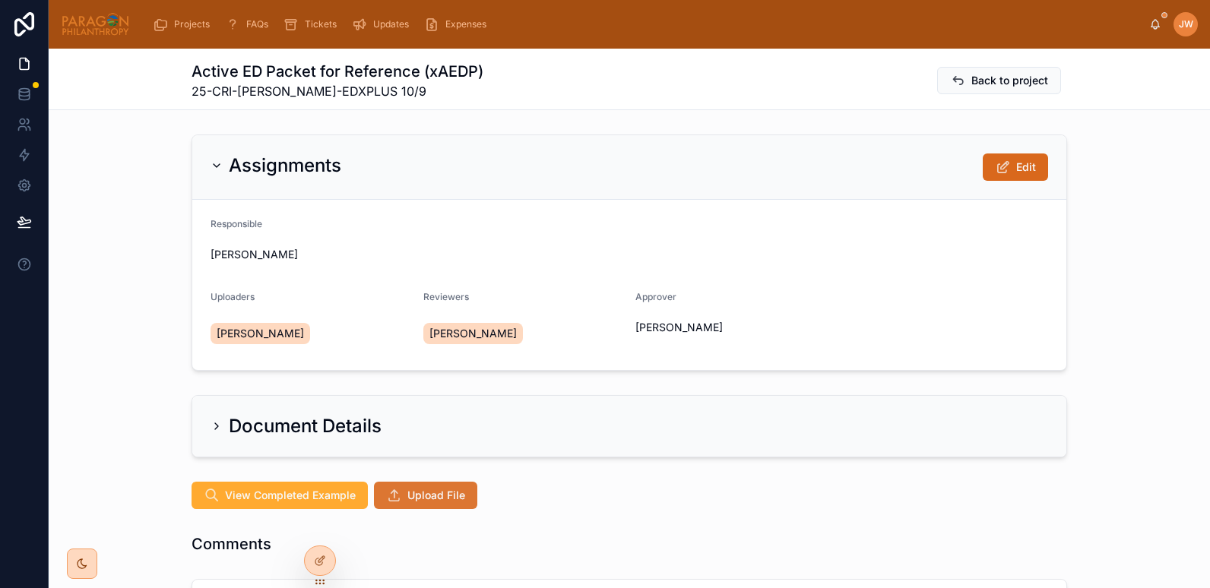
click at [428, 493] on span "Upload File" at bounding box center [436, 495] width 58 height 15
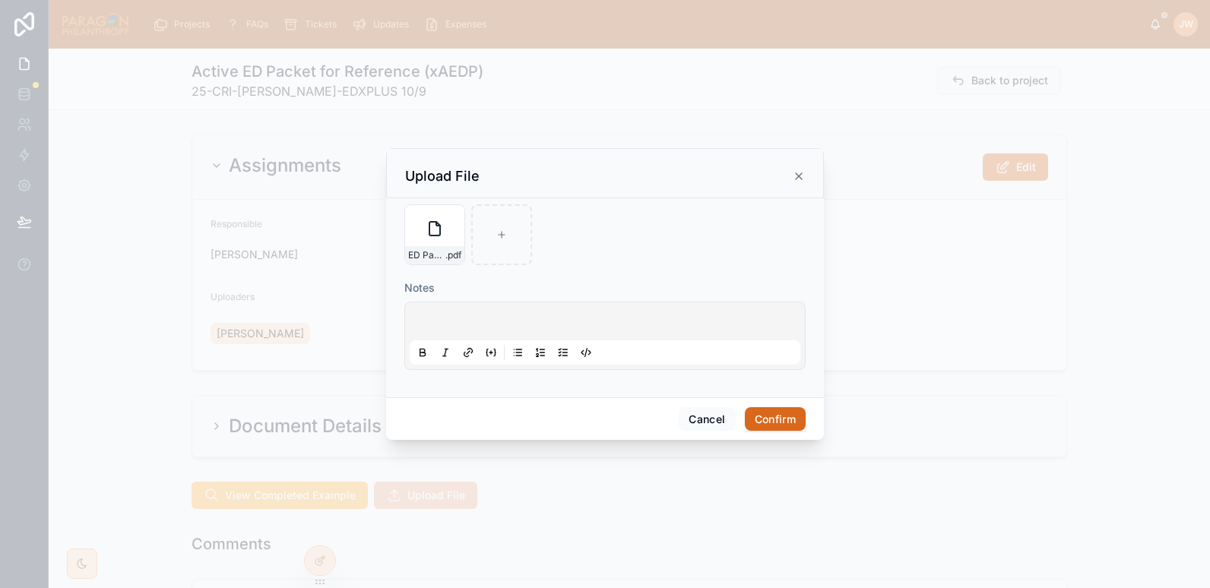
click at [778, 418] on button "Confirm" at bounding box center [775, 419] width 61 height 24
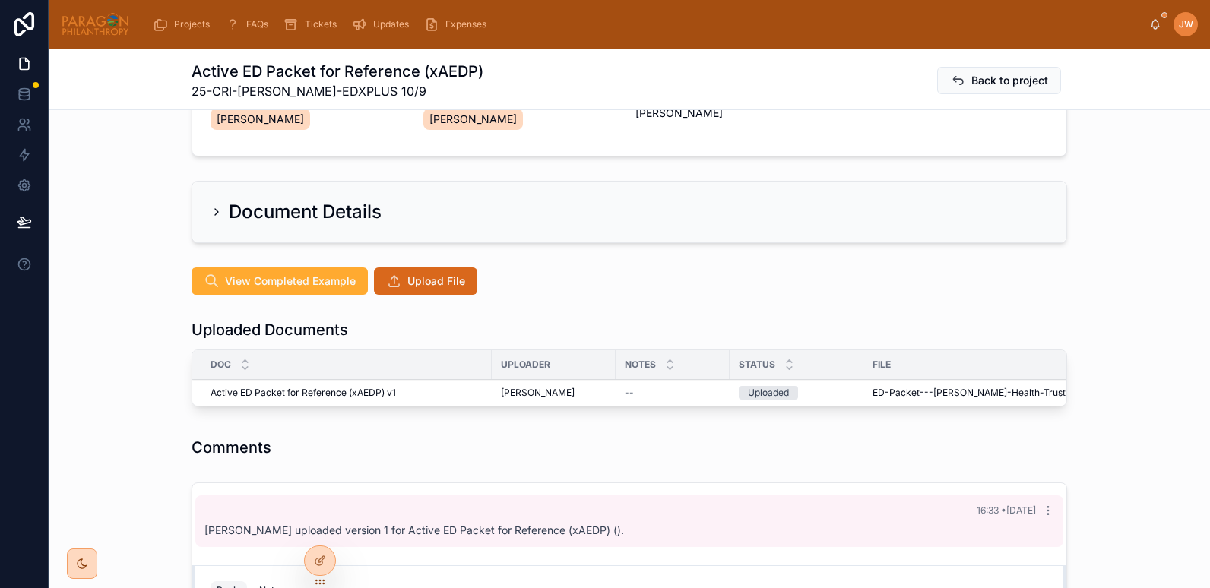
scroll to position [224, 0]
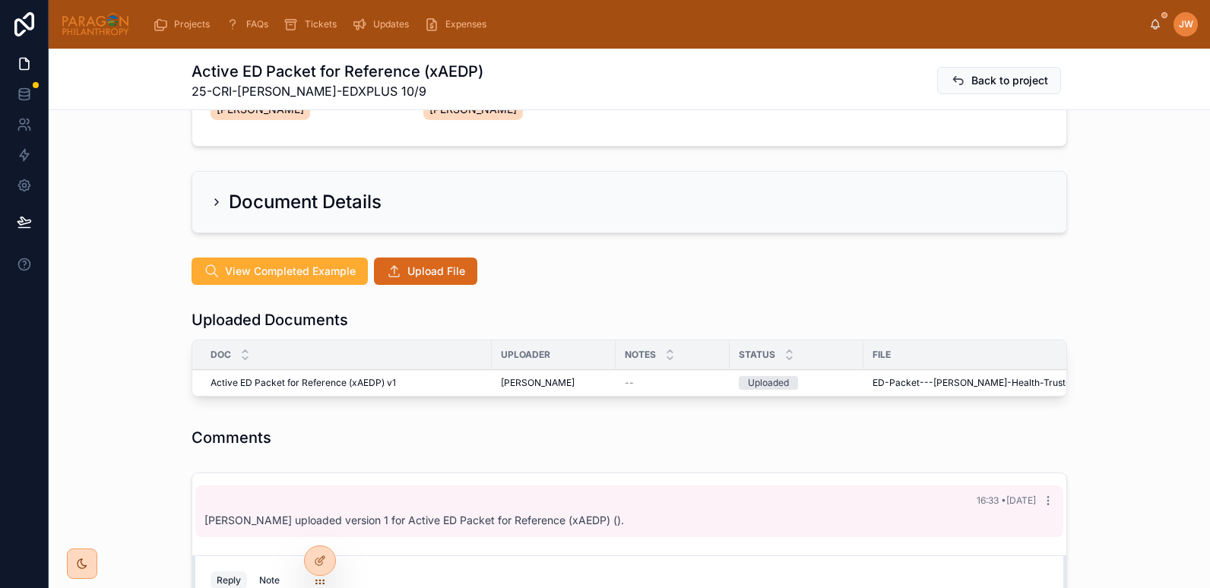
click at [0, 0] on button "Advance" at bounding box center [0, 0] width 0 height 0
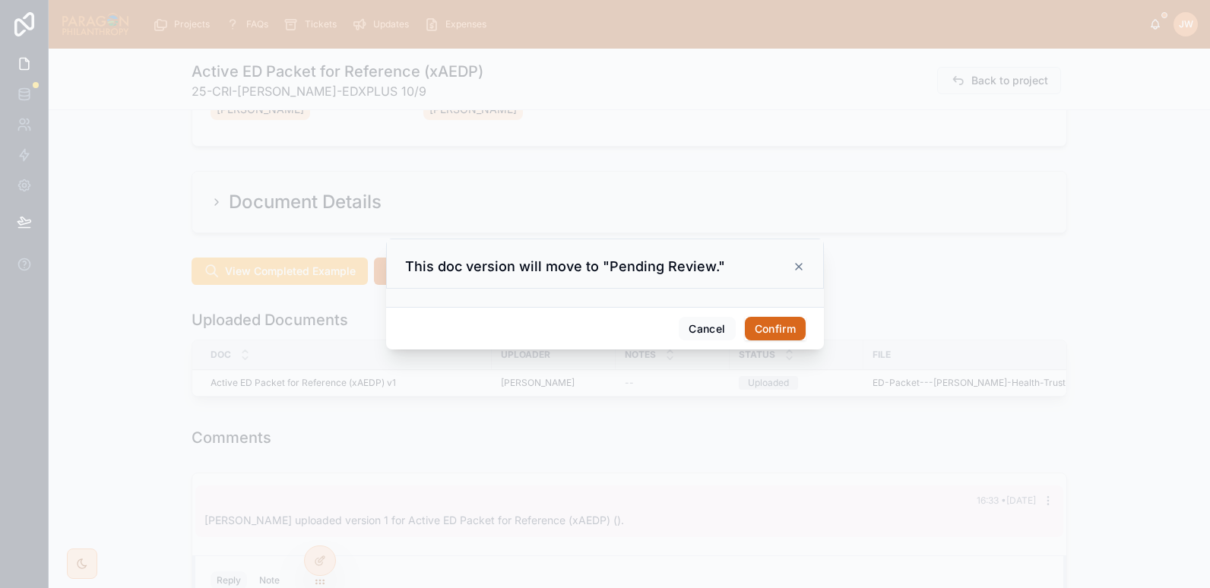
click at [785, 328] on button "Confirm" at bounding box center [775, 329] width 61 height 24
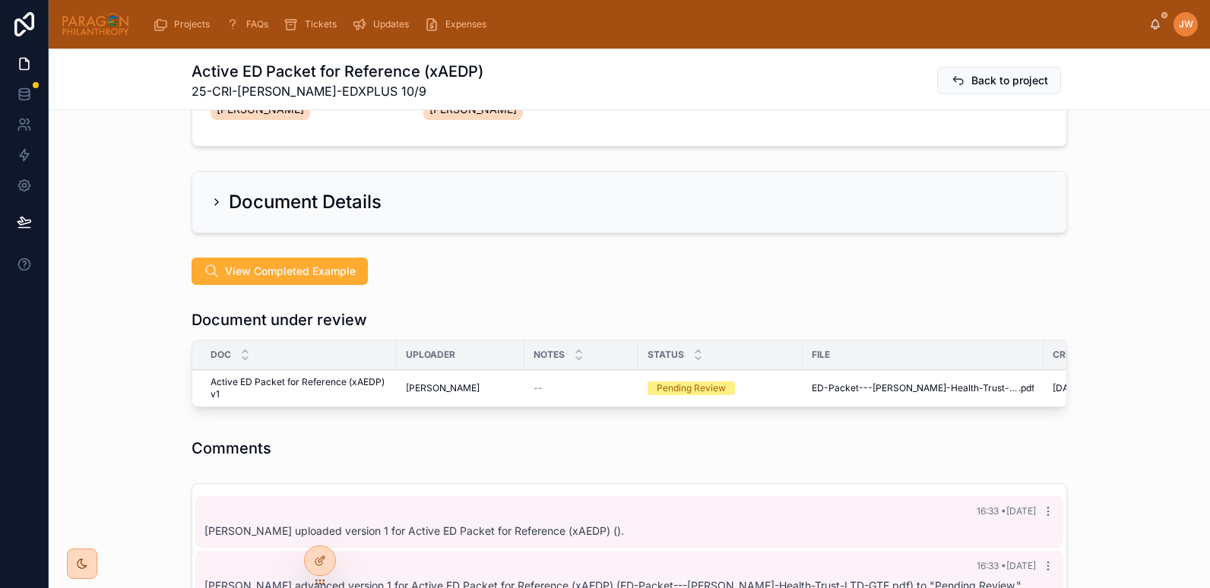
click at [0, 0] on span "Reviewed" at bounding box center [0, 0] width 0 height 0
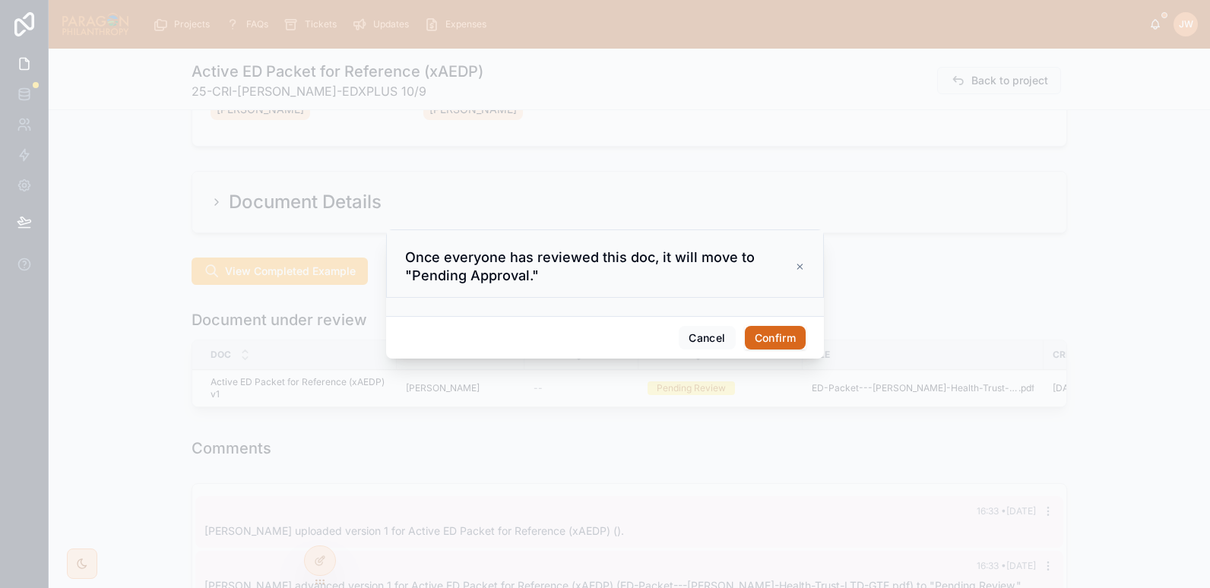
click at [785, 338] on button "Confirm" at bounding box center [775, 338] width 61 height 24
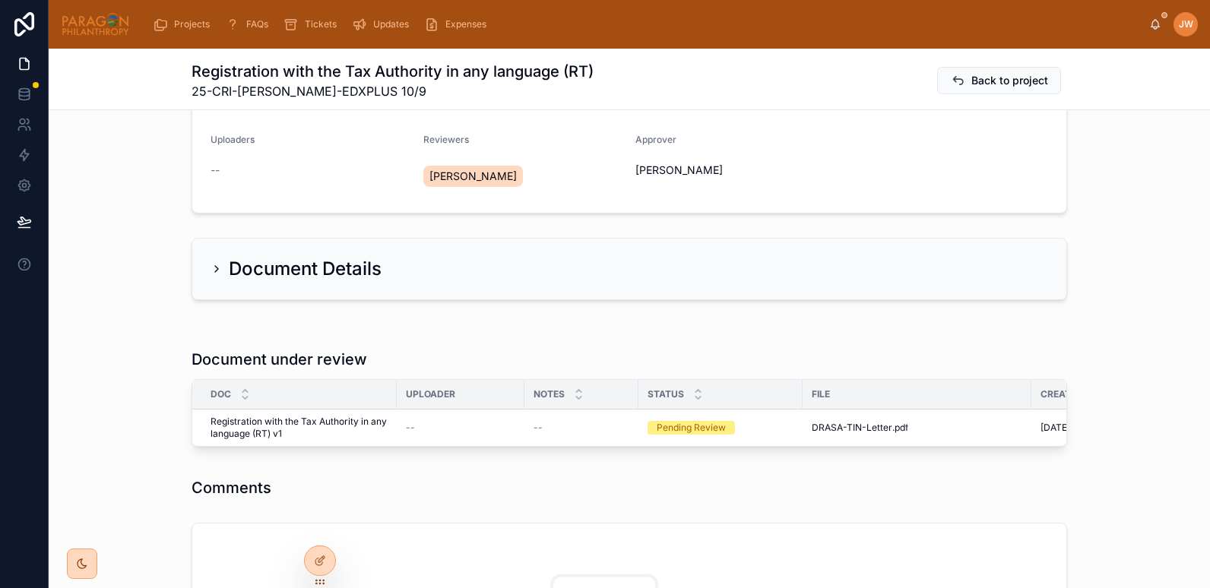
scroll to position [160, 0]
click at [0, 0] on button "Reviewed" at bounding box center [0, 0] width 0 height 0
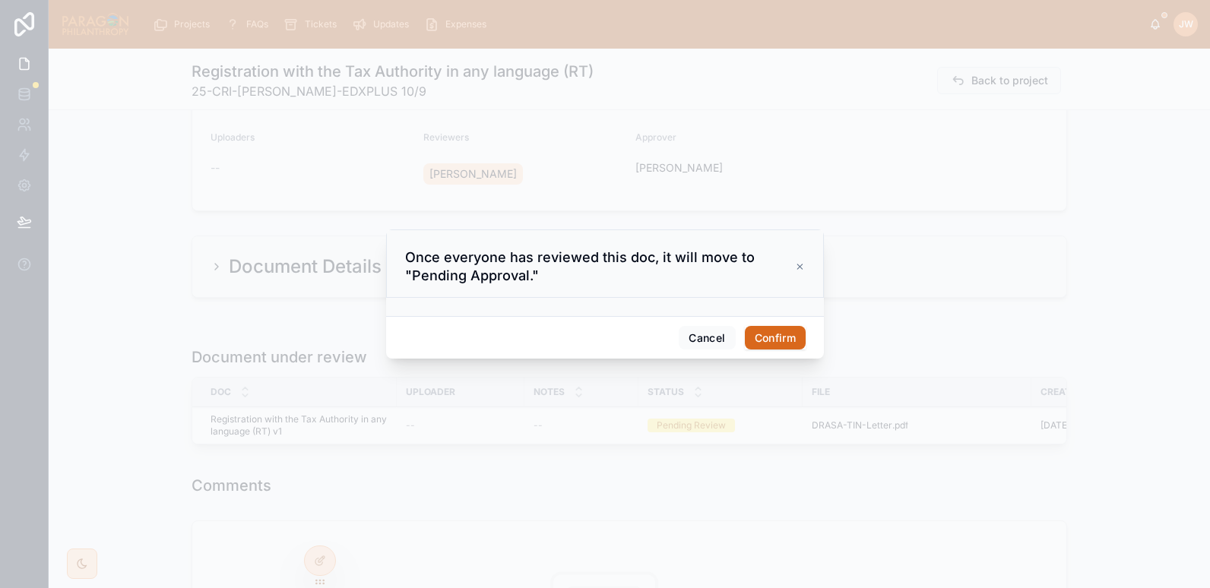
click at [757, 340] on button "Confirm" at bounding box center [775, 338] width 61 height 24
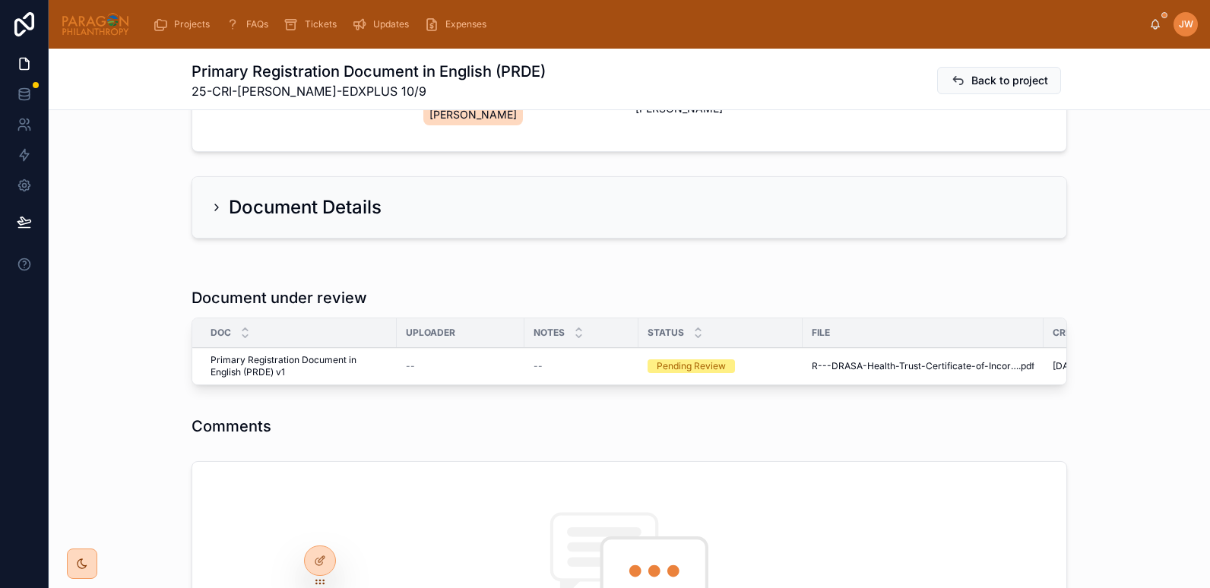
scroll to position [260, 0]
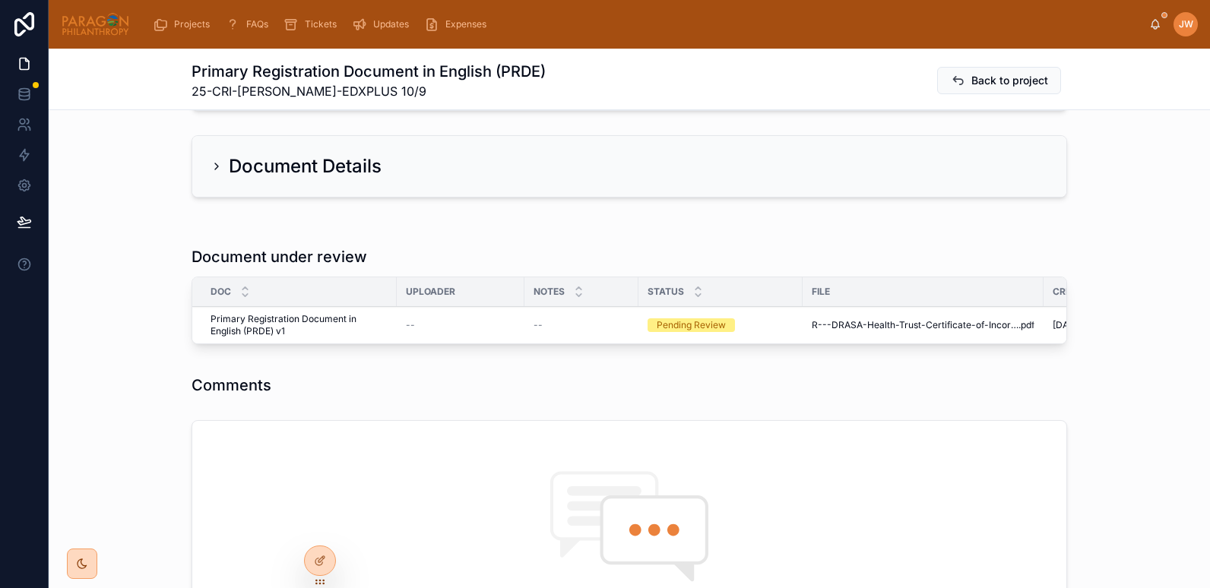
click at [823, 301] on div "File" at bounding box center [923, 292] width 241 height 24
click at [0, 0] on span "Reviewed" at bounding box center [0, 0] width 0 height 0
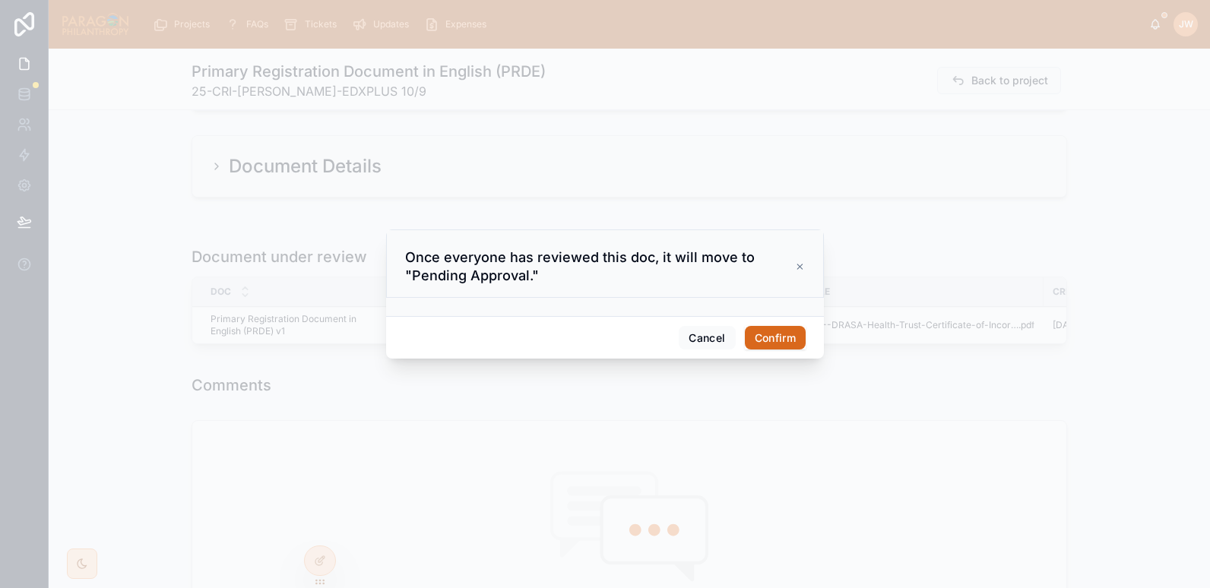
click at [766, 339] on button "Confirm" at bounding box center [775, 338] width 61 height 24
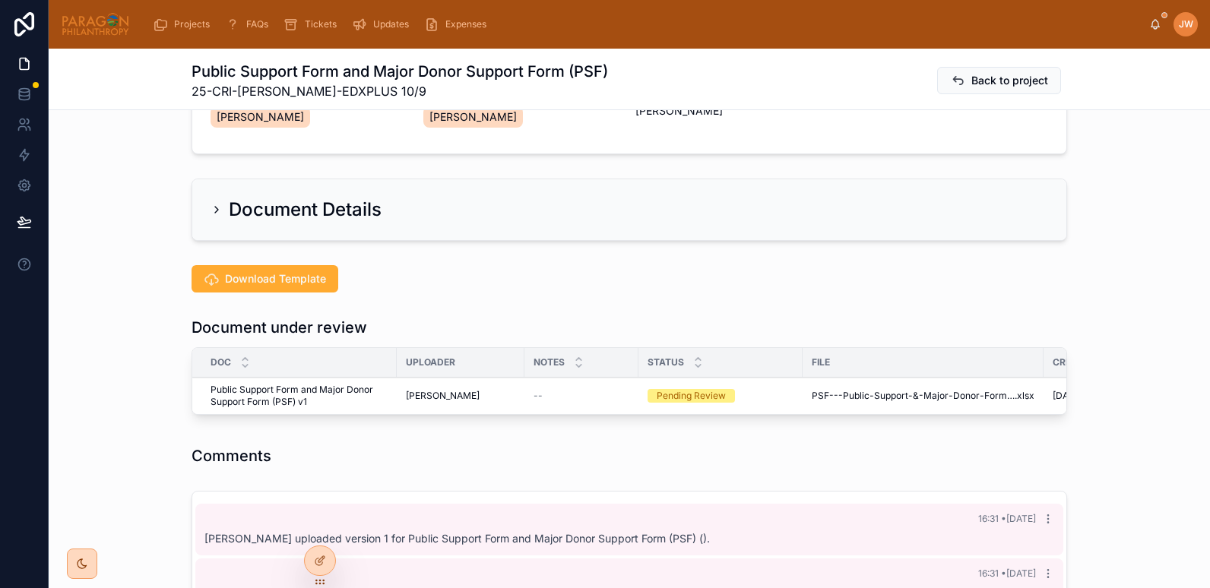
scroll to position [222, 0]
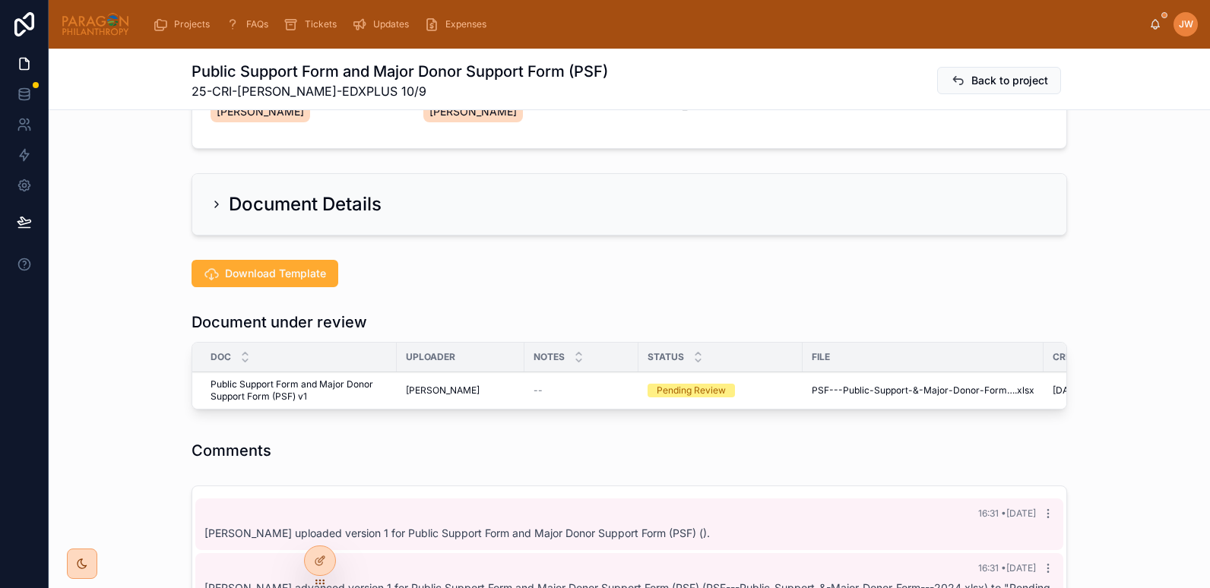
click at [0, 0] on span "Reviewed" at bounding box center [0, 0] width 0 height 0
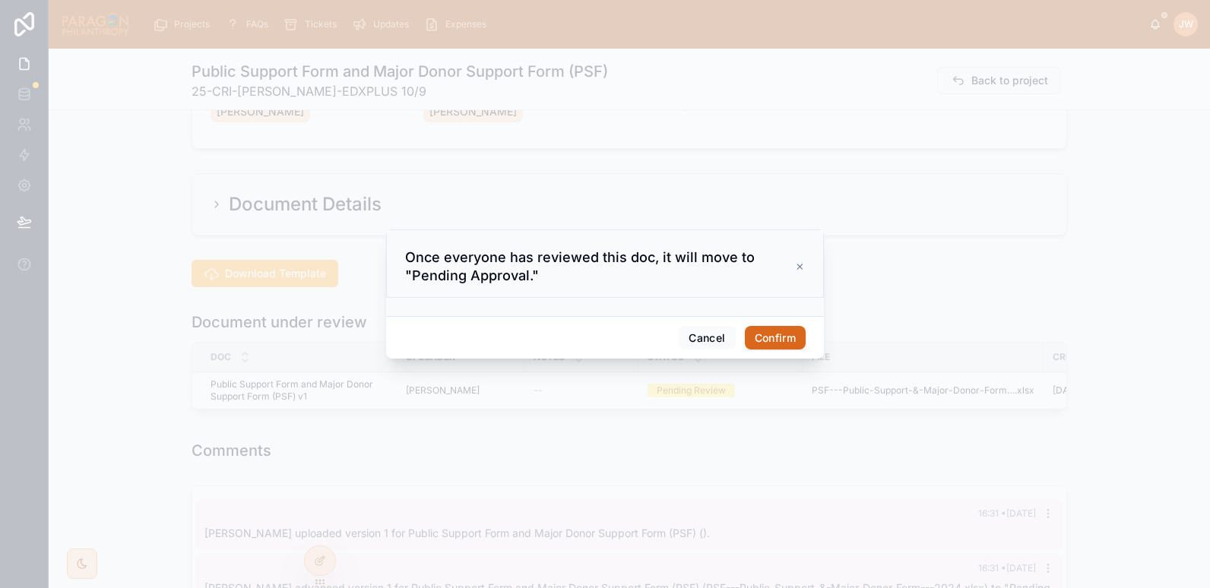
click at [770, 342] on button "Confirm" at bounding box center [775, 338] width 61 height 24
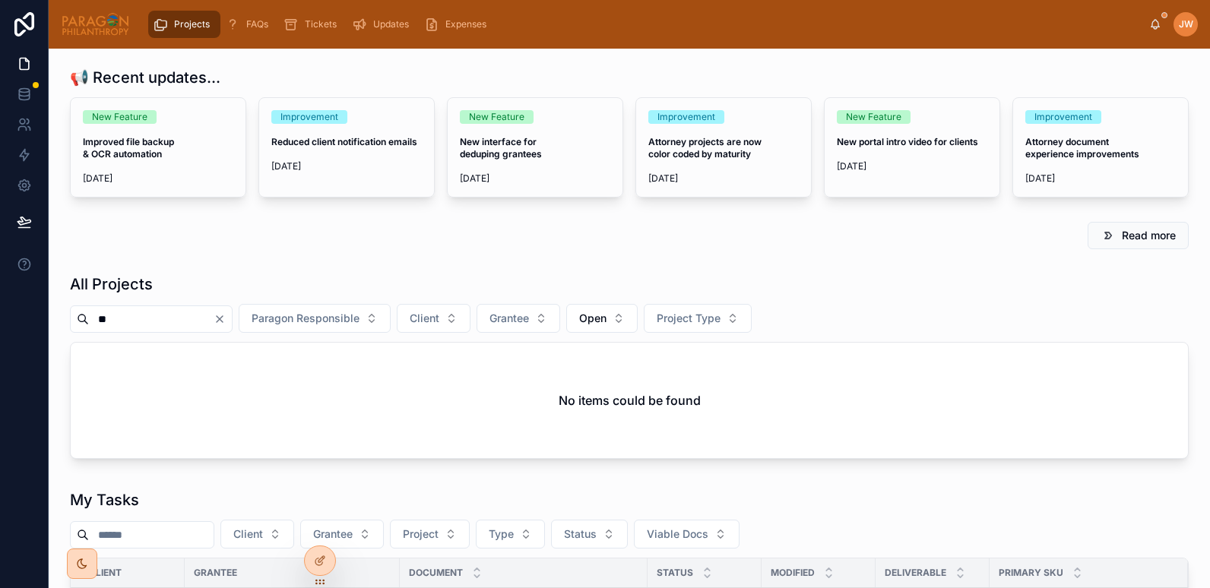
type input "*"
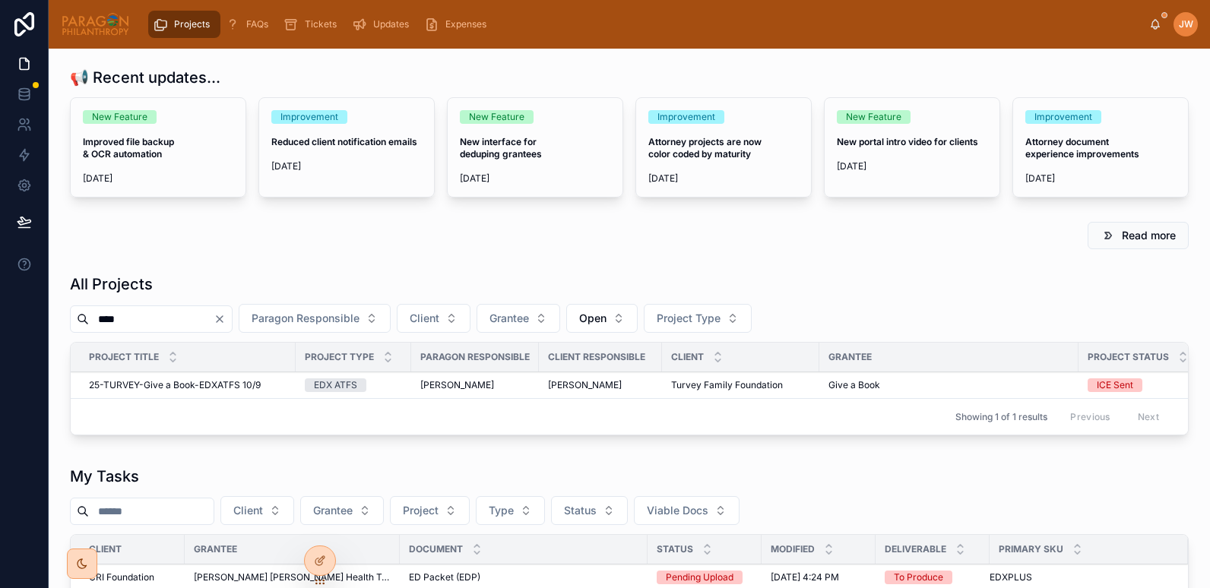
type input "****"
click at [166, 385] on span "25-TURVEY-Give a Book-EDXATFS 10/9" at bounding box center [175, 385] width 172 height 12
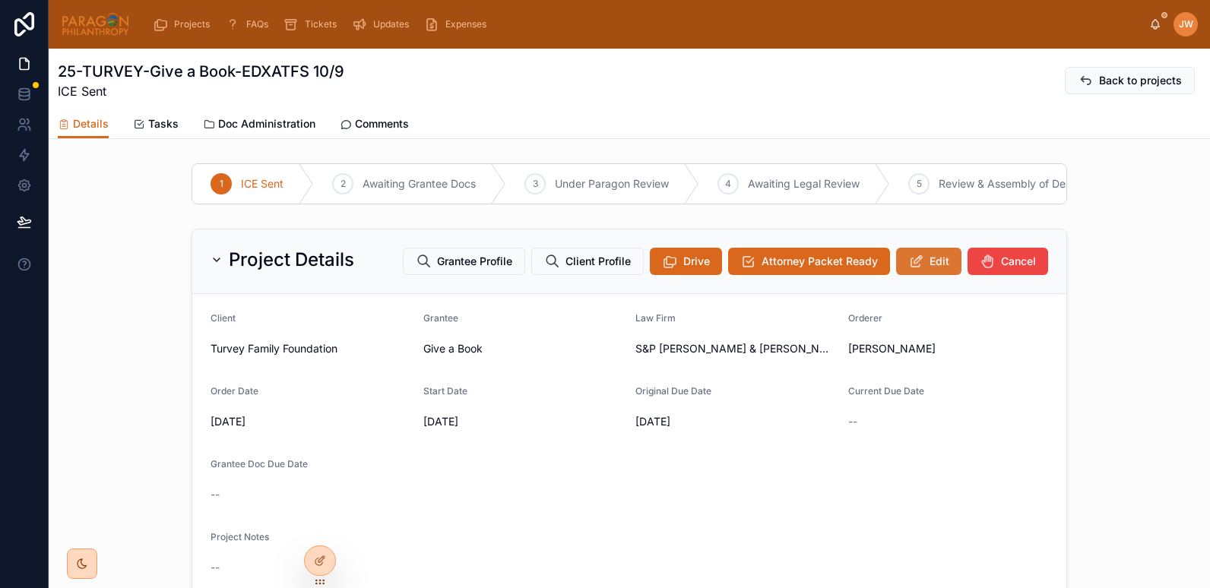
click at [908, 268] on icon at bounding box center [916, 261] width 16 height 15
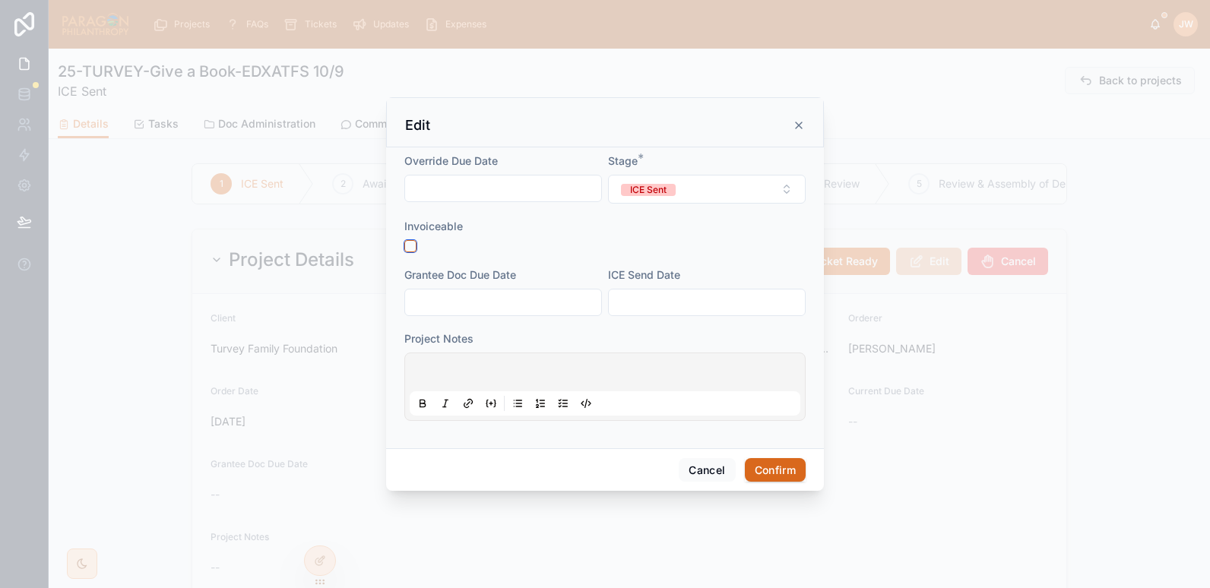
click at [411, 242] on button "button" at bounding box center [410, 246] width 12 height 12
click at [658, 292] on input "text" at bounding box center [707, 302] width 196 height 21
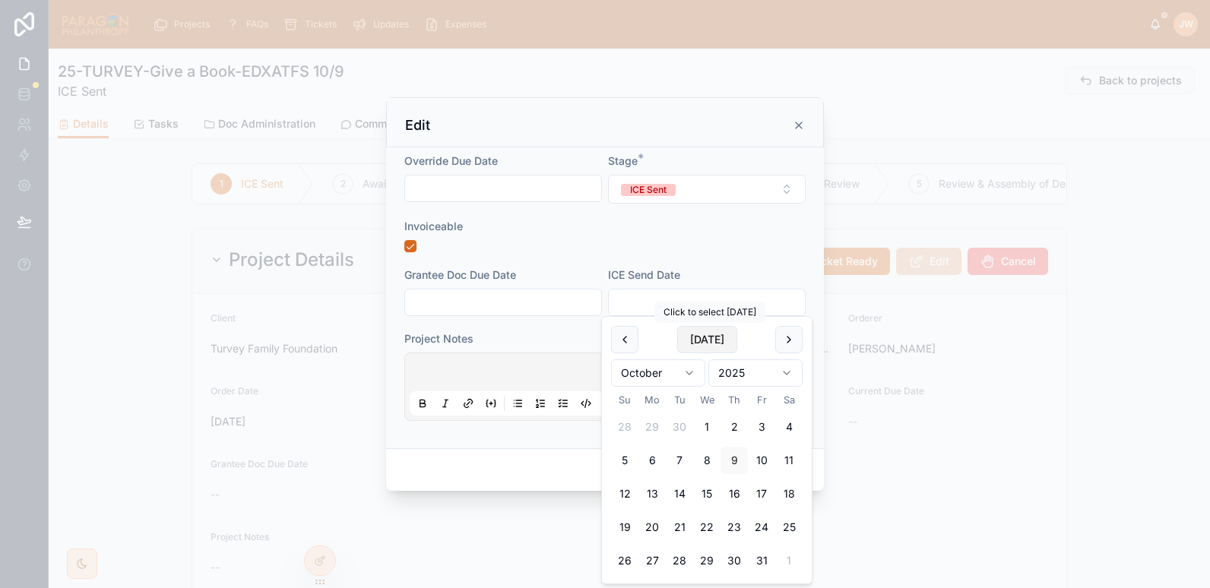
click at [718, 342] on button "[DATE]" at bounding box center [707, 339] width 60 height 27
type input "*********"
click at [518, 305] on input "text" at bounding box center [503, 302] width 196 height 21
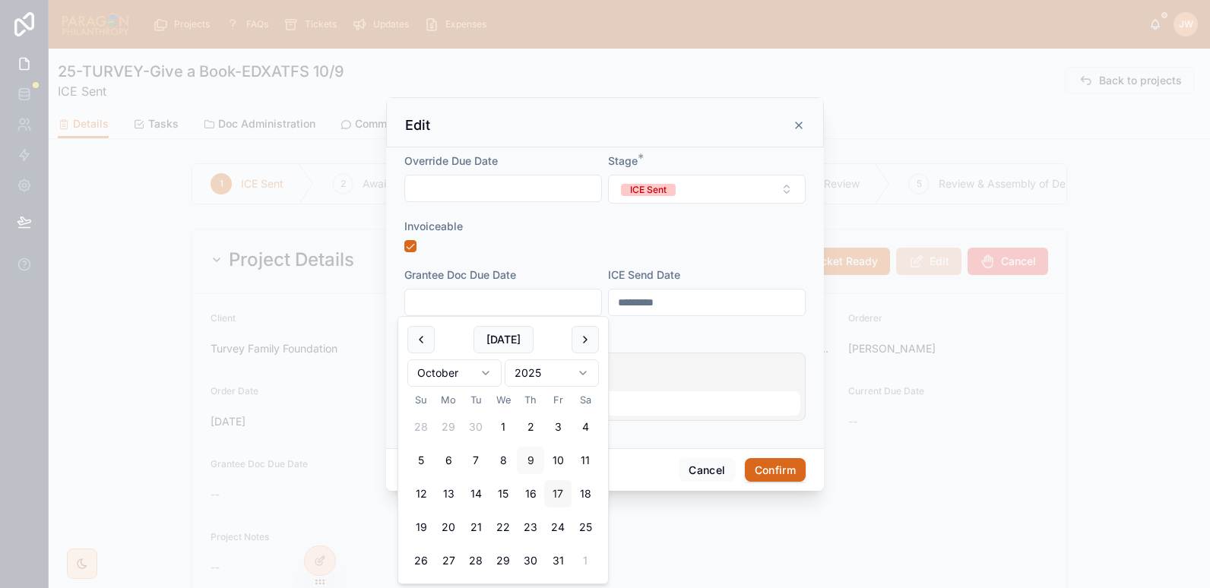
click at [558, 496] on button "17" at bounding box center [557, 493] width 27 height 27
type input "**********"
click at [597, 219] on div "Invoiceable" at bounding box center [604, 226] width 401 height 15
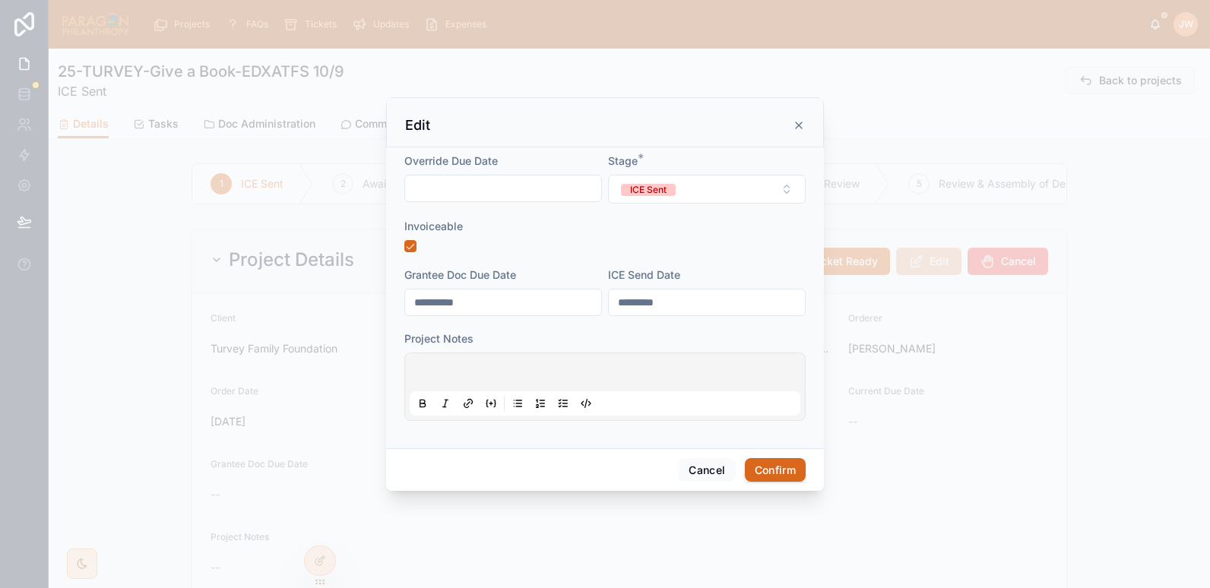
click at [452, 370] on p at bounding box center [608, 374] width 391 height 15
click at [487, 379] on span "**********" at bounding box center [457, 374] width 89 height 11
click at [581, 375] on p "**********" at bounding box center [608, 374] width 391 height 15
click at [777, 470] on button "Confirm" at bounding box center [775, 470] width 61 height 24
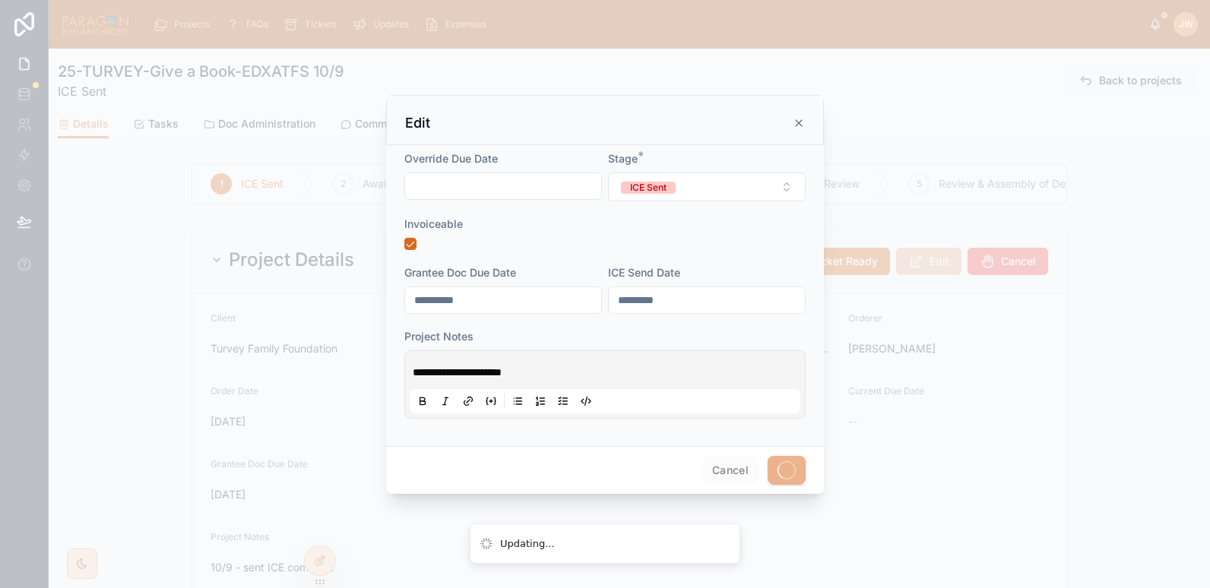
click at [275, 88] on div at bounding box center [605, 294] width 1210 height 588
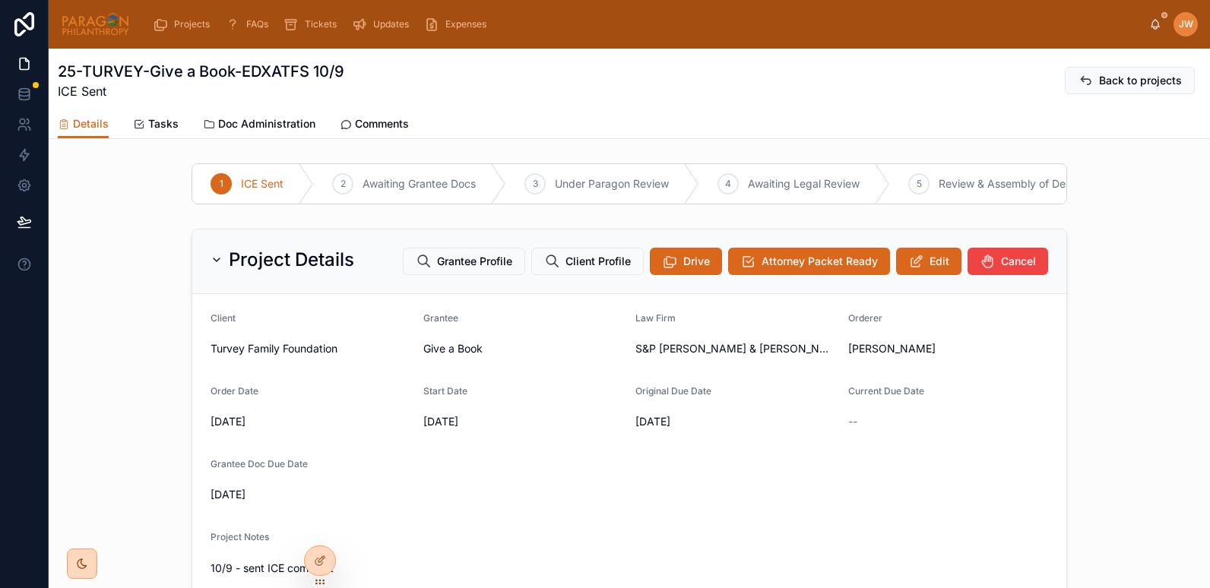
click at [350, 123] on div "Comments" at bounding box center [374, 123] width 69 height 15
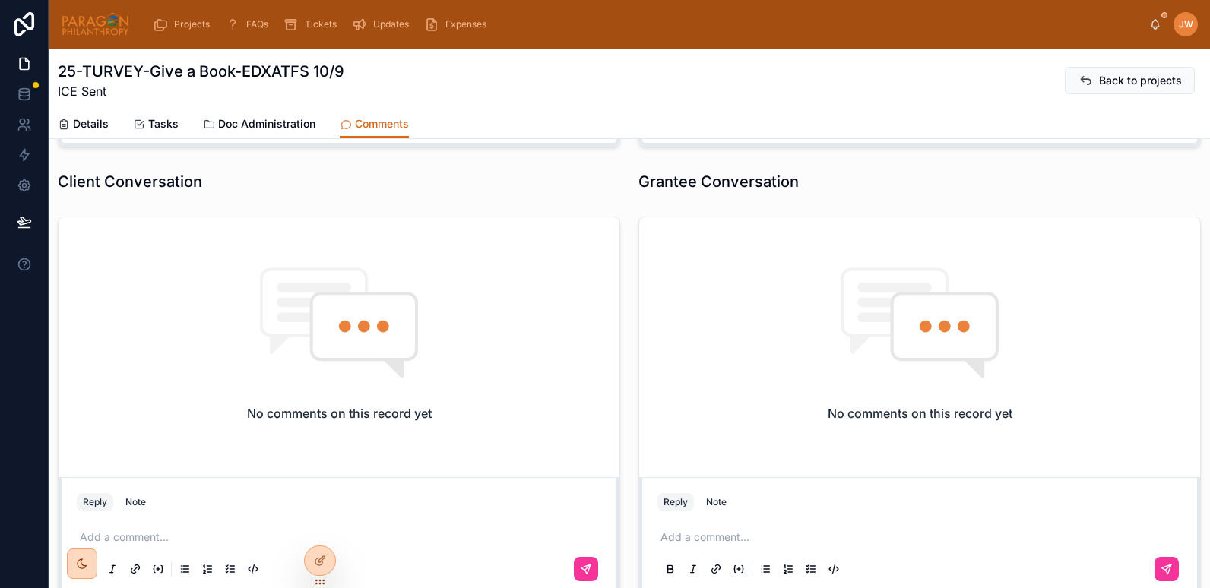
scroll to position [446, 0]
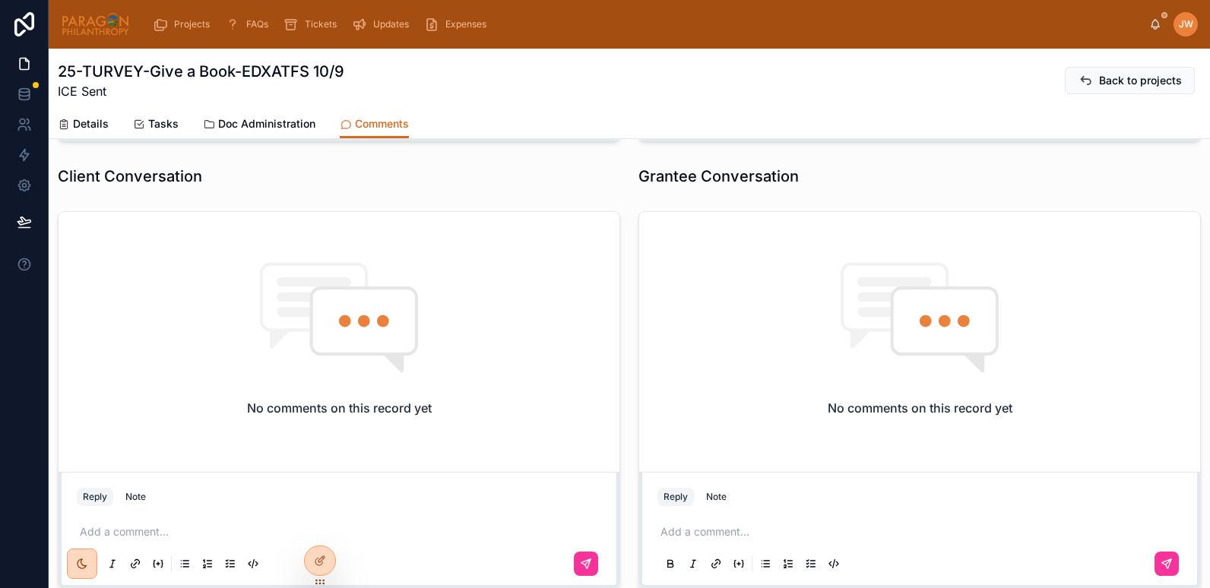
click at [712, 532] on p at bounding box center [923, 532] width 525 height 15
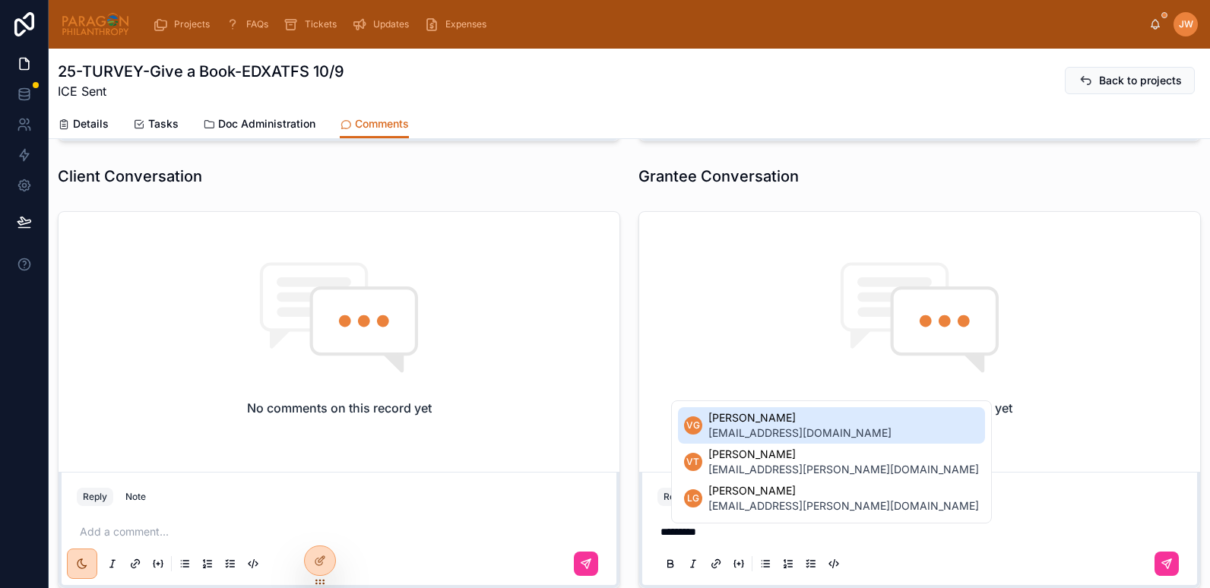
click at [738, 426] on span "victoria@giveabook.org.uk" at bounding box center [800, 433] width 183 height 15
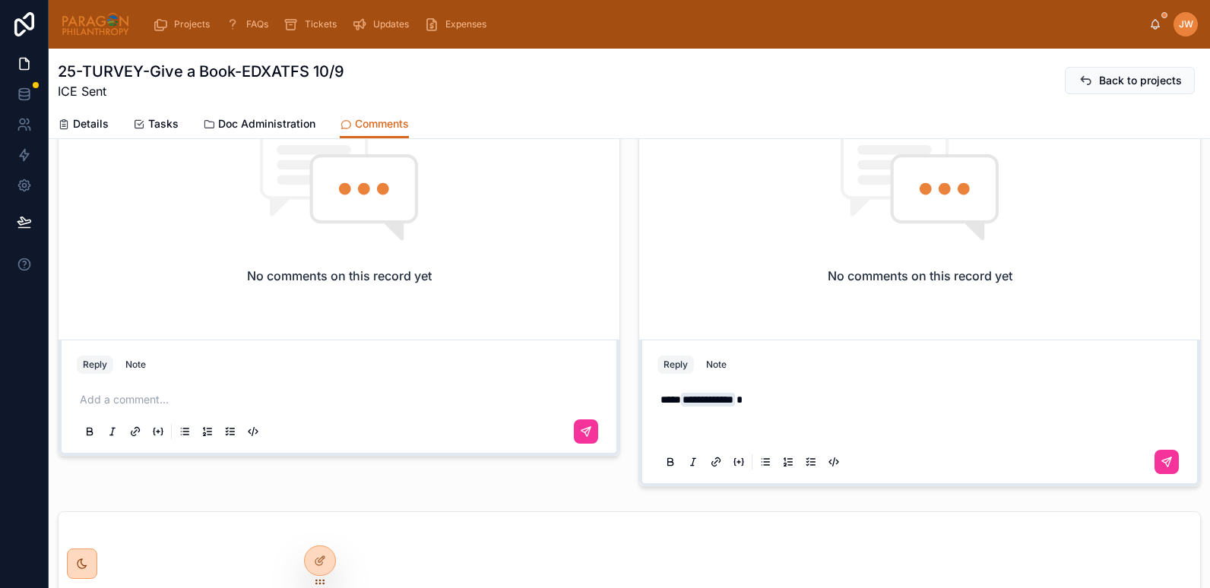
scroll to position [506, 0]
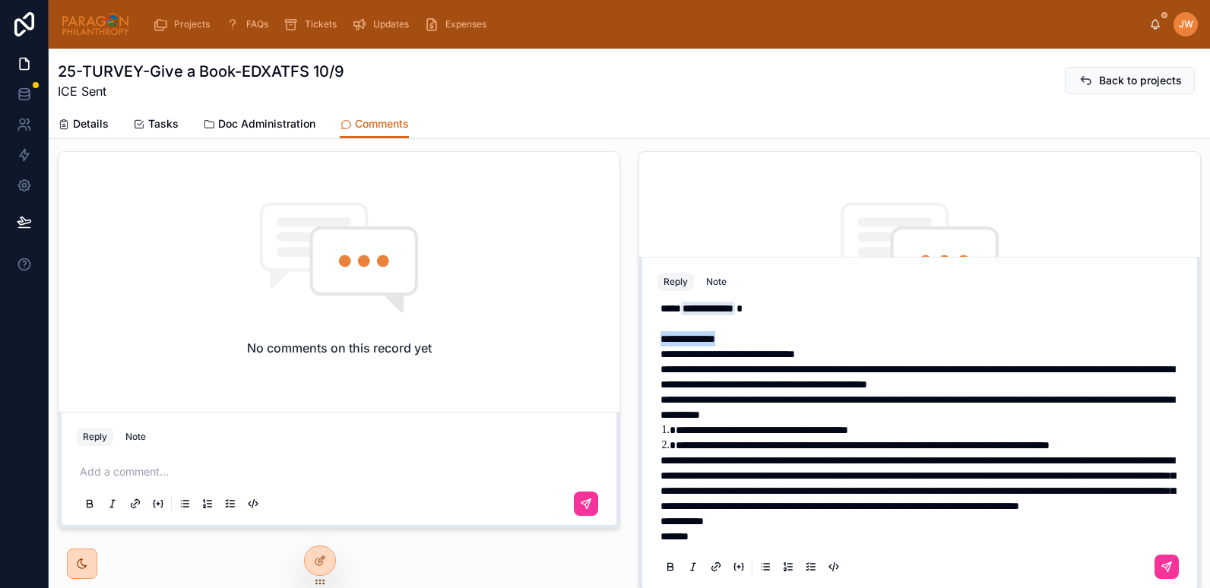
drag, startPoint x: 724, startPoint y: 339, endPoint x: 652, endPoint y: 337, distance: 71.5
click at [658, 337] on div "**********" at bounding box center [920, 438] width 525 height 292
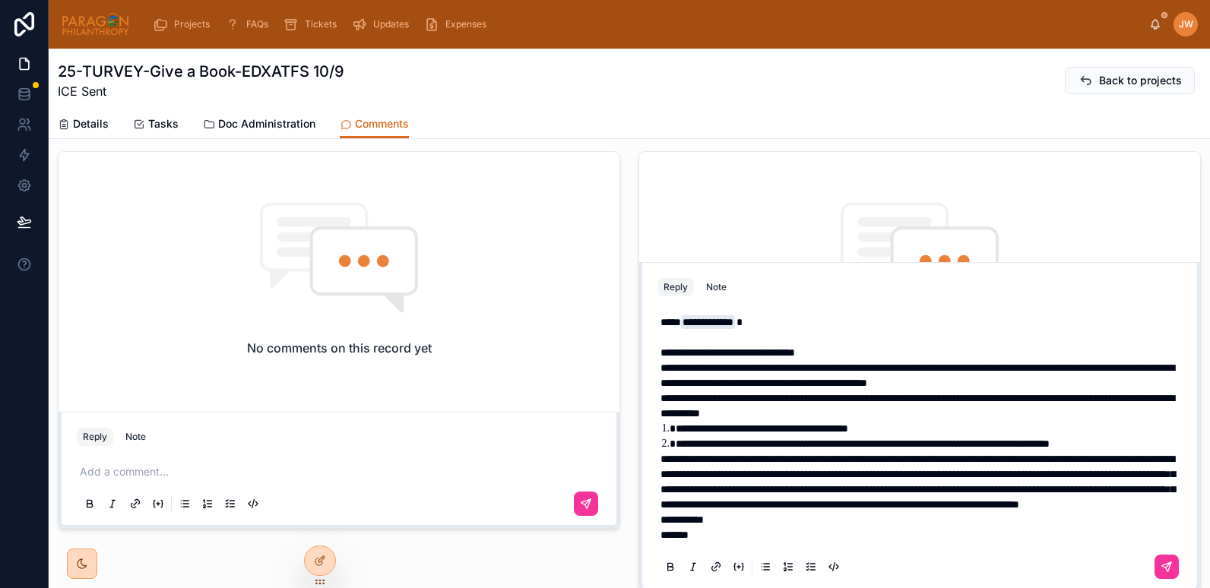
click at [836, 345] on p "**********" at bounding box center [923, 352] width 525 height 15
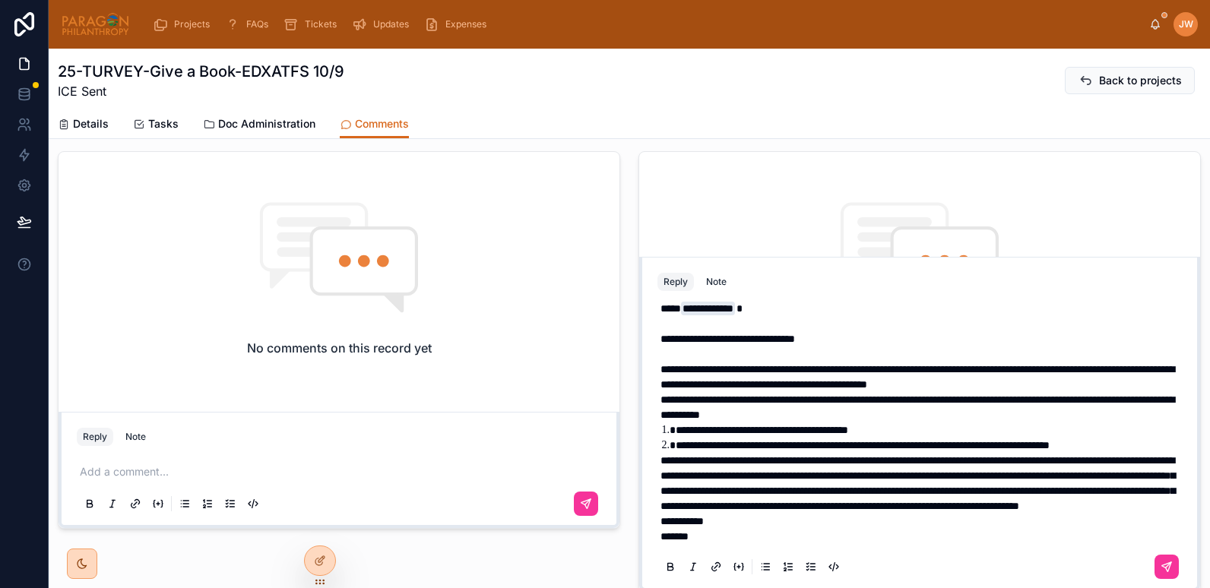
click at [1145, 384] on p "**********" at bounding box center [923, 377] width 525 height 30
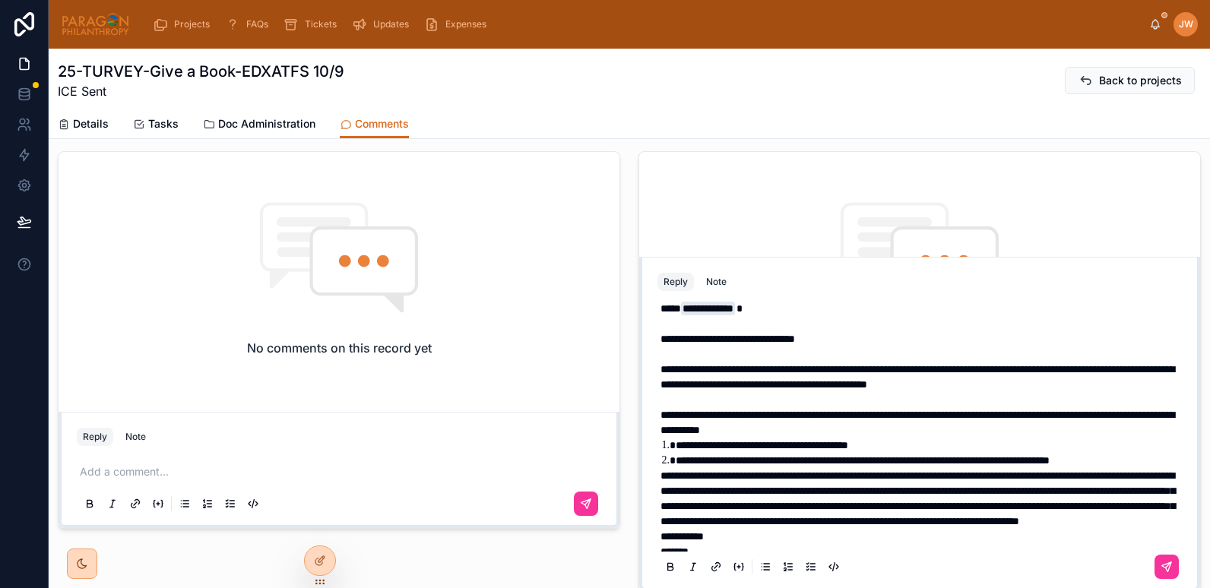
click at [913, 426] on p "**********" at bounding box center [923, 422] width 525 height 30
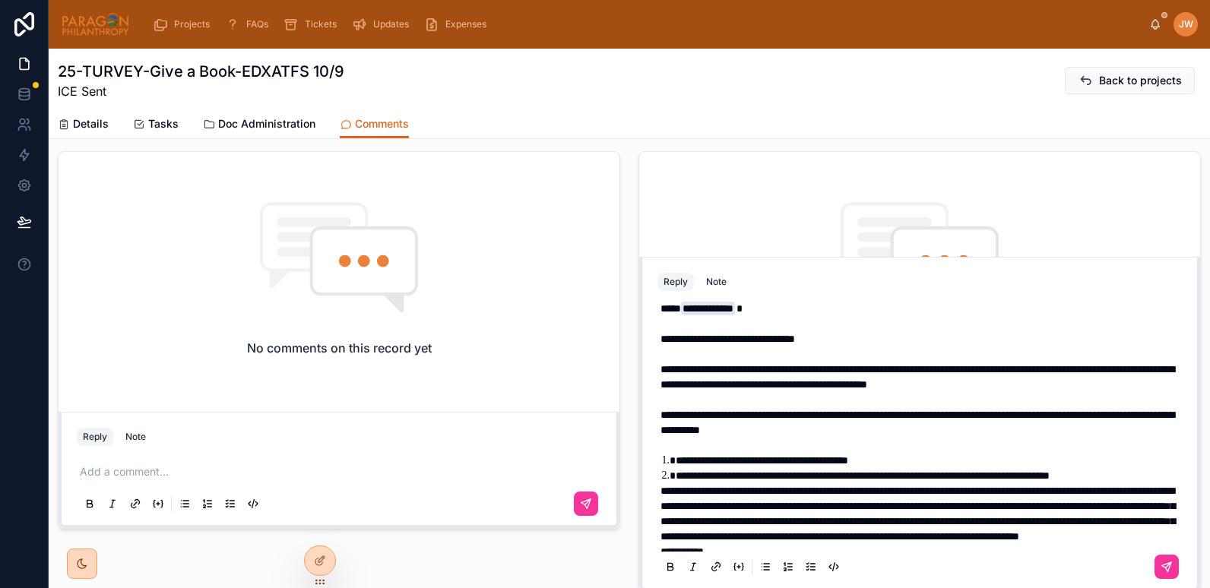
click at [911, 431] on p "**********" at bounding box center [923, 430] width 525 height 46
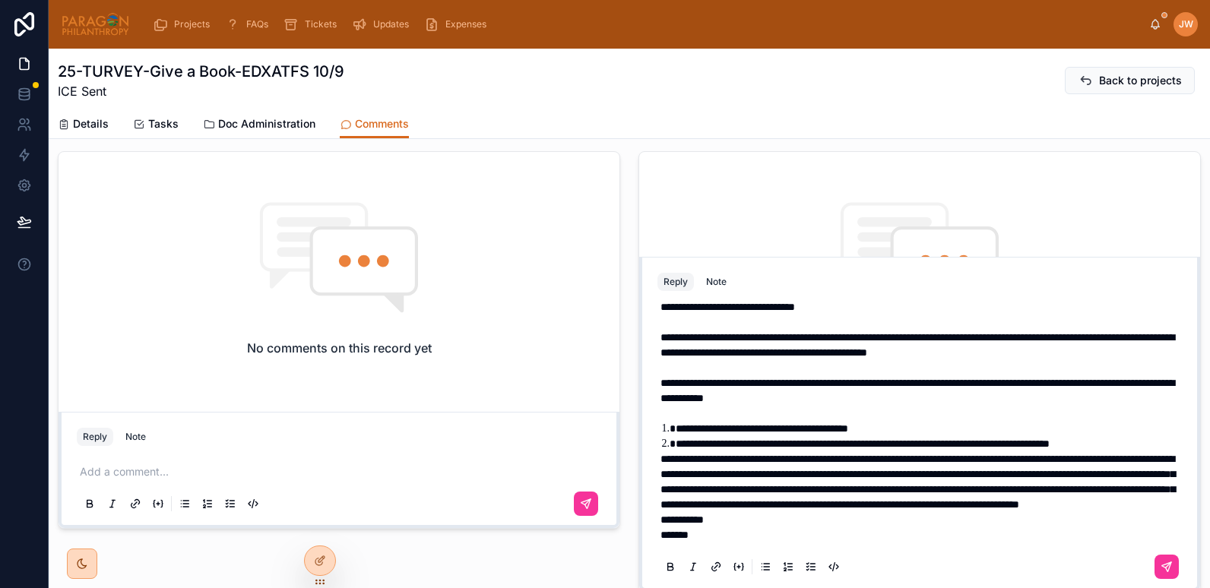
scroll to position [60, 0]
click at [695, 390] on p "**********" at bounding box center [923, 399] width 525 height 46
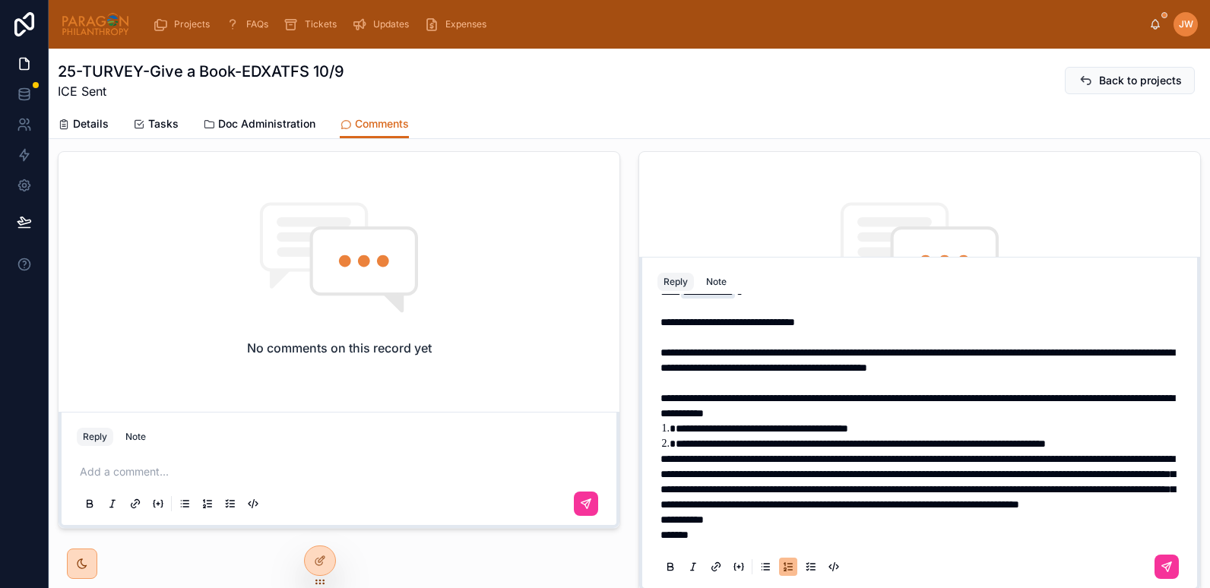
click at [722, 436] on li "**********" at bounding box center [930, 443] width 509 height 15
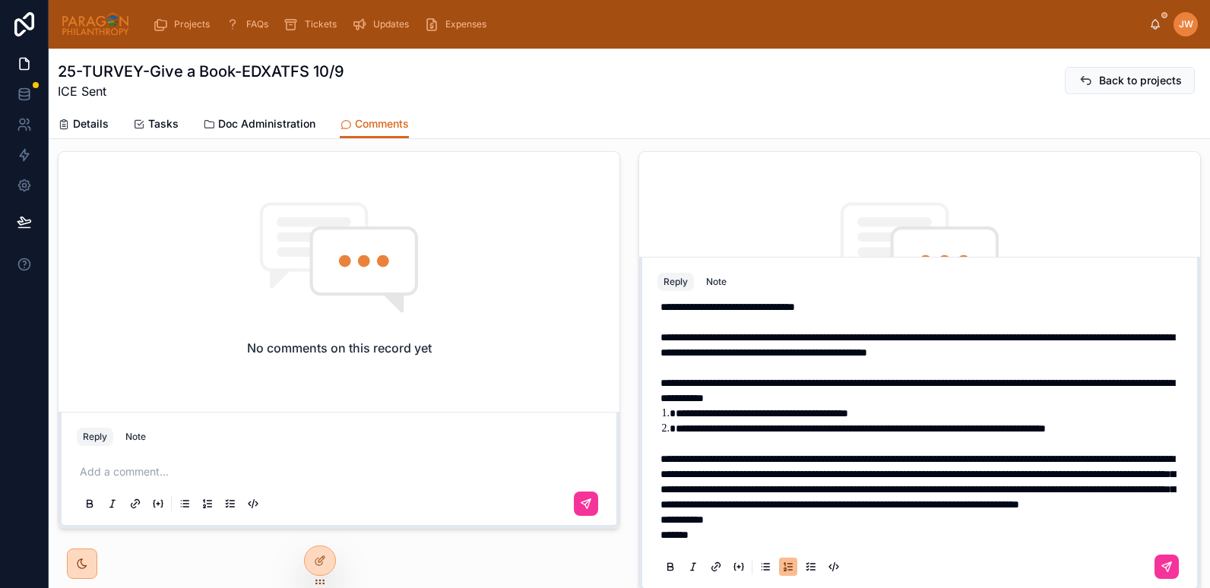
scroll to position [86, 0]
click at [721, 507] on p "**********" at bounding box center [923, 482] width 525 height 61
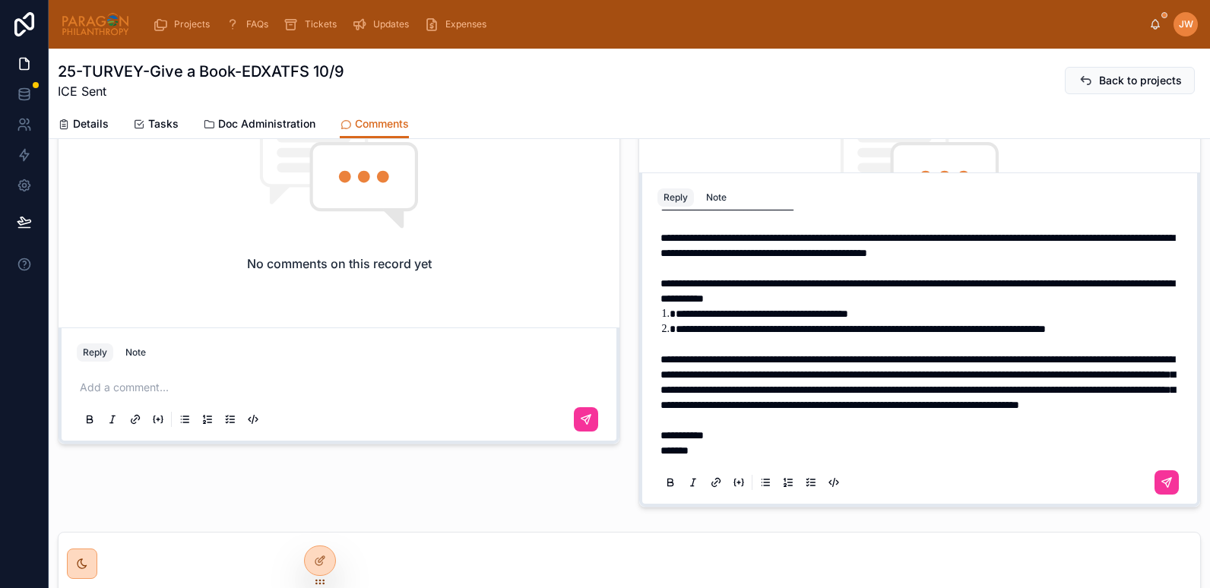
scroll to position [76, 0]
click at [731, 322] on li "**********" at bounding box center [930, 337] width 509 height 30
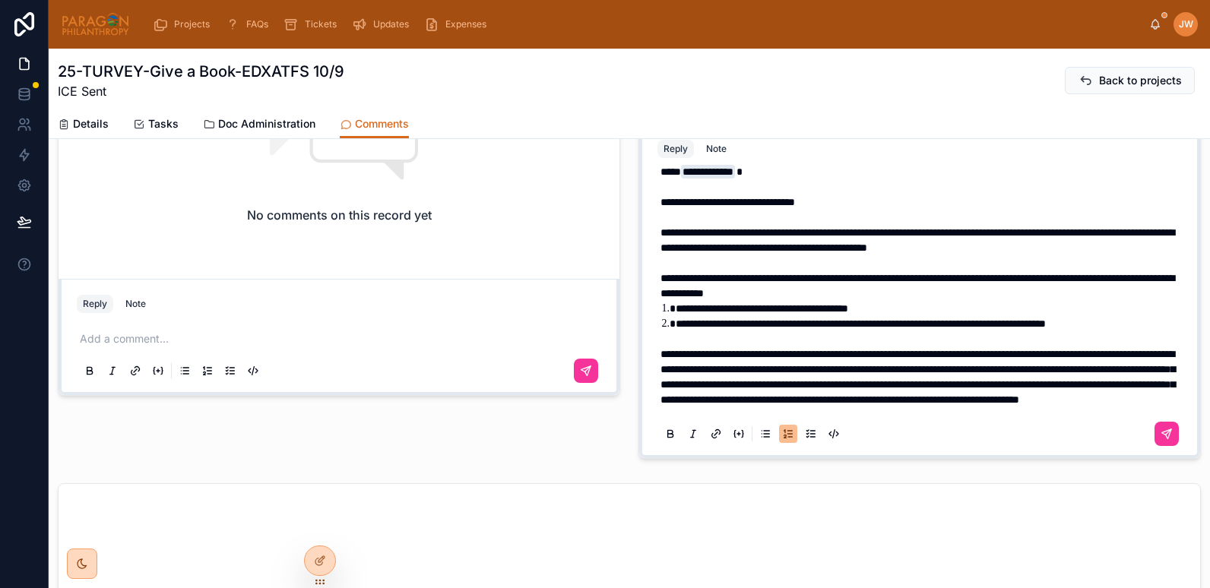
scroll to position [0, 0]
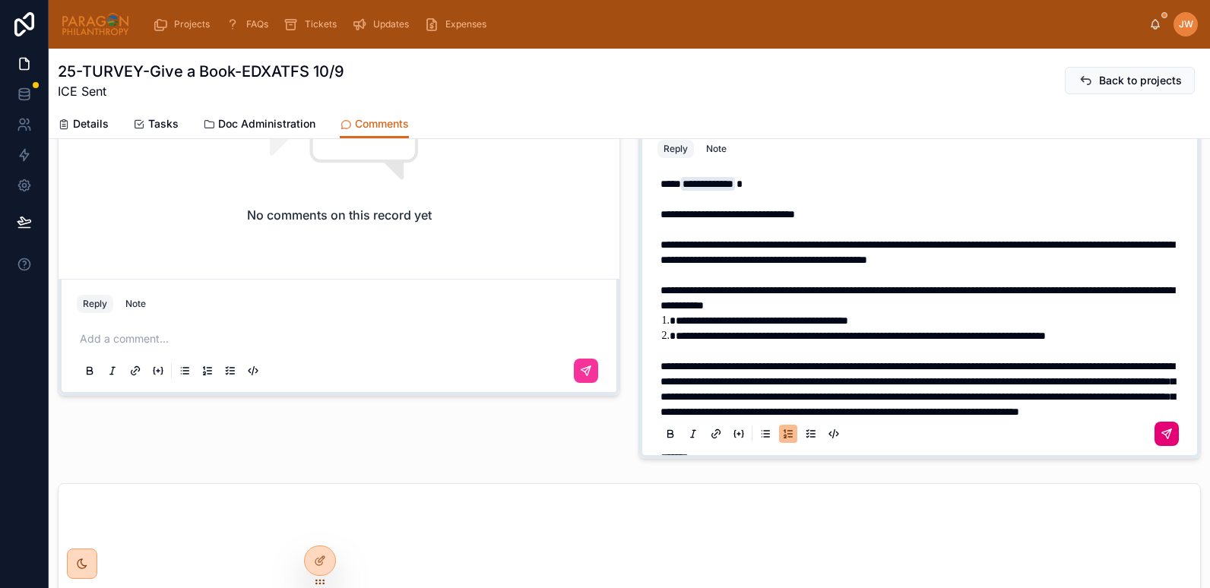
click at [1161, 436] on icon at bounding box center [1167, 434] width 12 height 12
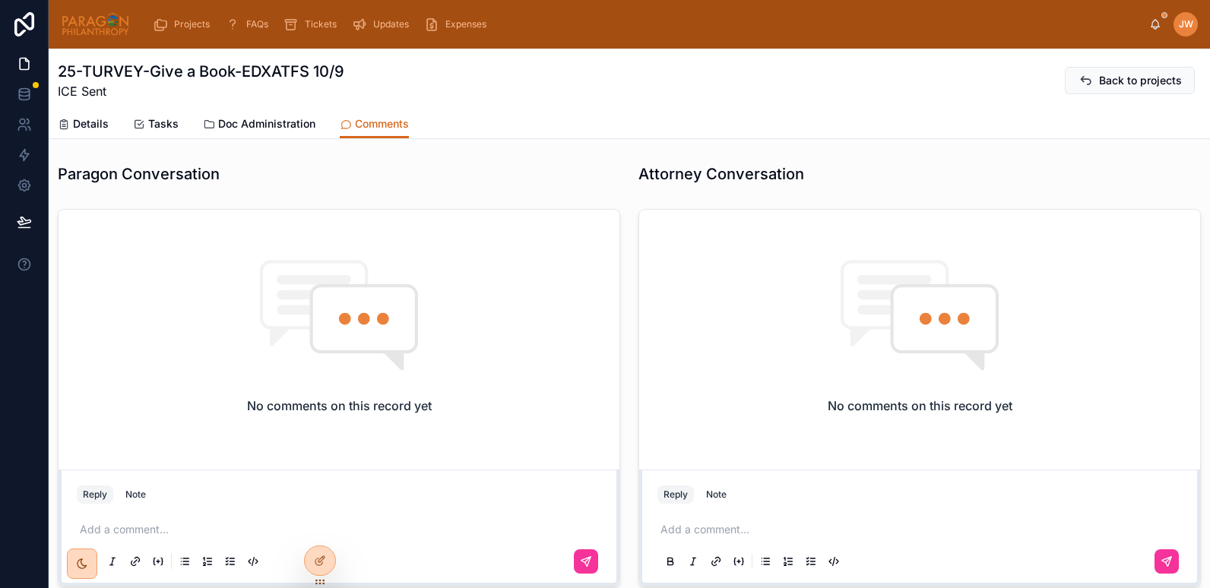
click at [87, 123] on span "Details" at bounding box center [91, 123] width 36 height 15
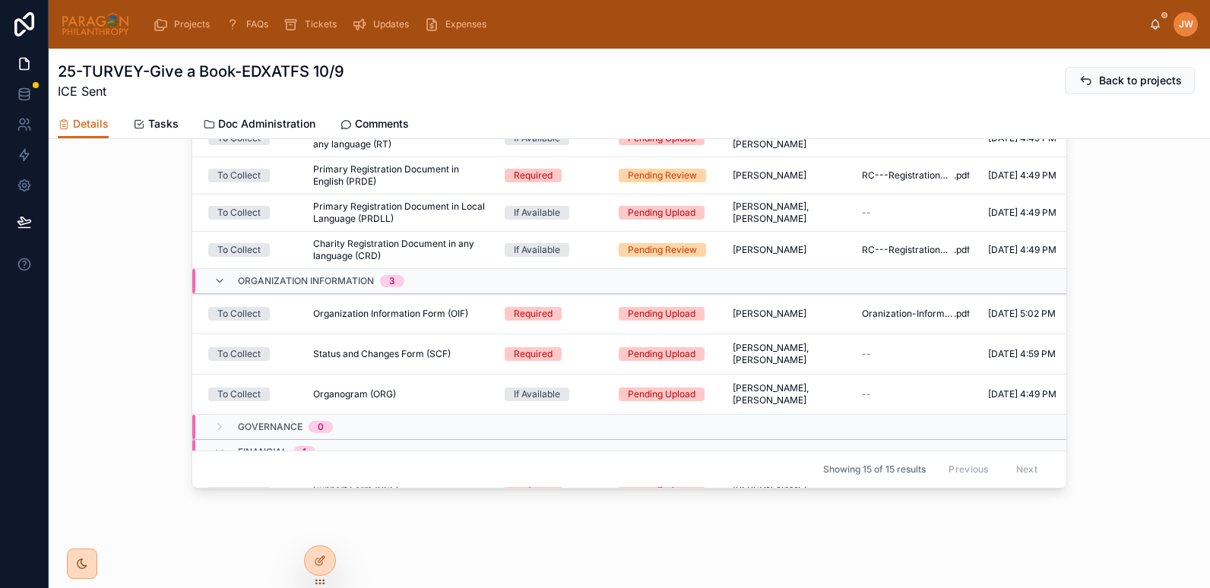
scroll to position [0, 2]
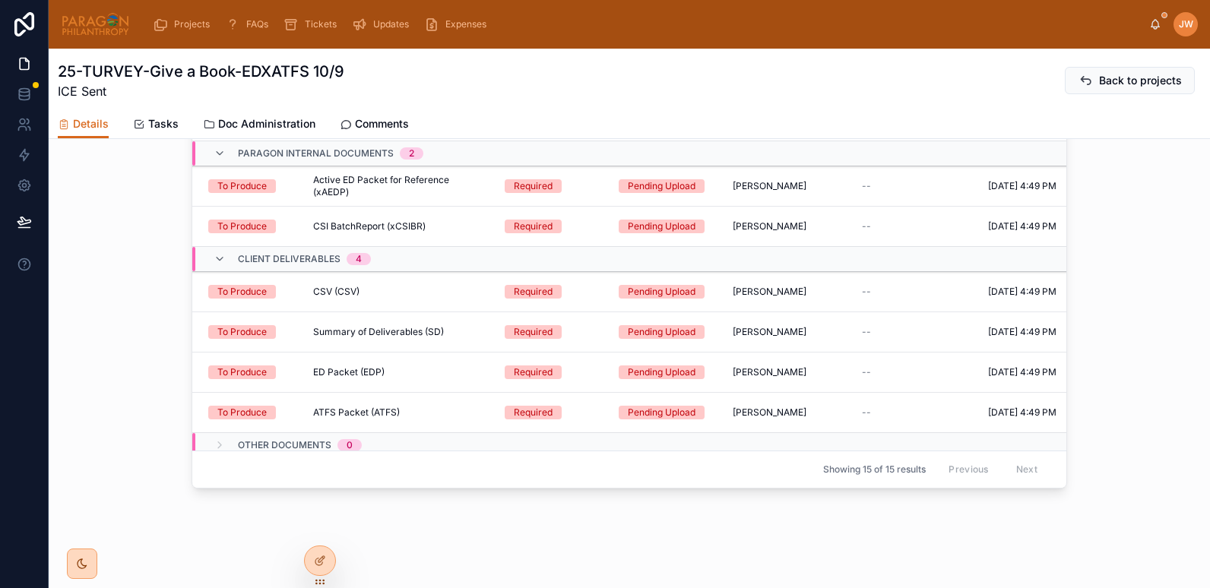
click at [385, 116] on span "Comments" at bounding box center [382, 123] width 54 height 15
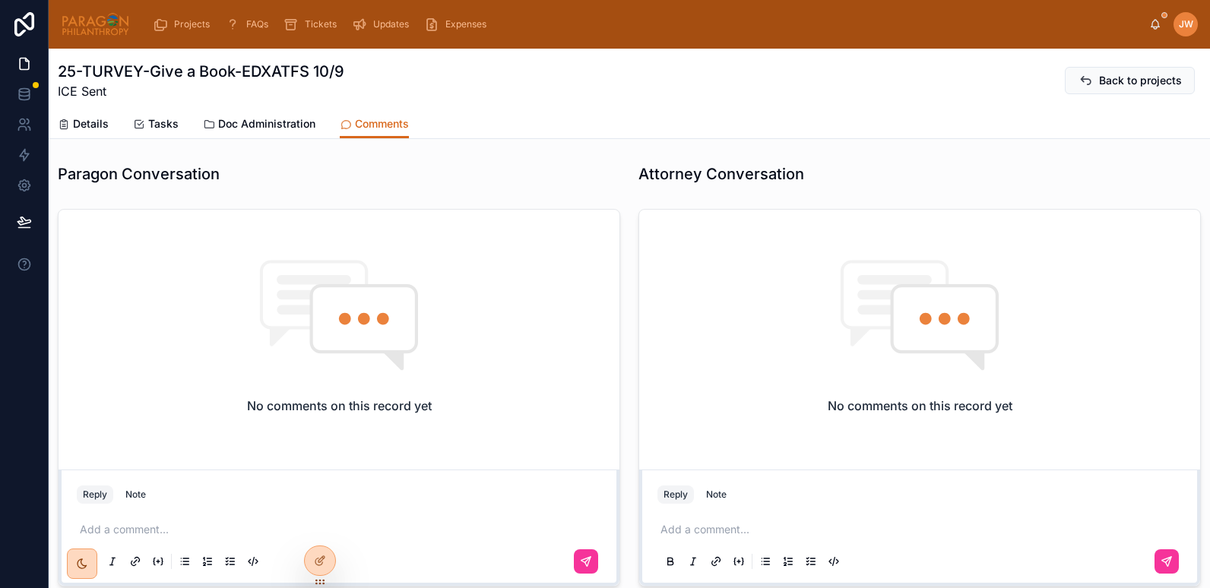
click at [268, 127] on span "Doc Administration" at bounding box center [266, 123] width 97 height 15
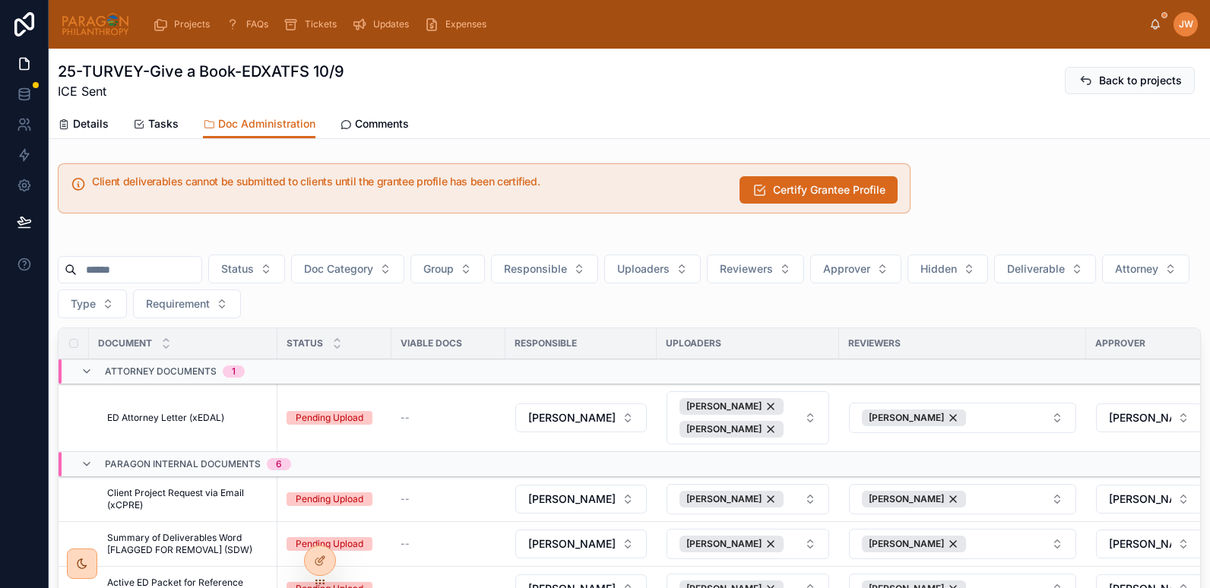
click at [97, 121] on span "Details" at bounding box center [91, 123] width 36 height 15
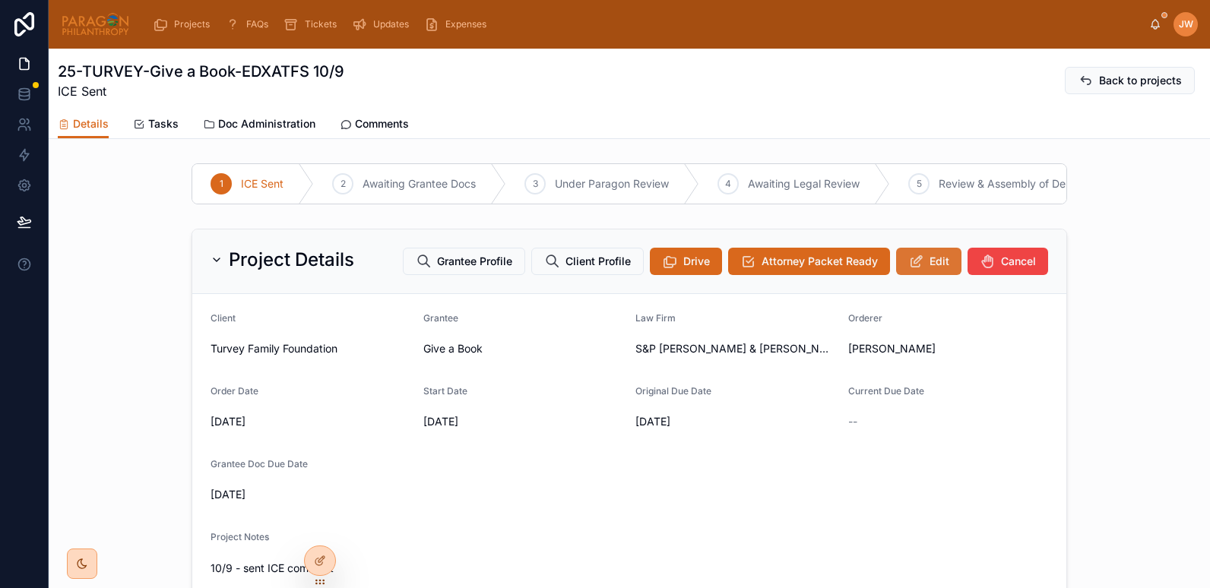
click at [931, 264] on button "Edit" at bounding box center [928, 261] width 65 height 27
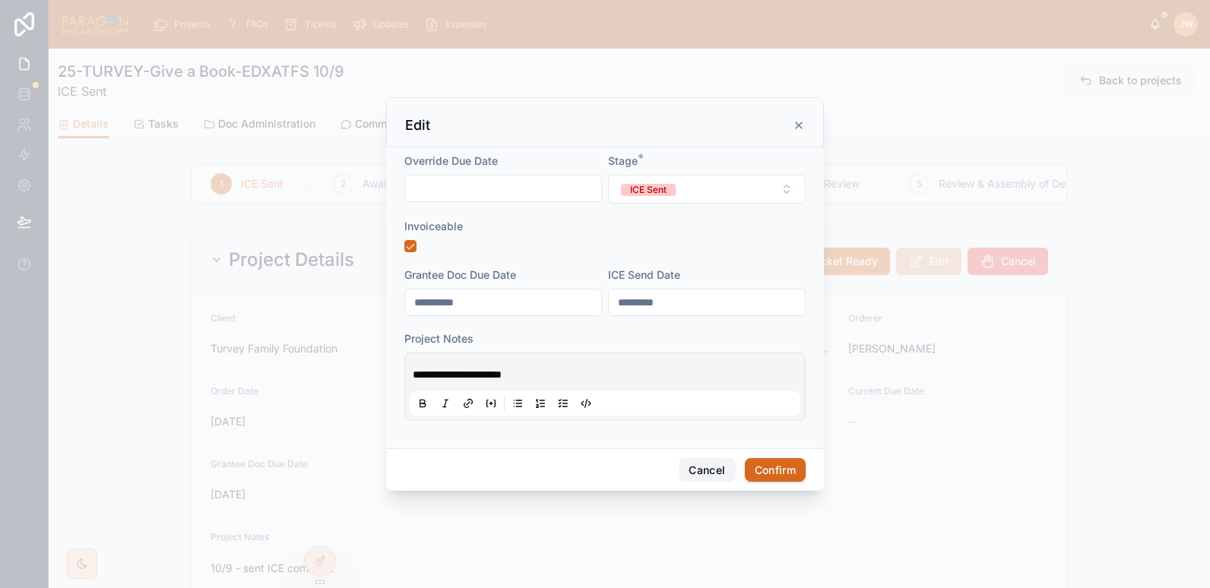
click at [723, 474] on button "Cancel" at bounding box center [707, 470] width 56 height 24
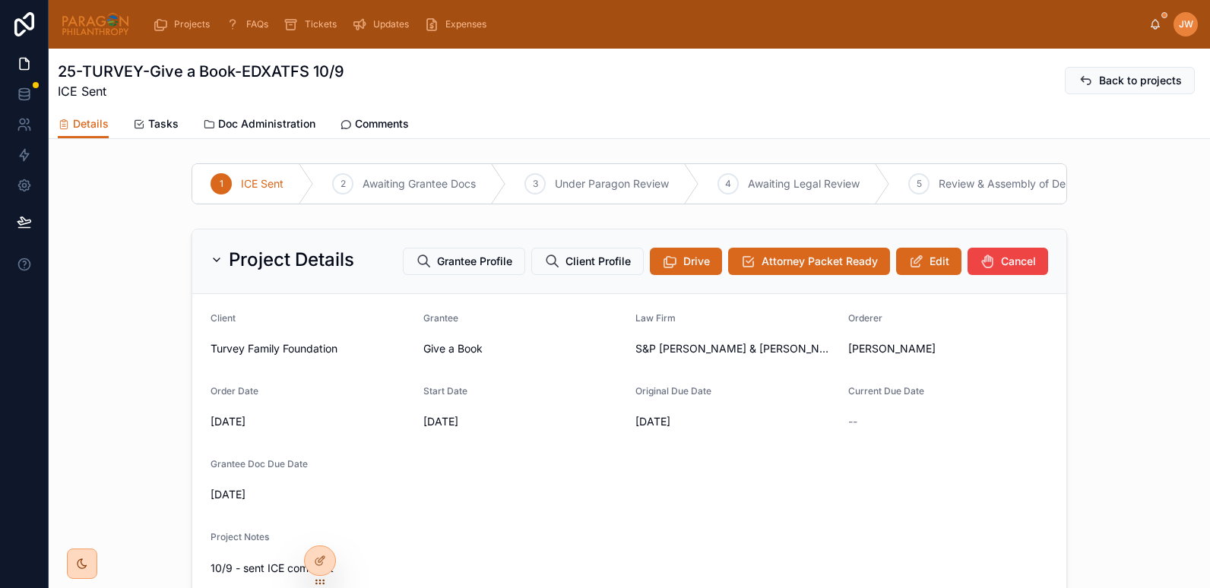
click at [87, 27] on img at bounding box center [95, 24] width 69 height 24
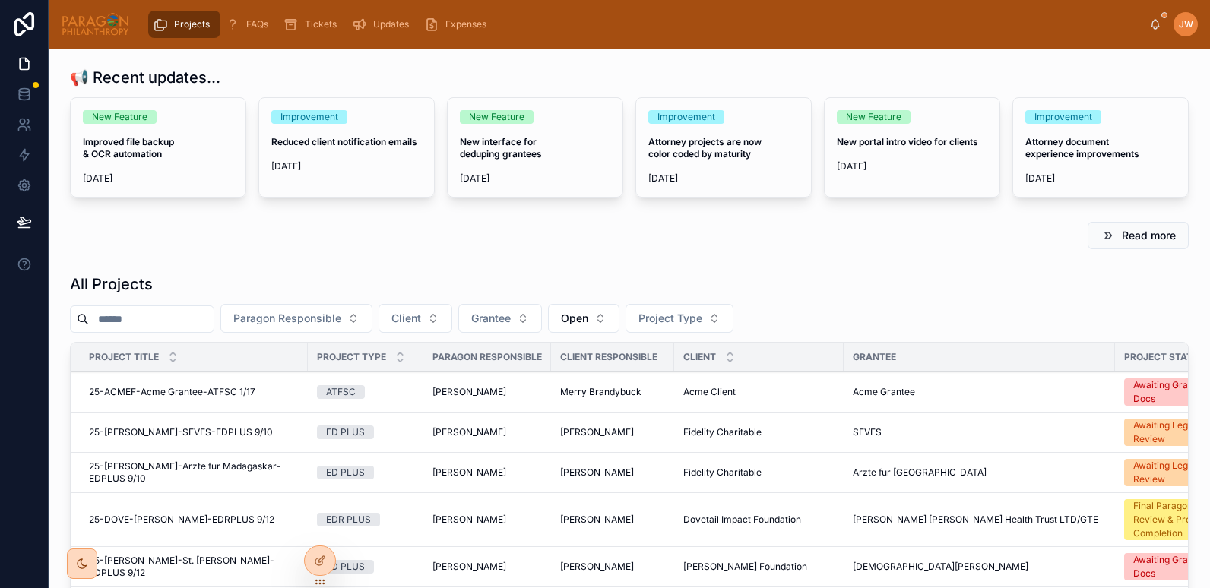
click at [134, 313] on input "text" at bounding box center [151, 319] width 125 height 21
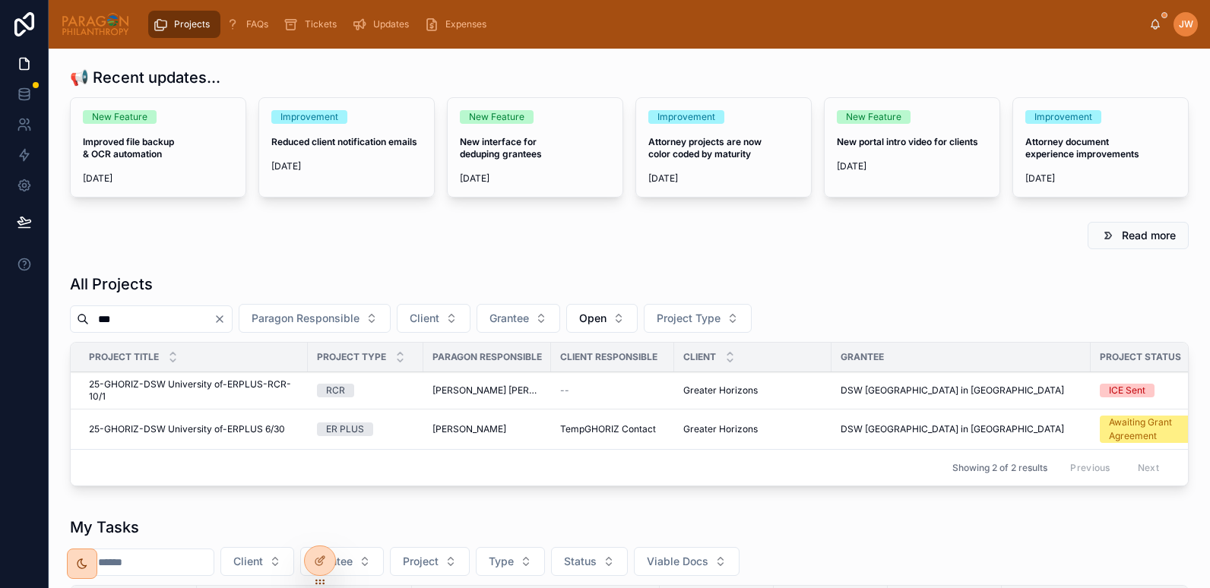
type input "***"
click at [212, 427] on span "25-GHORIZ-DSW University of-ERPLUS 6/30" at bounding box center [187, 429] width 196 height 12
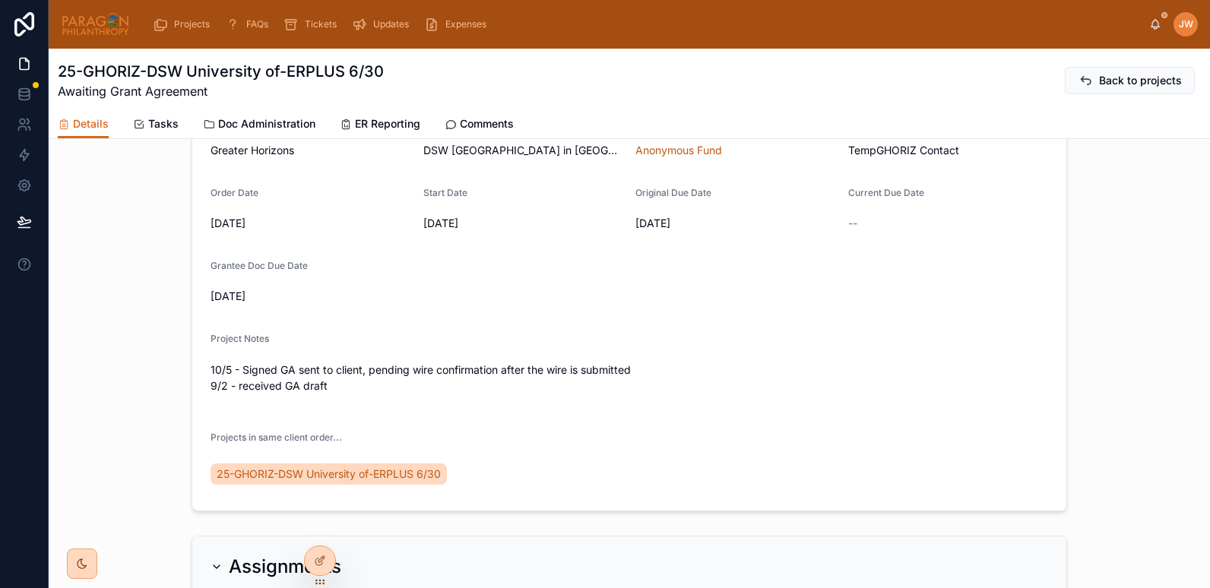
scroll to position [235, 0]
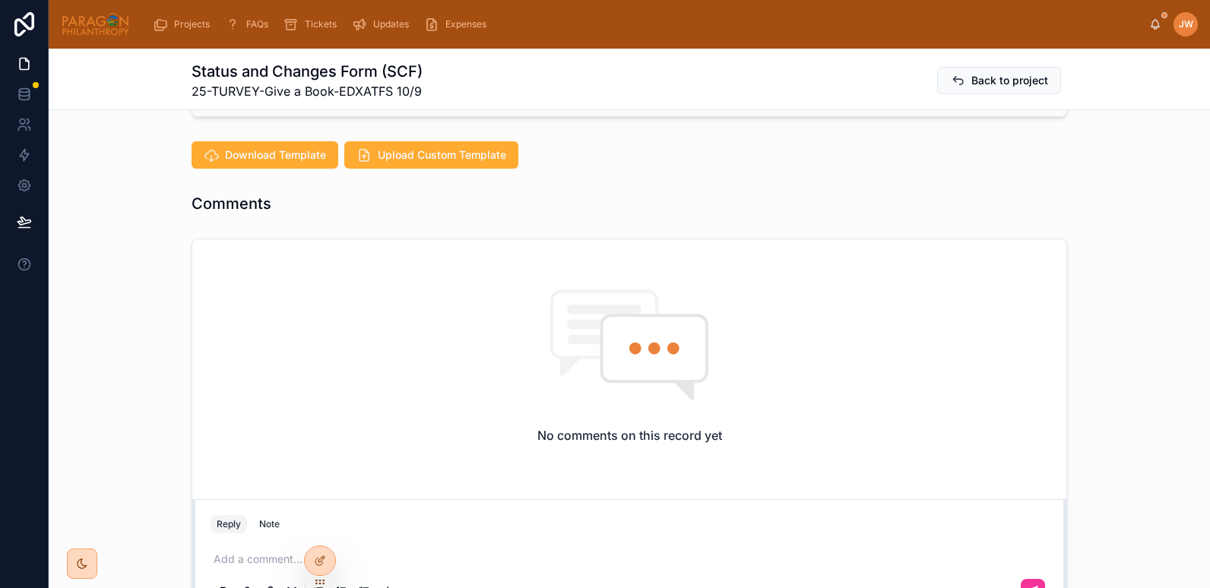
scroll to position [370, 0]
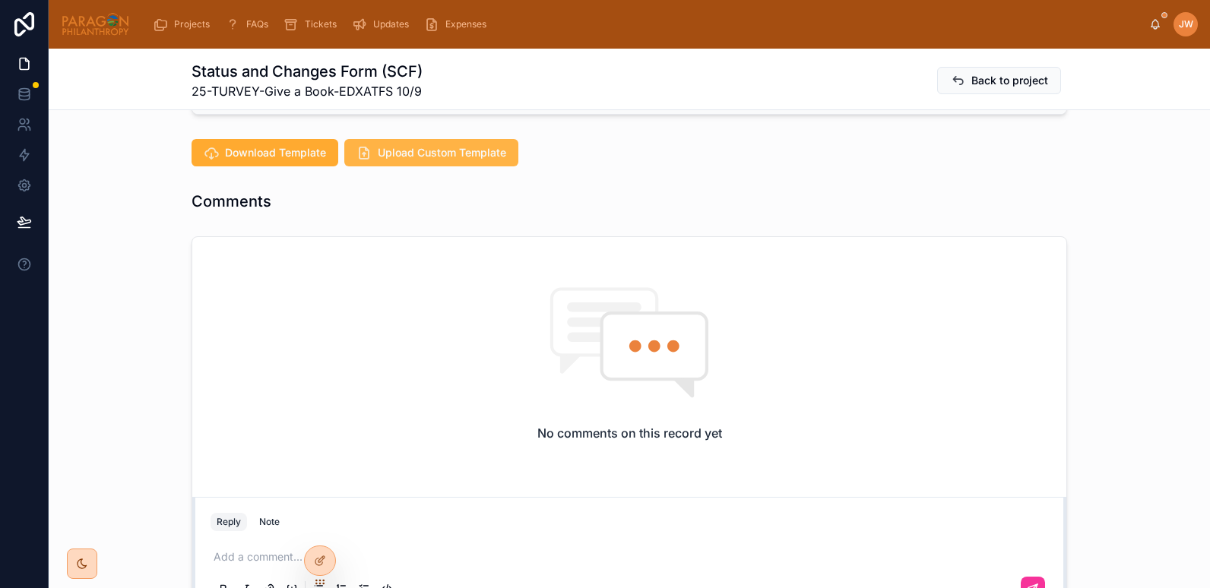
click at [383, 145] on span "Upload Custom Template" at bounding box center [442, 152] width 128 height 15
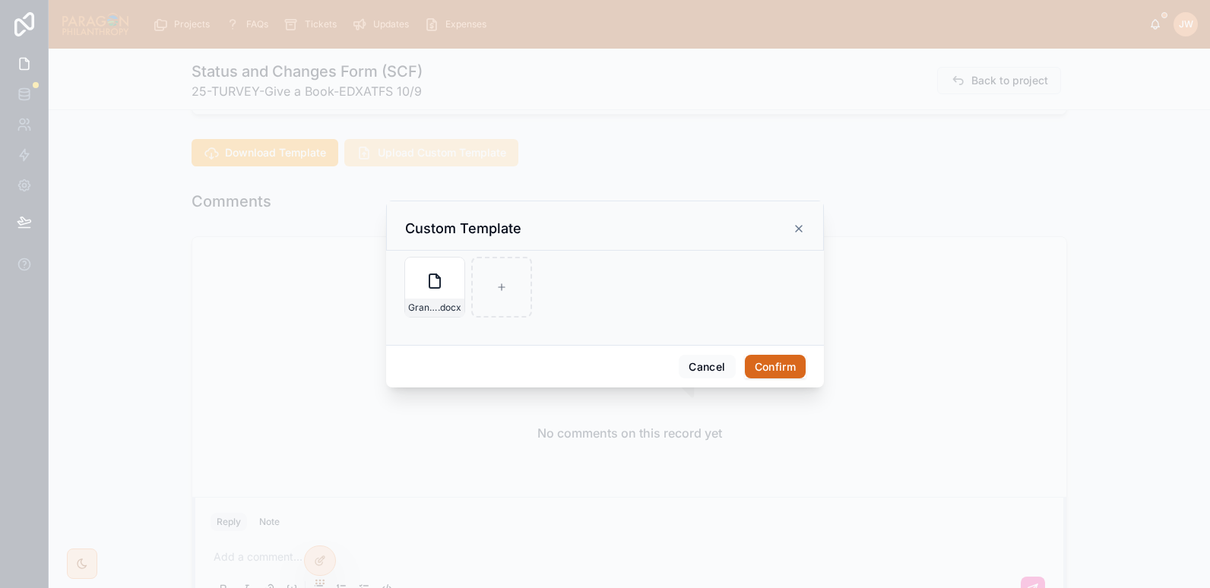
click at [774, 366] on button "Confirm" at bounding box center [775, 367] width 61 height 24
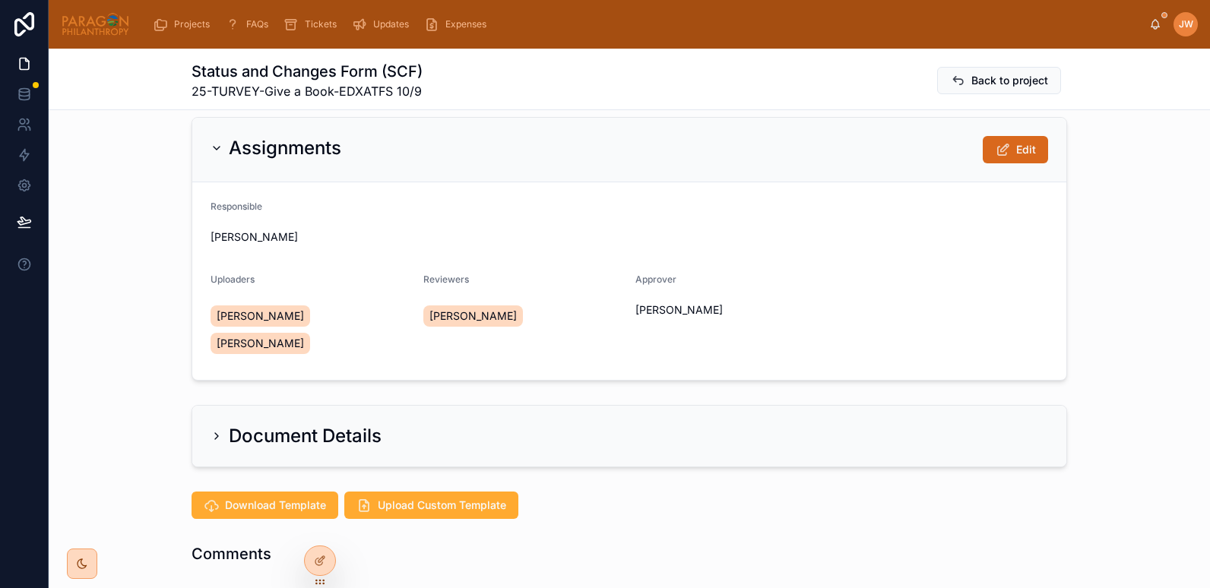
scroll to position [7, 0]
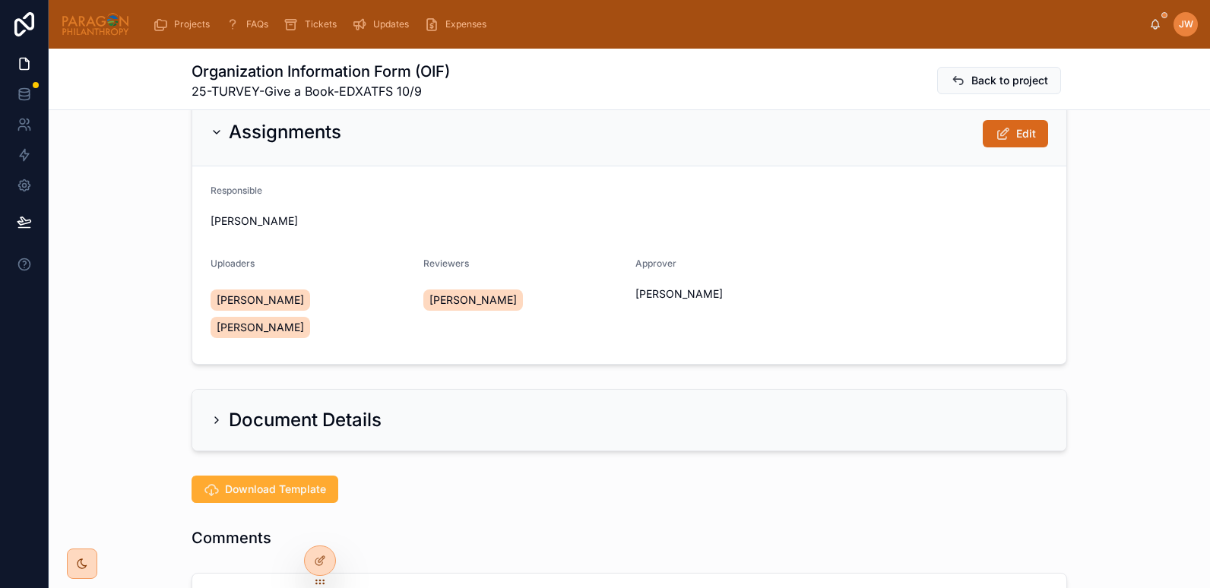
scroll to position [25, 0]
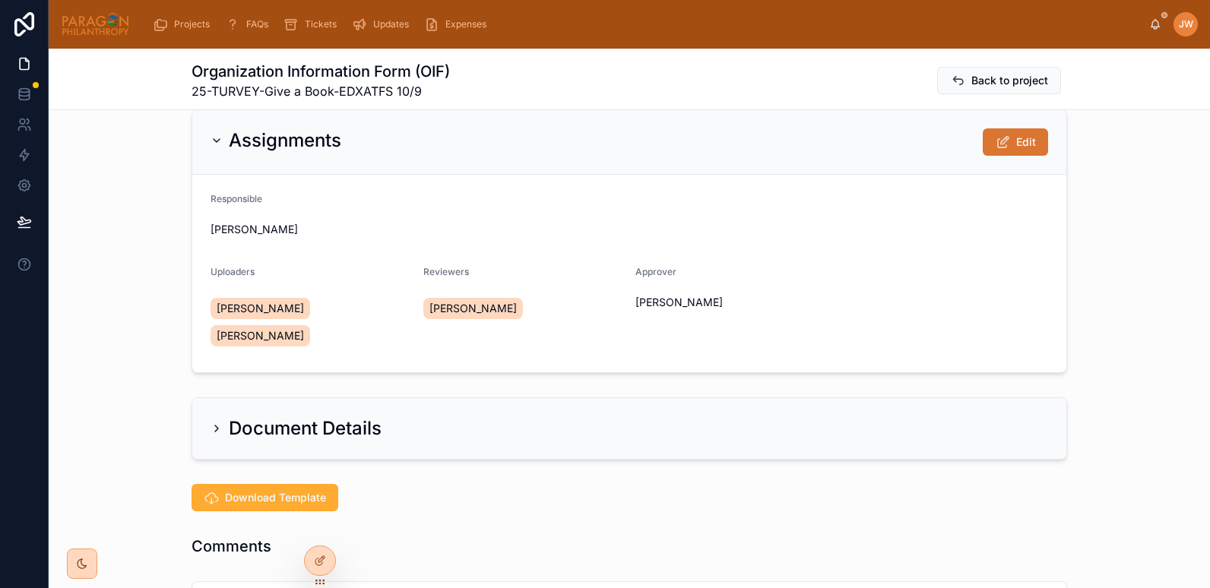
click at [1016, 153] on button "Edit" at bounding box center [1015, 141] width 65 height 27
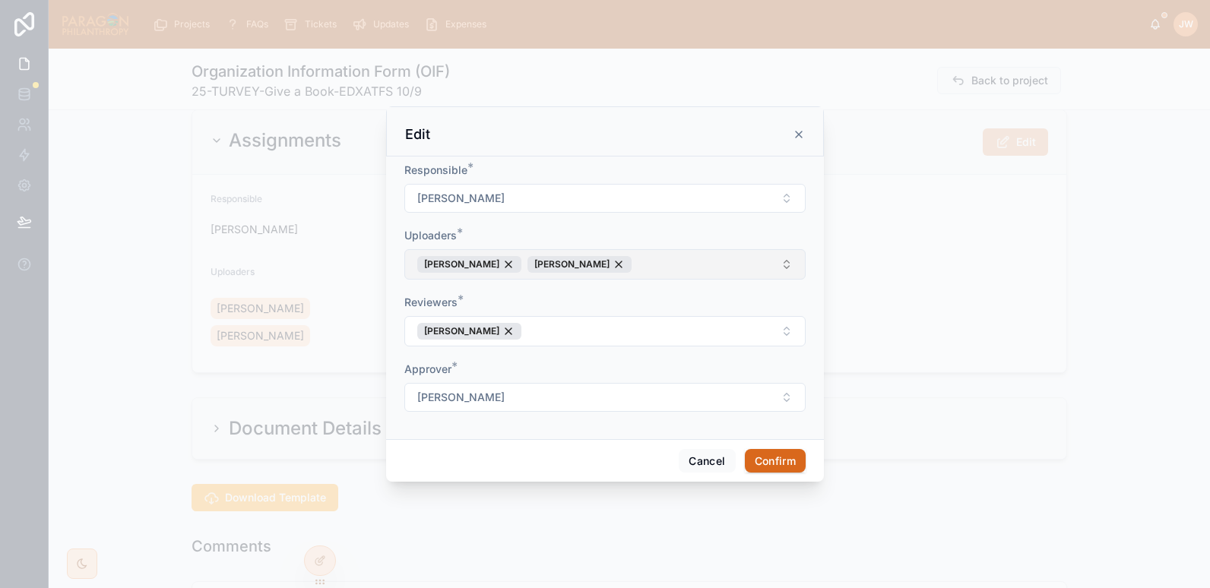
click at [667, 256] on button "[PERSON_NAME] [PERSON_NAME]" at bounding box center [604, 264] width 401 height 30
type input "*******"
click at [545, 335] on div "[PERSON_NAME]" at bounding box center [604, 327] width 211 height 24
click at [773, 300] on div "Reviewers *" at bounding box center [604, 302] width 401 height 15
click at [780, 468] on button "Confirm" at bounding box center [775, 461] width 61 height 24
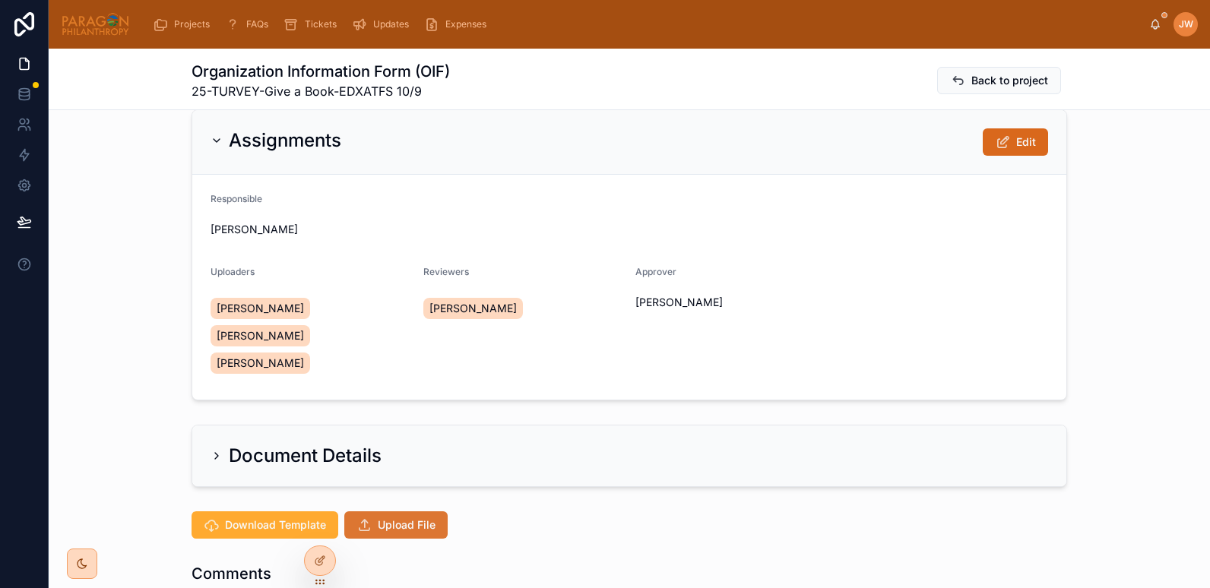
click at [369, 512] on button "Upload File" at bounding box center [395, 525] width 103 height 27
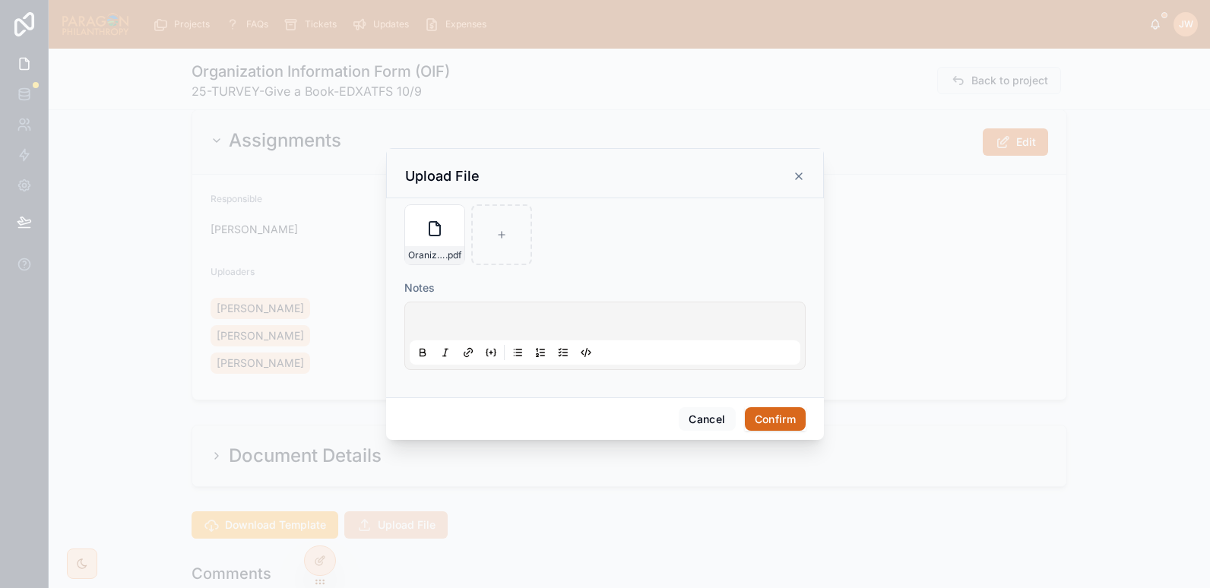
click at [763, 413] on button "Confirm" at bounding box center [775, 419] width 61 height 24
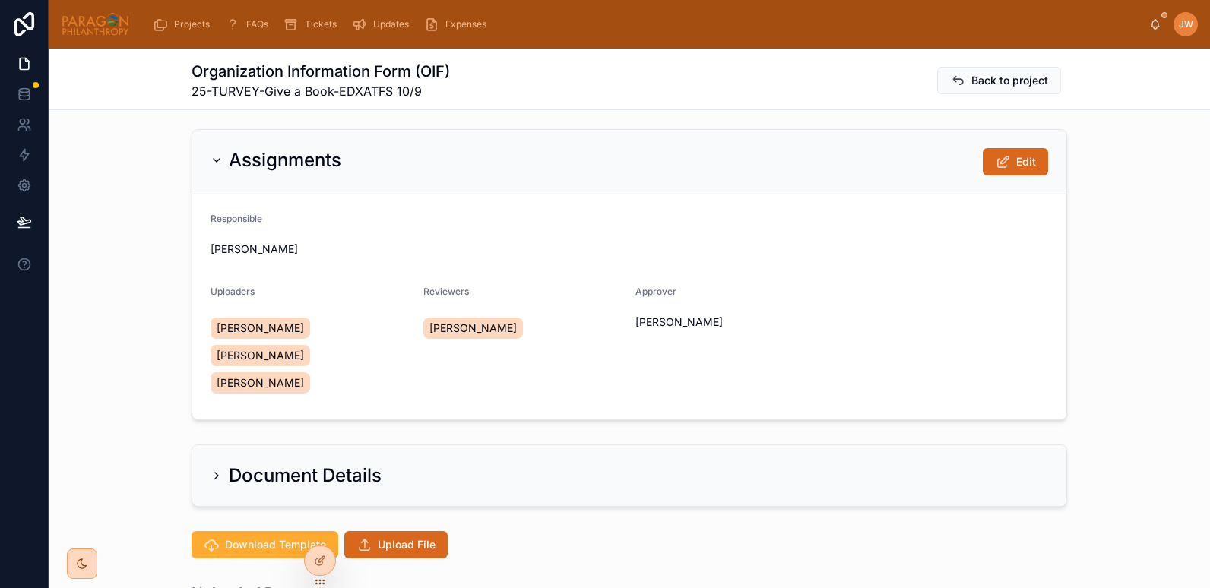
scroll to position [0, 0]
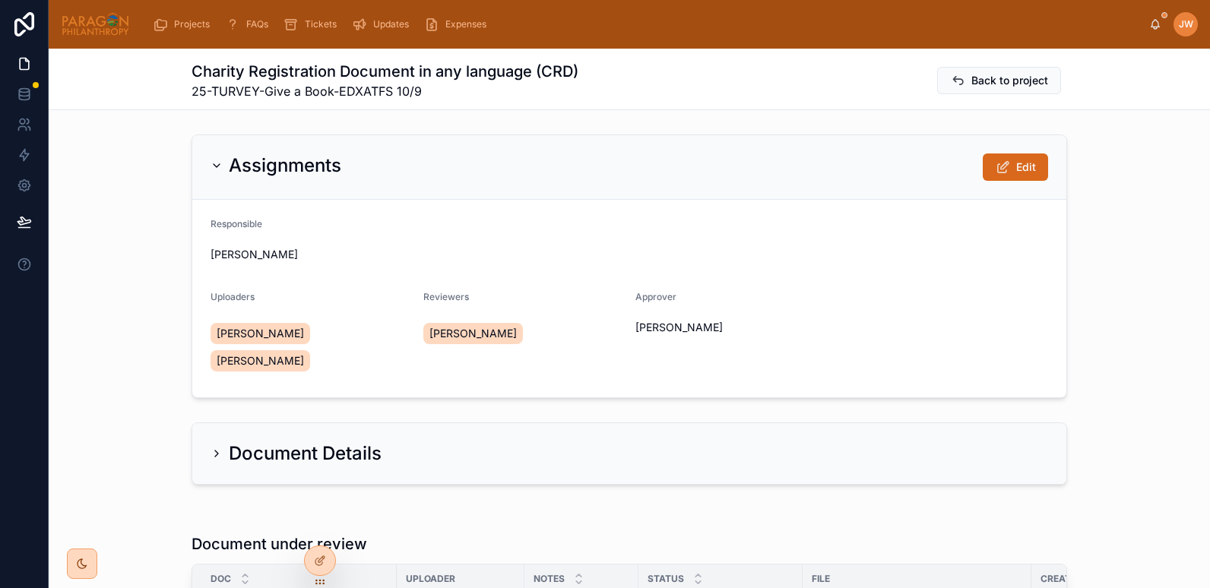
click at [614, 128] on div "Assignments Edit Responsible [PERSON_NAME] Uploaders [PERSON_NAME] [PERSON_NAME…" at bounding box center [630, 266] width 1162 height 276
